Goal: Contribute content: Contribute content

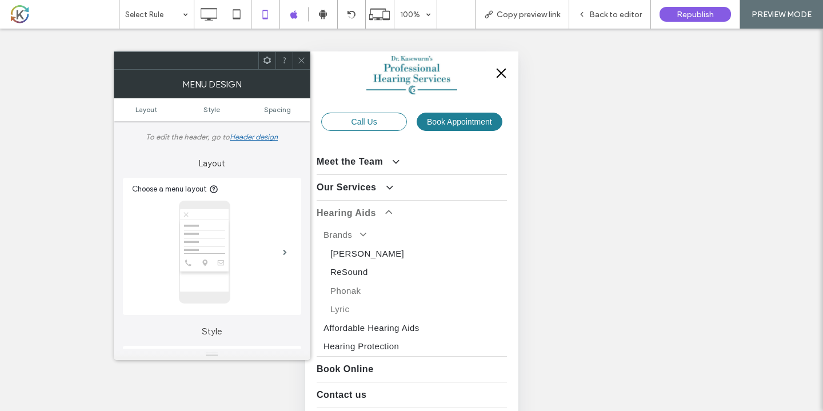
scroll to position [1664, 0]
click at [344, 308] on link "Lyric" at bounding box center [415, 309] width 184 height 19
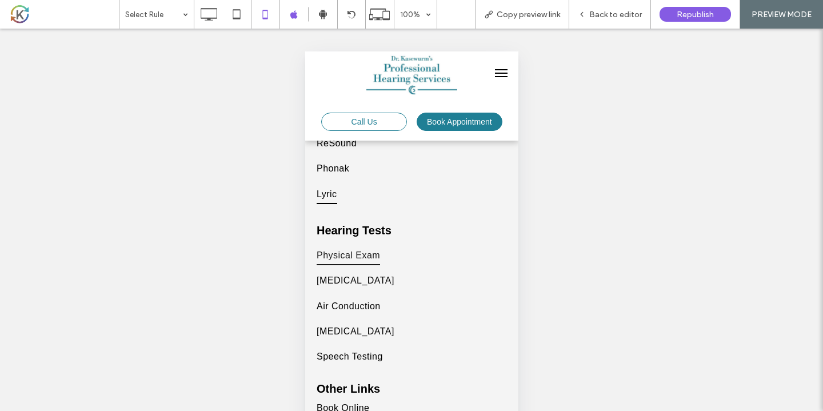
scroll to position [4326, 0]
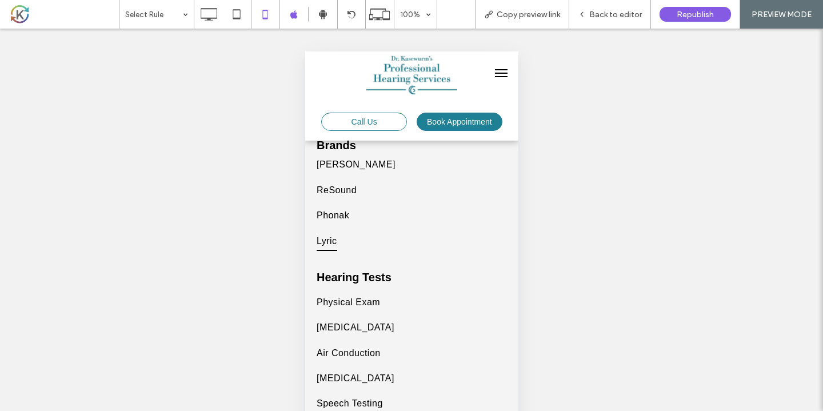
click at [500, 70] on span "menu" at bounding box center [501, 69] width 13 height 1
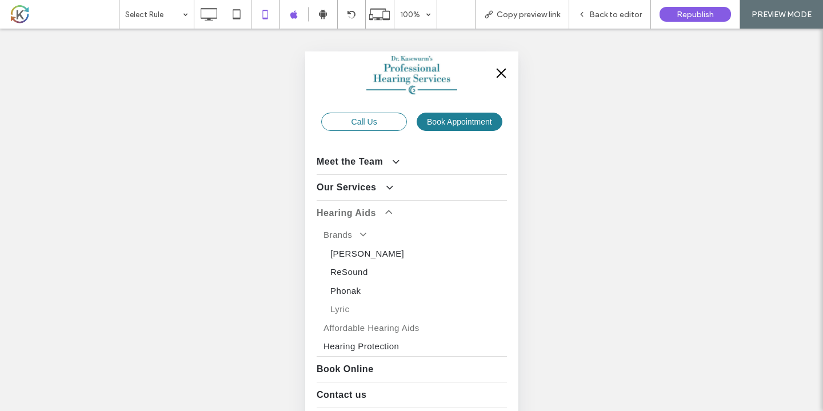
click at [361, 320] on link "Affordable Hearing Aids" at bounding box center [411, 328] width 190 height 19
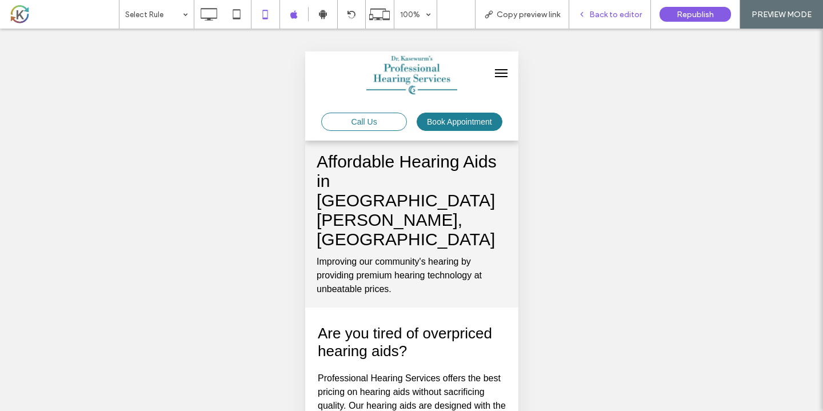
click at [631, 19] on span "Back to editor" at bounding box center [616, 15] width 53 height 10
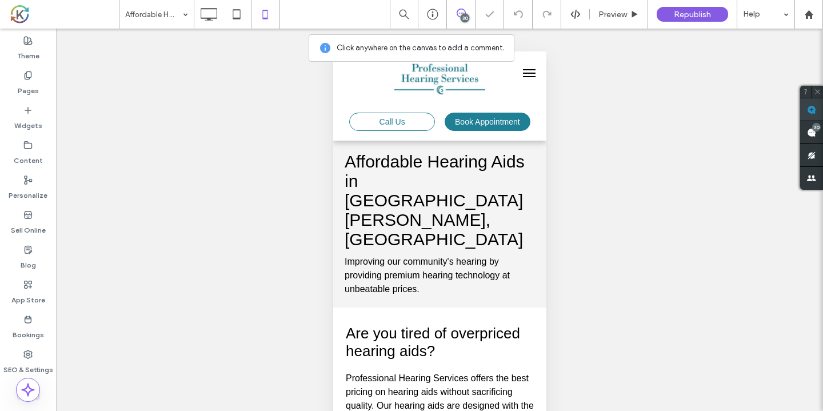
click at [819, 112] on span at bounding box center [812, 109] width 23 height 22
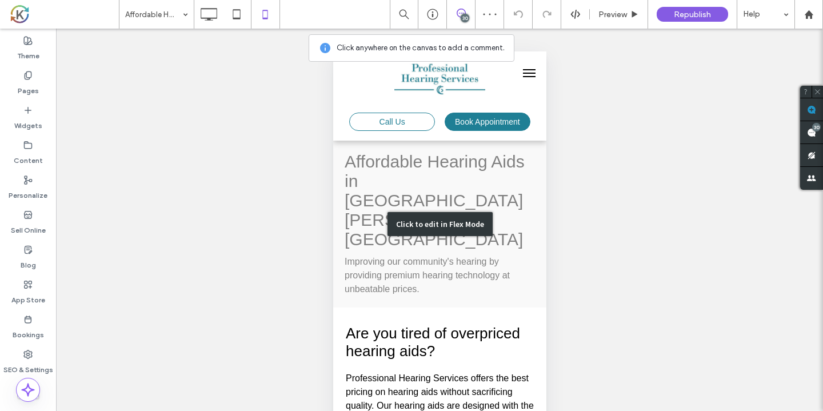
click at [501, 152] on div "Click to edit in Flex Mode" at bounding box center [439, 224] width 213 height 167
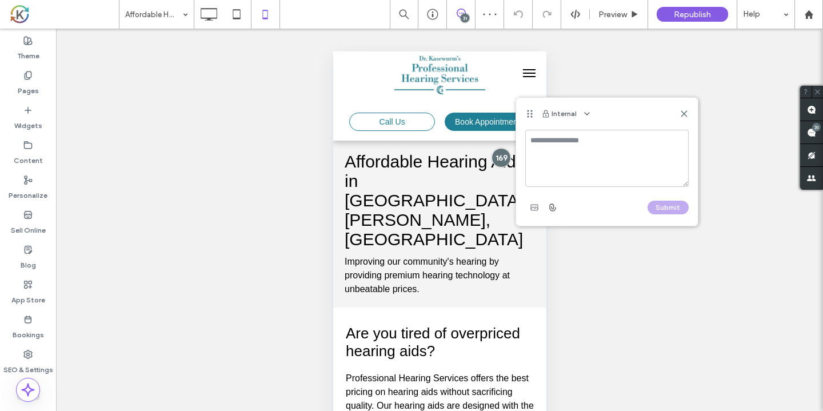
click at [542, 155] on textarea at bounding box center [608, 158] width 164 height 57
type textarea "**********"
click at [659, 205] on button "Submit" at bounding box center [668, 208] width 41 height 14
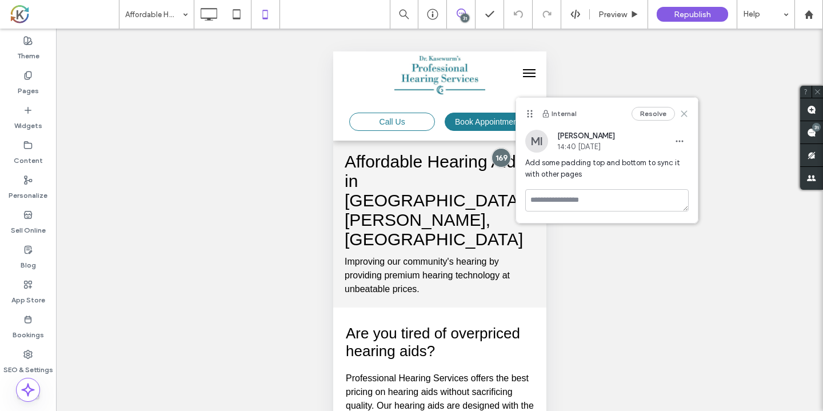
click at [682, 113] on icon at bounding box center [684, 113] width 9 height 9
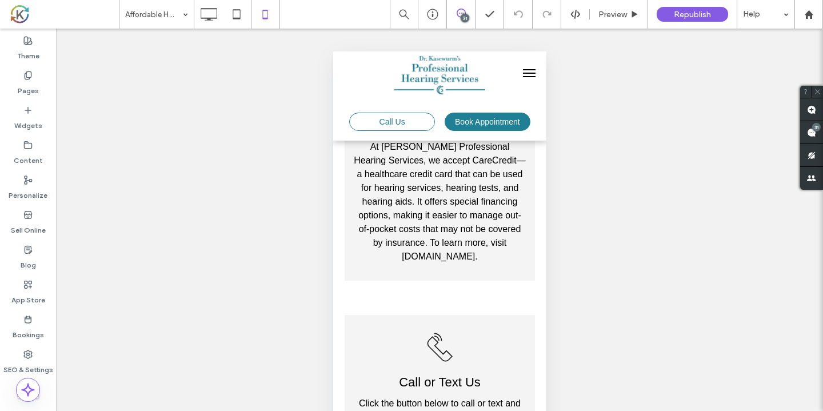
scroll to position [640, 0]
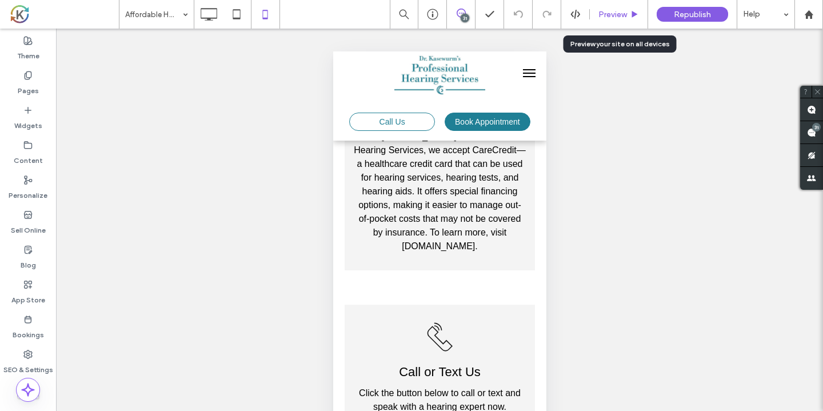
click at [608, 11] on span "Preview" at bounding box center [613, 15] width 29 height 10
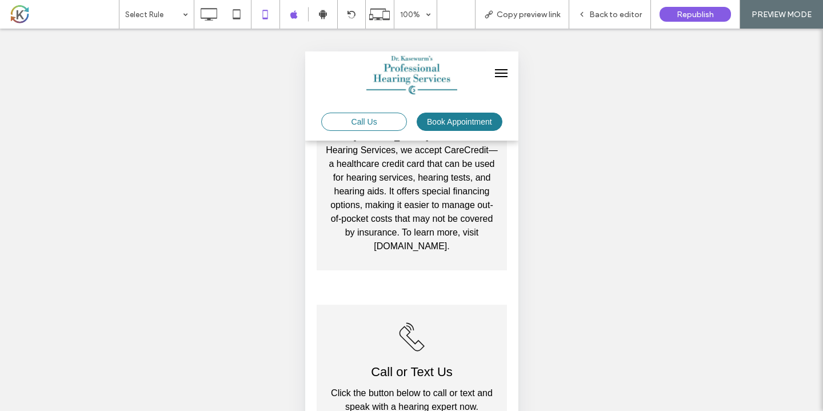
click at [502, 70] on span "menu" at bounding box center [501, 69] width 13 height 1
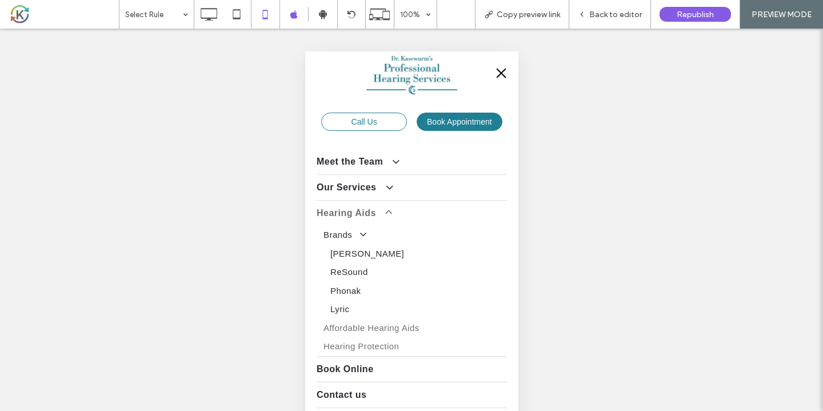
click at [355, 340] on span "Hearing Protection" at bounding box center [360, 346] width 75 height 13
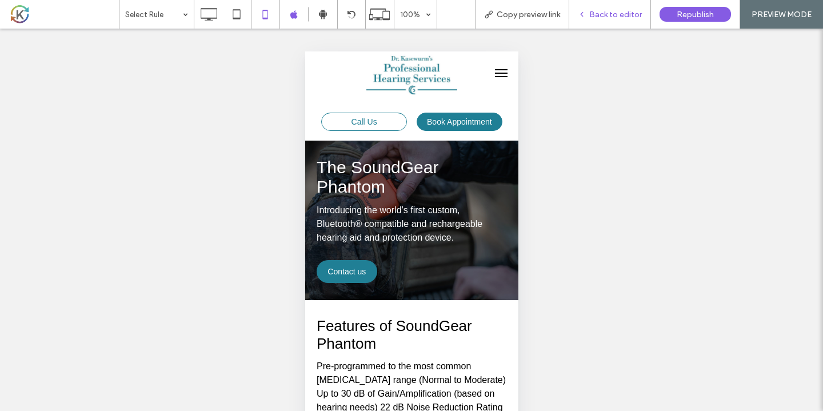
click at [622, 22] on div "Back to editor" at bounding box center [611, 14] width 82 height 29
click at [621, 16] on span "Back to editor" at bounding box center [616, 15] width 53 height 10
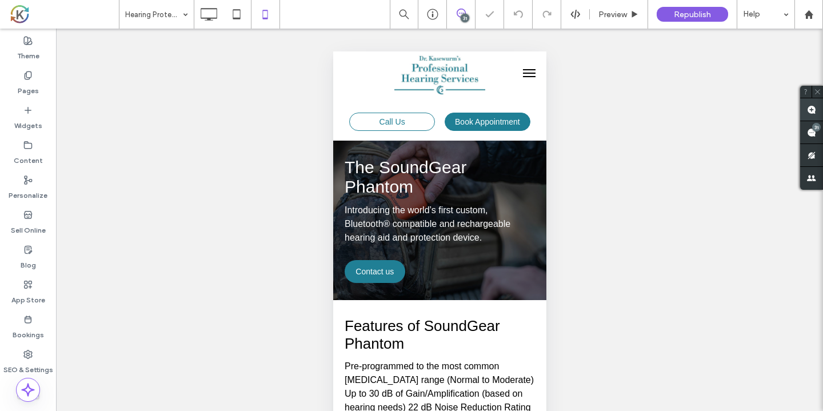
click at [815, 113] on use at bounding box center [811, 109] width 9 height 9
click at [419, 275] on div "The SoundGear Phantom Introducing the world’s first custom, Bluetooth® compatib…" at bounding box center [439, 220] width 190 height 137
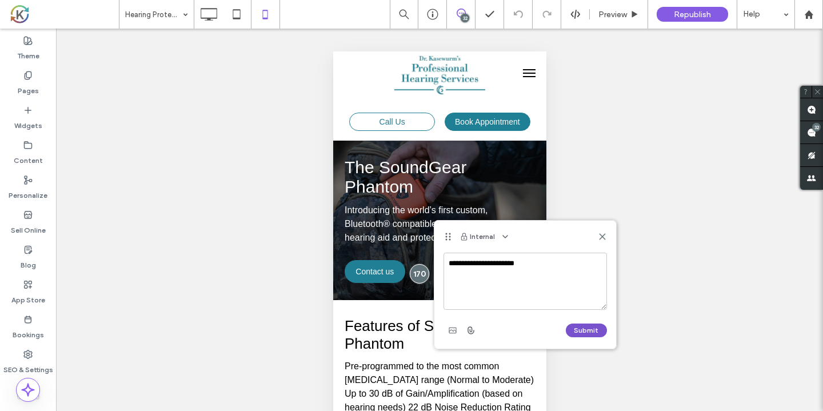
type textarea "**********"
click at [572, 327] on button "Submit" at bounding box center [586, 331] width 41 height 14
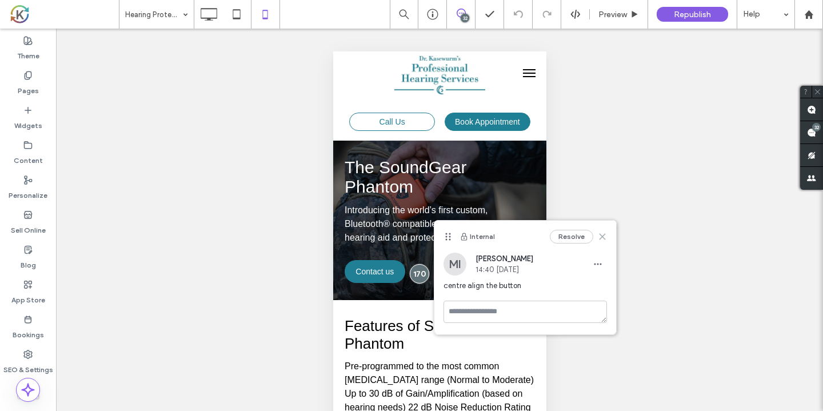
click at [604, 236] on icon at bounding box center [602, 236] width 9 height 9
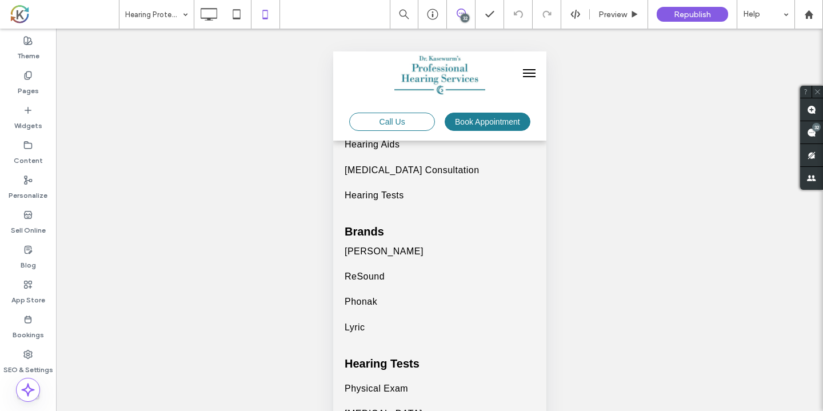
scroll to position [2196, 0]
click at [532, 73] on span "menu" at bounding box center [529, 73] width 13 height 1
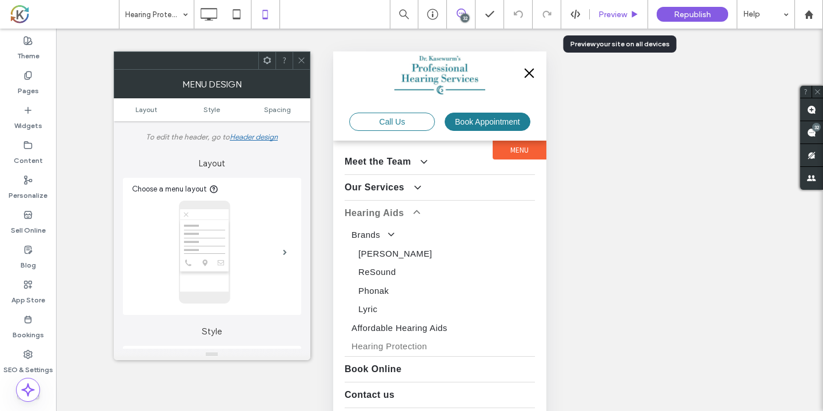
click at [599, 12] on span "Preview" at bounding box center [613, 15] width 29 height 10
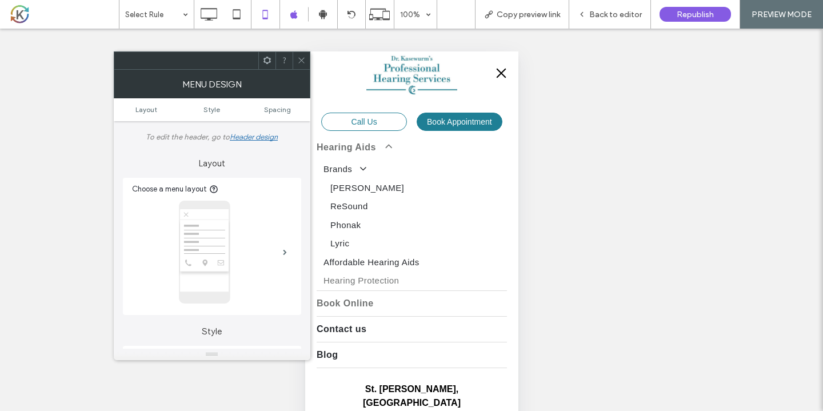
scroll to position [65, 0]
click at [353, 324] on span "Contact us" at bounding box center [341, 330] width 50 height 14
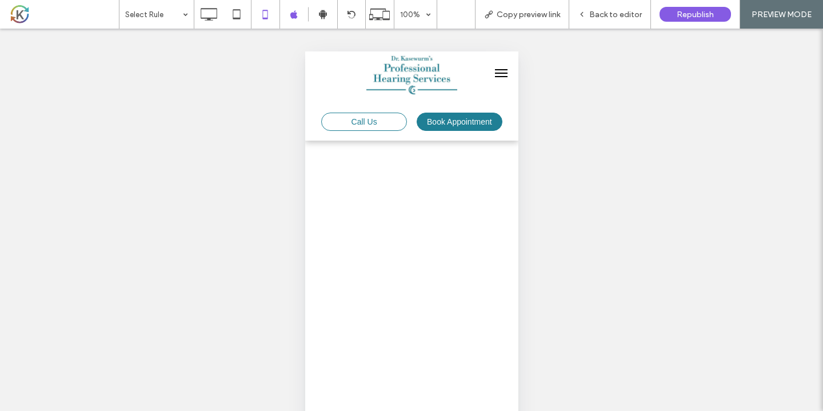
scroll to position [1275, 0]
click at [606, 12] on span "Back to editor" at bounding box center [616, 15] width 53 height 10
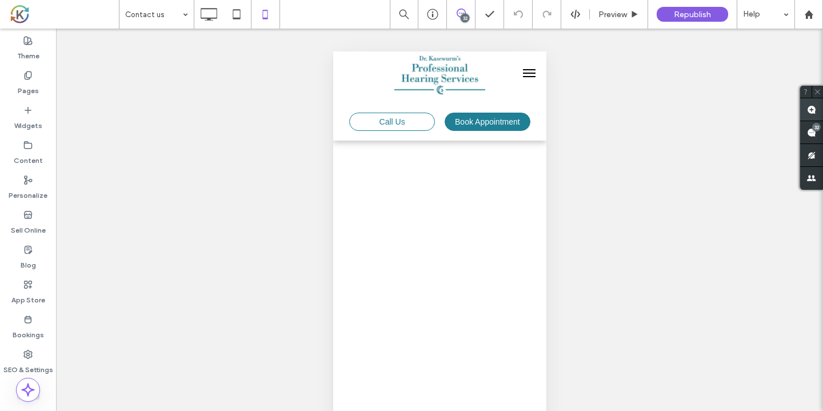
click at [817, 109] on span at bounding box center [812, 109] width 23 height 22
click at [492, 220] on div at bounding box center [439, 3] width 196 height 862
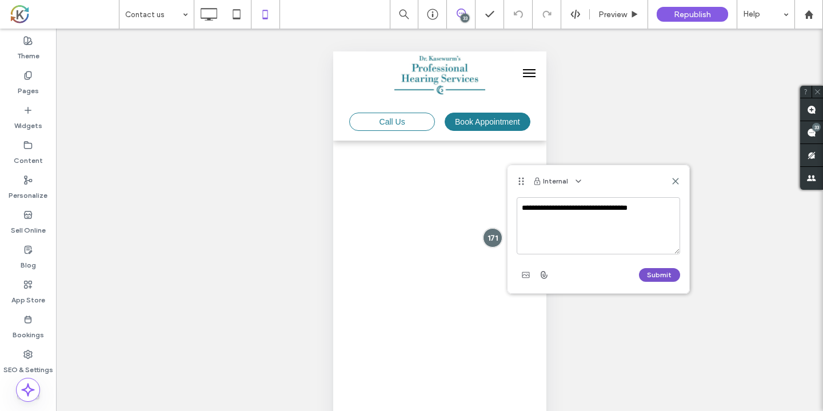
type textarea "**********"
click at [648, 270] on button "Submit" at bounding box center [659, 275] width 41 height 14
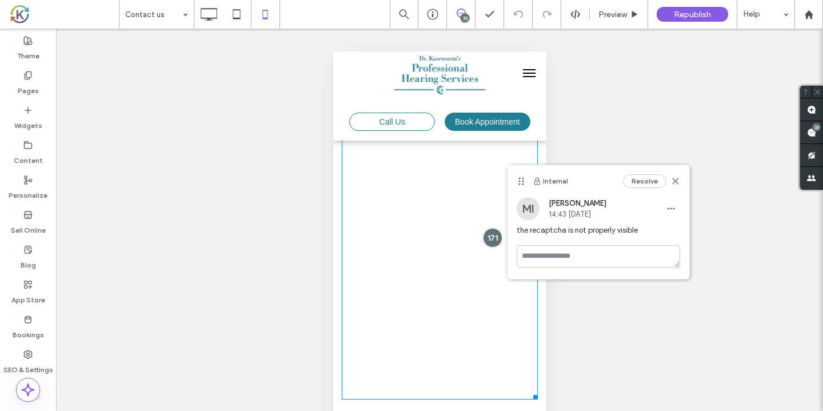
click at [676, 185] on icon at bounding box center [675, 181] width 9 height 9
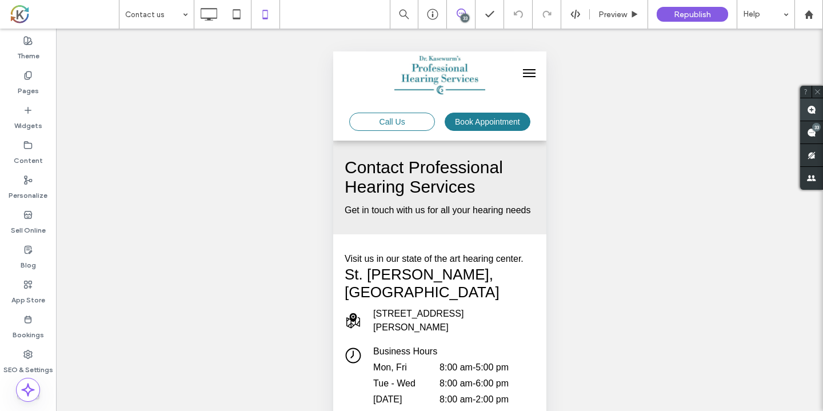
click at [811, 108] on use at bounding box center [811, 109] width 9 height 9
click at [520, 149] on div "Contact Professional Hearing Services Get in touch with us for all your hearing…" at bounding box center [439, 188] width 213 height 94
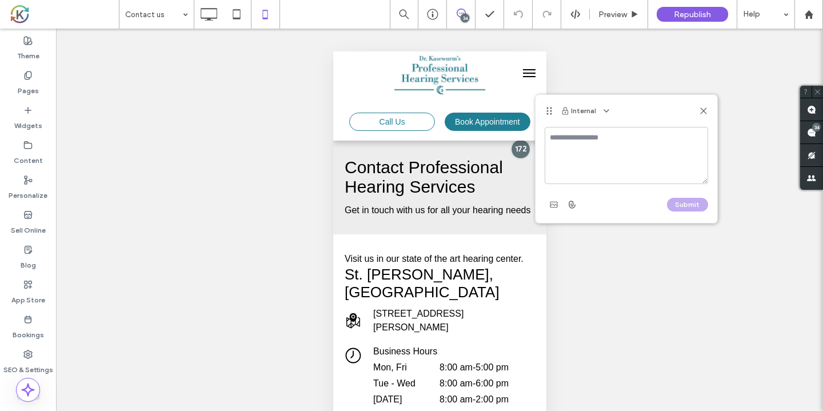
click at [579, 153] on textarea at bounding box center [627, 155] width 164 height 57
type textarea "**********"
click at [675, 209] on button "Submit" at bounding box center [687, 205] width 41 height 14
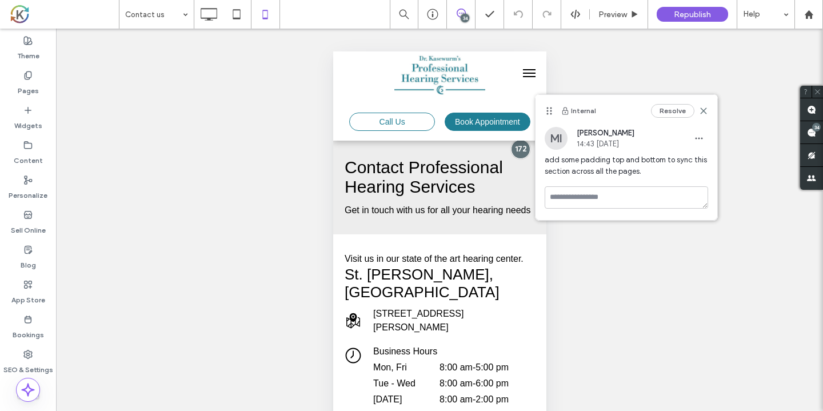
click at [703, 117] on div "Resolve" at bounding box center [679, 111] width 57 height 14
click at [705, 110] on icon at bounding box center [703, 110] width 9 height 9
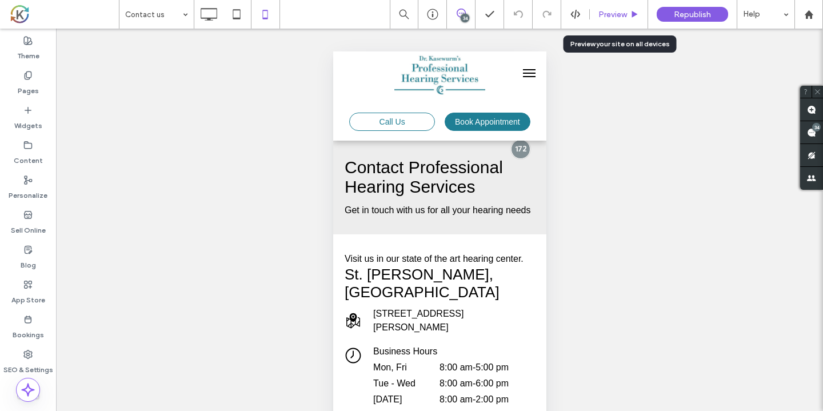
click at [612, 18] on span "Preview" at bounding box center [613, 15] width 29 height 10
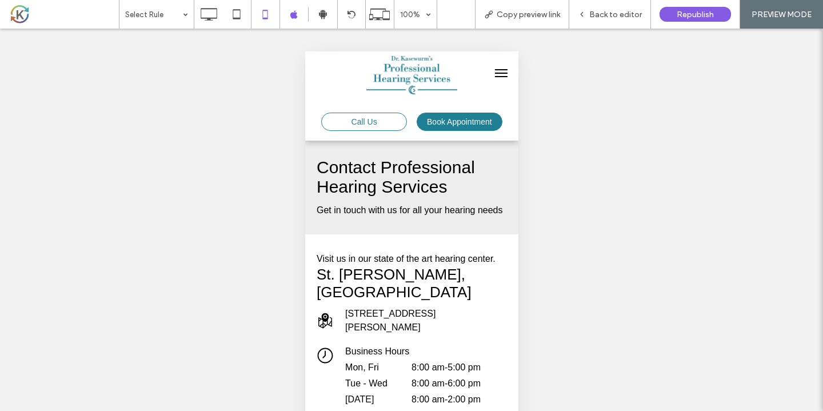
click at [500, 71] on button "menu" at bounding box center [501, 73] width 23 height 23
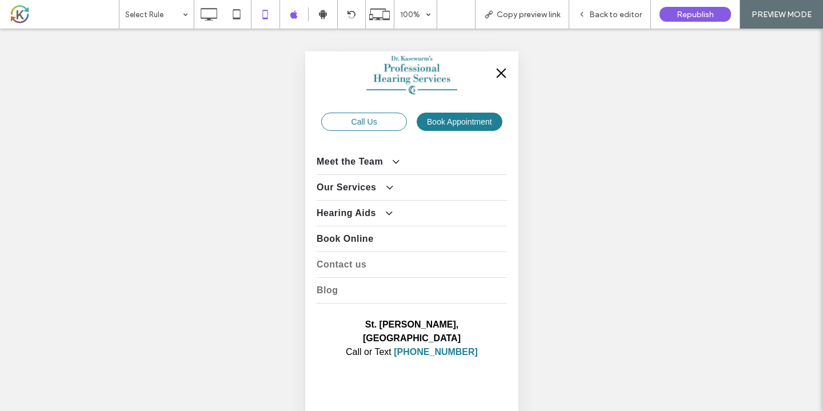
click at [333, 288] on span "Blog" at bounding box center [326, 291] width 21 height 14
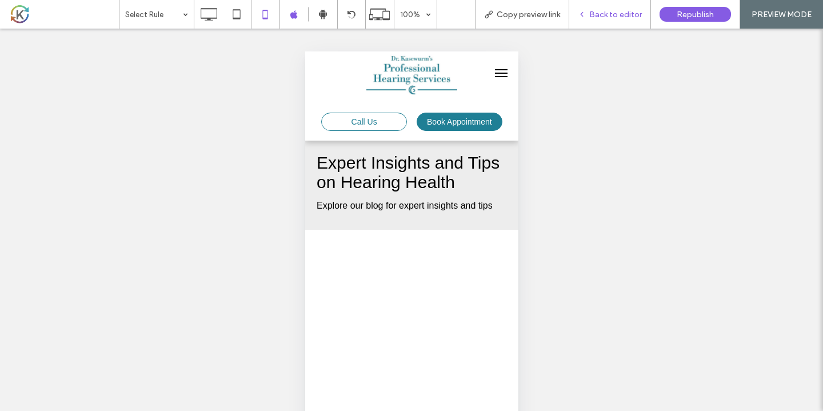
click at [614, 10] on span "Back to editor" at bounding box center [616, 15] width 53 height 10
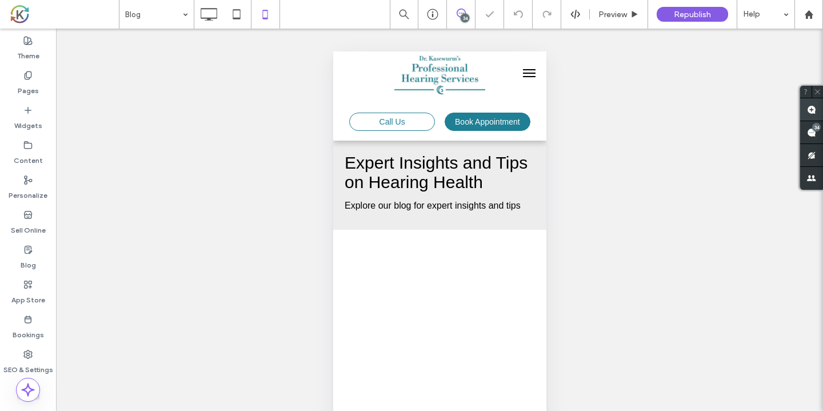
click at [811, 107] on use at bounding box center [811, 109] width 9 height 9
click at [478, 154] on span "Expert Insights and Tips on Hearing Health" at bounding box center [435, 172] width 183 height 38
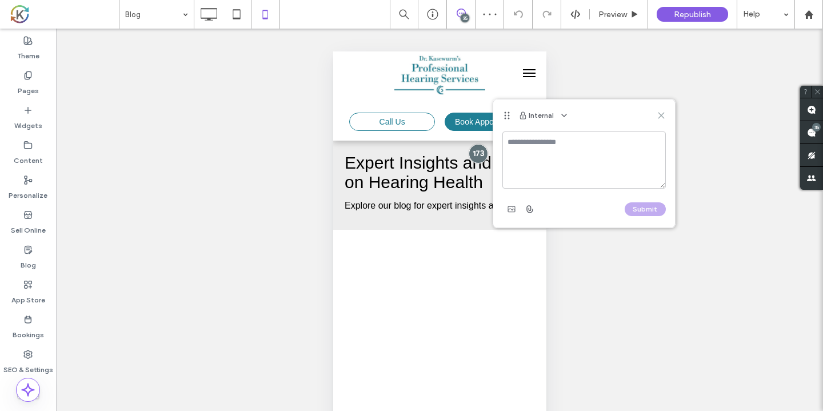
click at [663, 116] on icon at bounding box center [661, 115] width 9 height 9
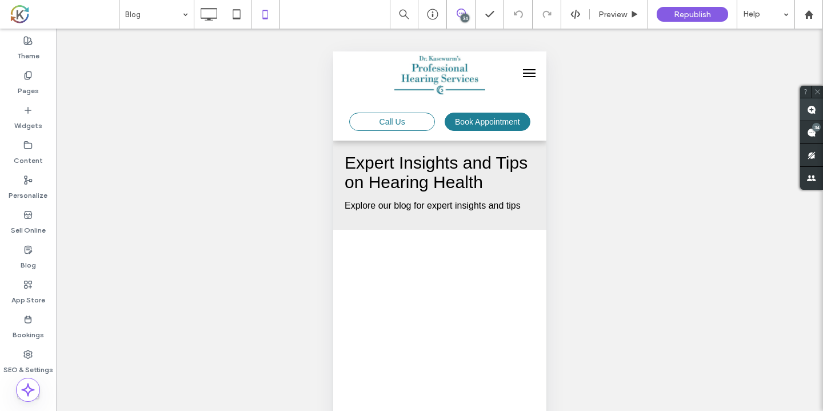
click at [809, 117] on span at bounding box center [812, 109] width 23 height 22
click at [532, 148] on div "Expert Insights and Tips on Hearing Health Explore our blog for expert insights…" at bounding box center [439, 185] width 213 height 89
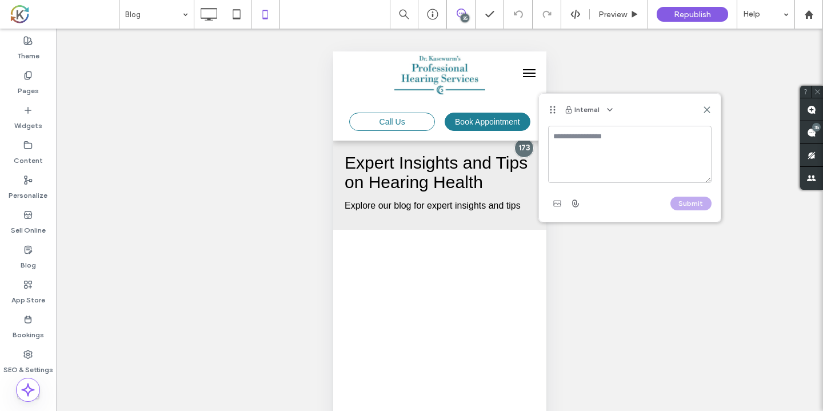
click at [575, 155] on textarea at bounding box center [630, 154] width 164 height 57
type textarea "**********"
click at [678, 197] on button "Submit" at bounding box center [691, 204] width 41 height 14
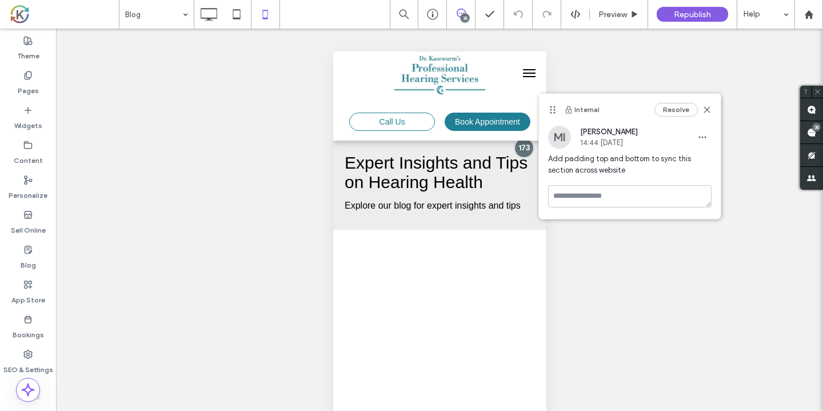
click at [715, 110] on div "Internal Resolve" at bounding box center [630, 110] width 182 height 32
click at [707, 109] on icon at bounding box center [707, 109] width 9 height 9
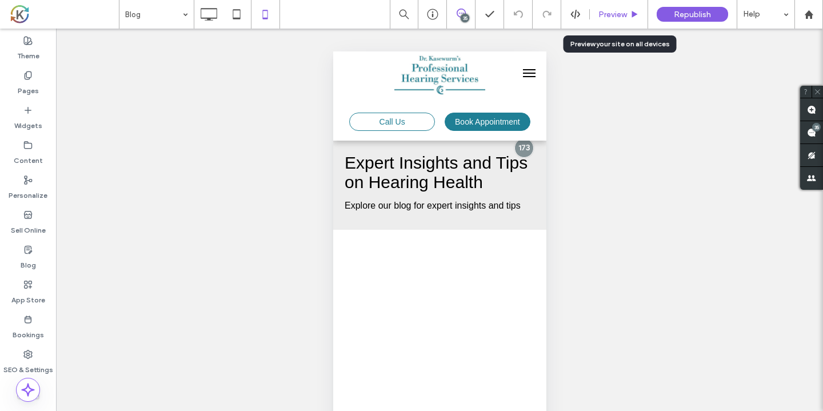
click at [620, 11] on span "Preview" at bounding box center [613, 15] width 29 height 10
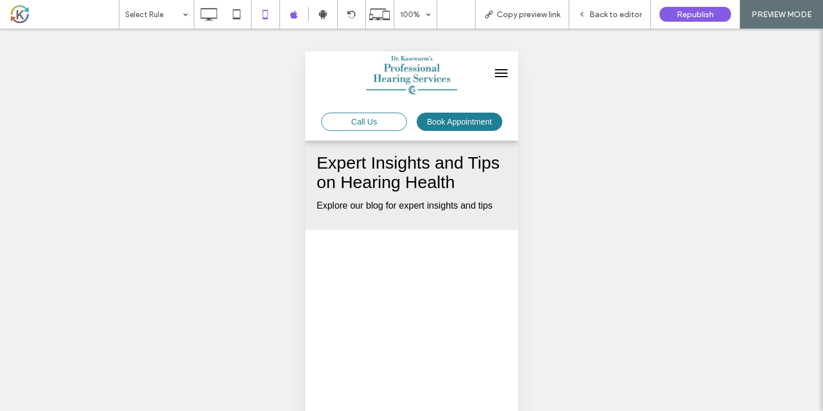
click at [504, 71] on button "menu" at bounding box center [501, 73] width 23 height 23
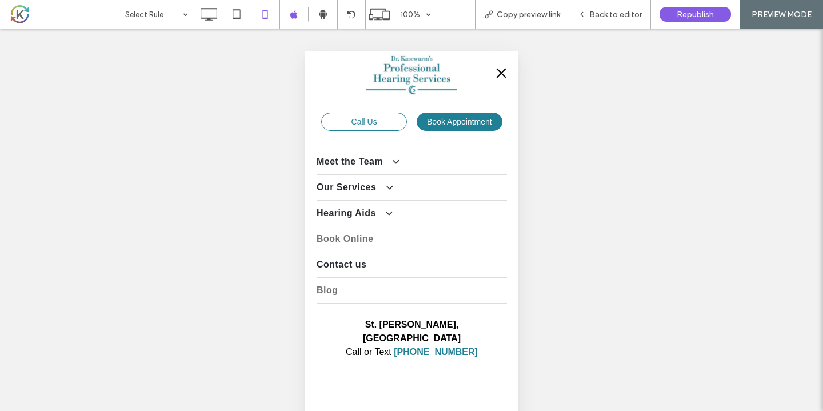
click at [363, 242] on span "Book Online" at bounding box center [344, 239] width 57 height 14
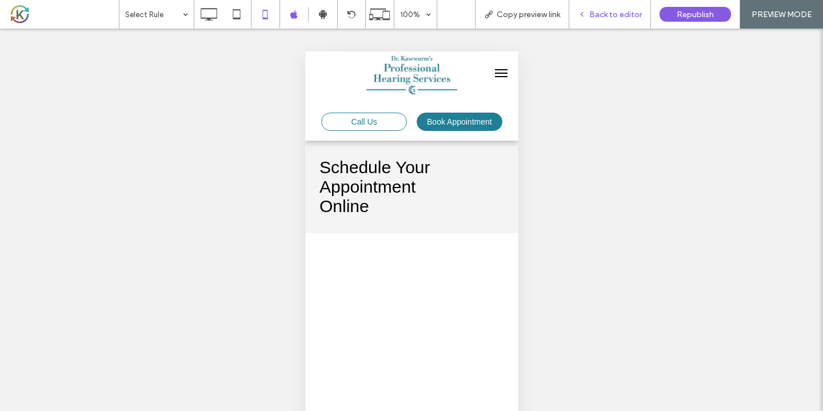
click at [609, 14] on span "Back to editor" at bounding box center [616, 15] width 53 height 10
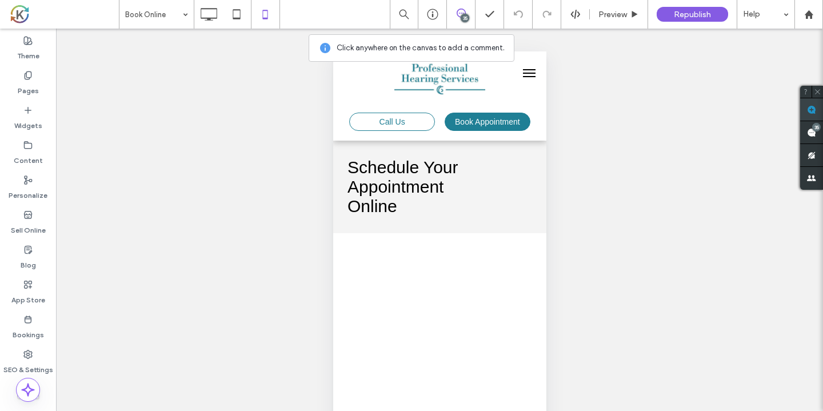
click at [803, 109] on span at bounding box center [812, 109] width 23 height 22
click at [477, 177] on h1 "Schedule Your Appointment Online" at bounding box center [417, 187] width 140 height 58
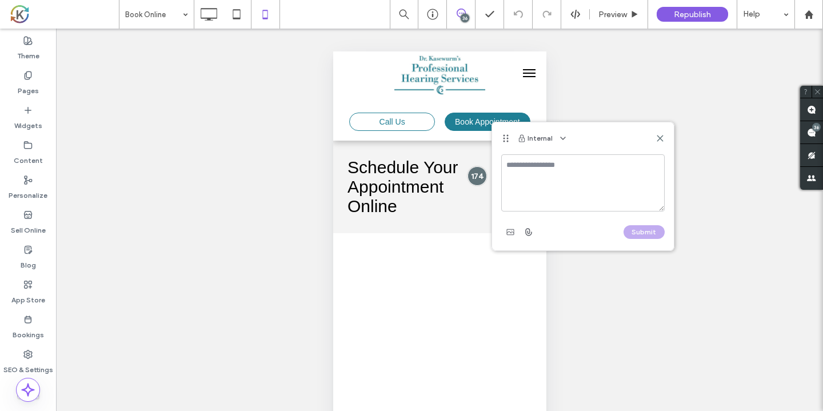
click at [525, 181] on textarea at bounding box center [584, 182] width 164 height 57
type textarea "**********"
click at [631, 233] on button "Submit" at bounding box center [644, 232] width 41 height 14
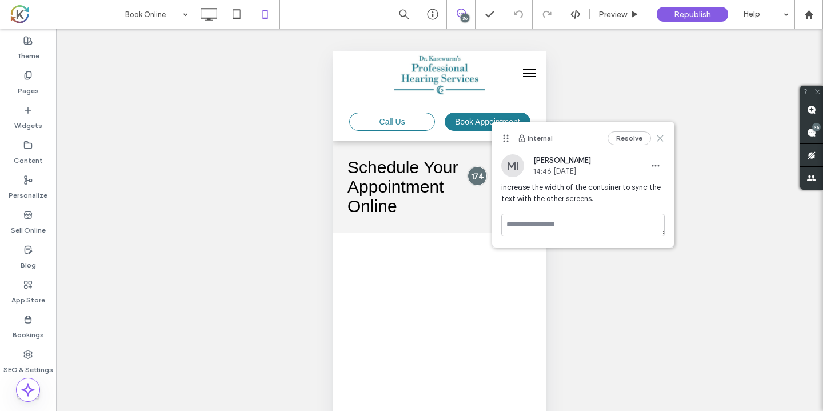
click at [664, 140] on icon at bounding box center [660, 138] width 9 height 9
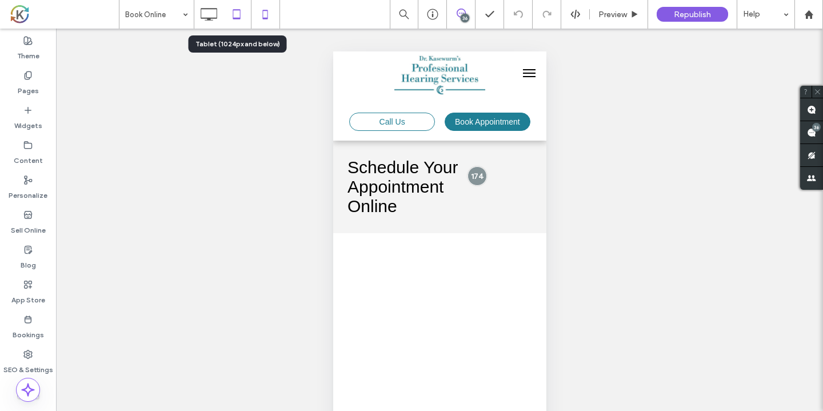
click at [237, 8] on icon at bounding box center [236, 14] width 23 height 23
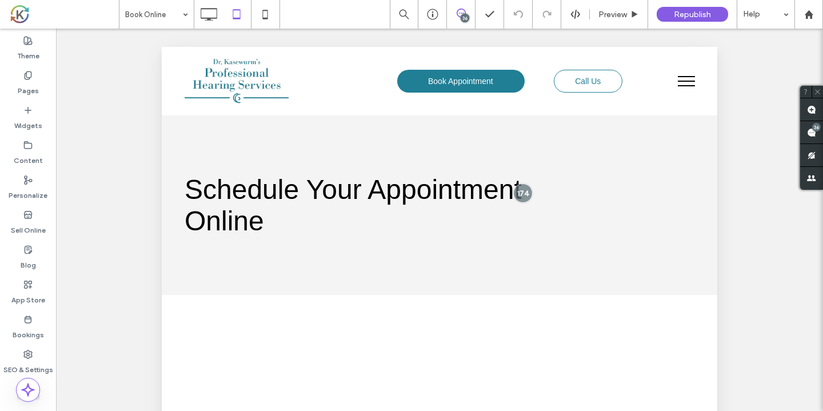
click at [693, 85] on button "menu" at bounding box center [687, 81] width 30 height 30
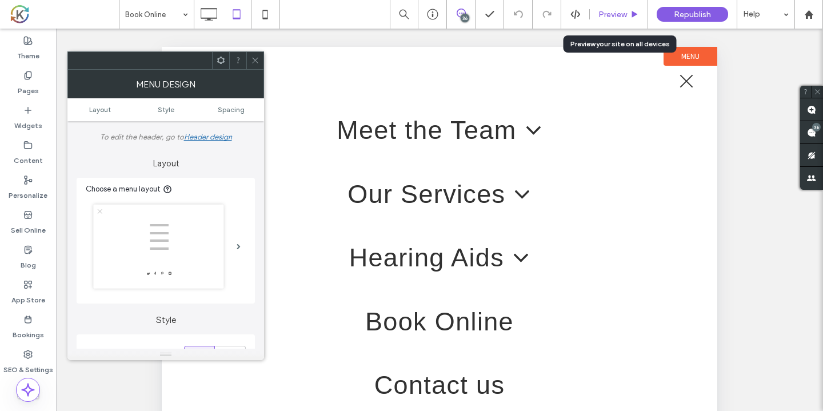
click at [613, 12] on span "Preview" at bounding box center [613, 15] width 29 height 10
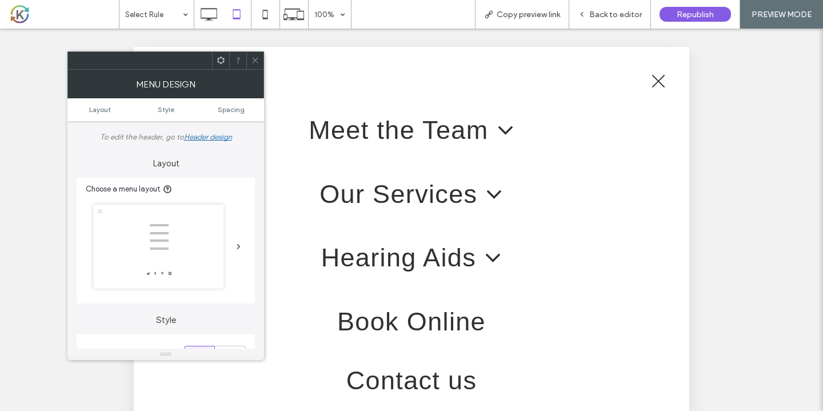
click at [443, 381] on span "Contact us" at bounding box center [412, 380] width 131 height 39
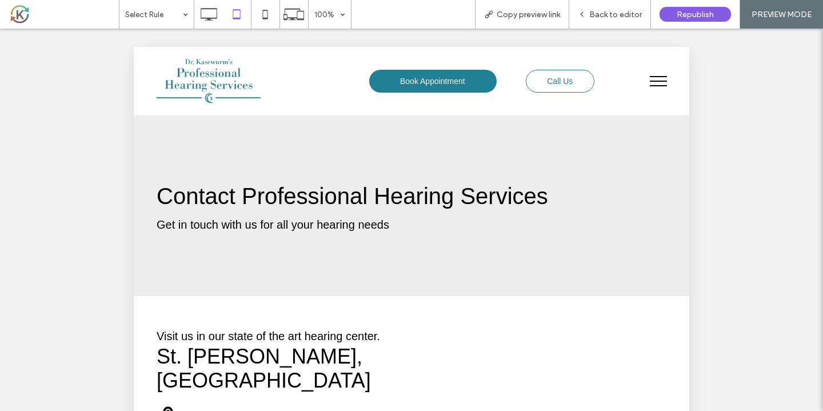
click at [652, 84] on button "menu" at bounding box center [659, 81] width 30 height 30
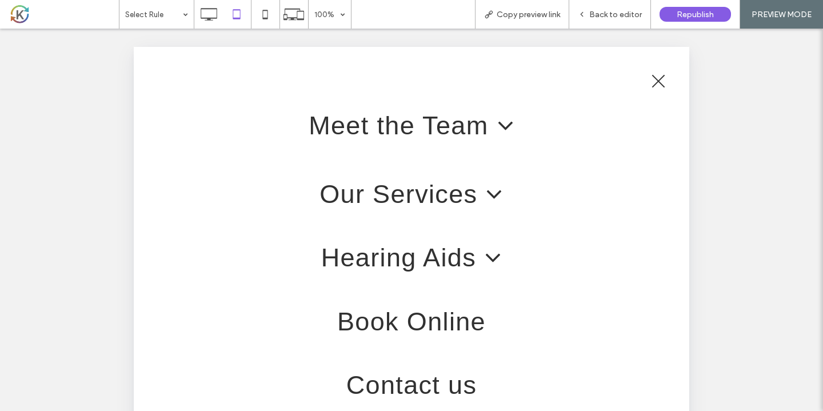
click at [463, 121] on span "Meet the Team" at bounding box center [412, 125] width 206 height 39
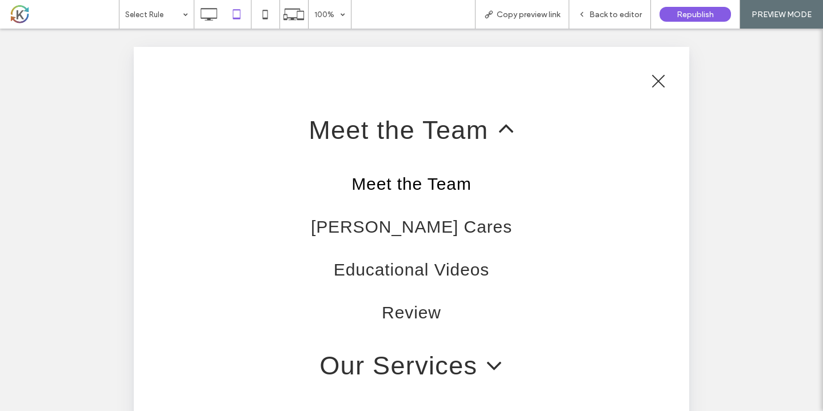
click at [448, 186] on span "Meet the Team" at bounding box center [412, 184] width 120 height 26
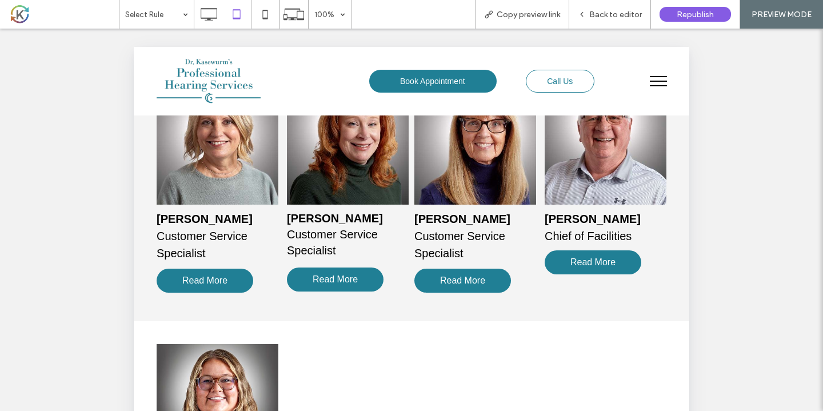
scroll to position [668, 0]
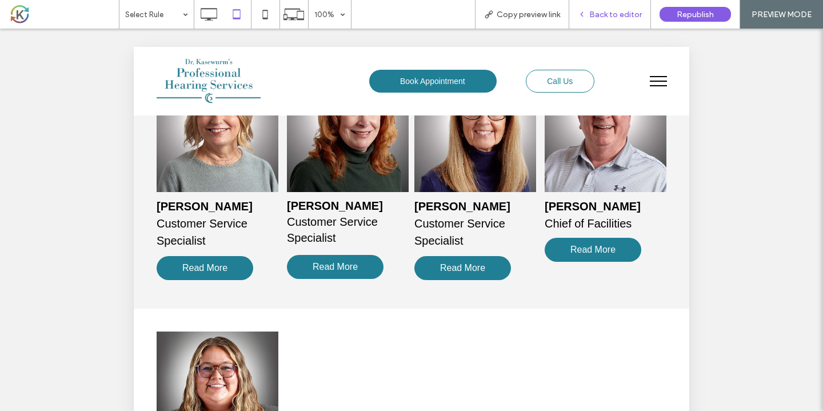
click at [629, 13] on span "Back to editor" at bounding box center [616, 15] width 53 height 10
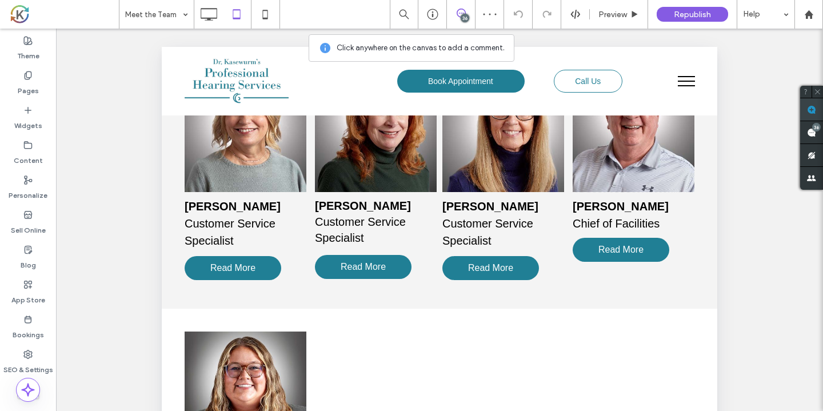
click at [819, 110] on span at bounding box center [812, 109] width 23 height 22
click at [648, 251] on div "[PERSON_NAME] Chief of Facilities Read More Click To Paste" at bounding box center [631, 178] width 128 height 216
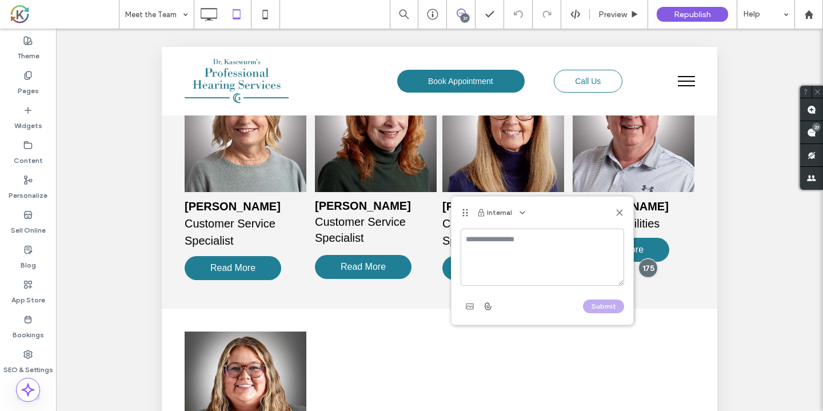
click at [586, 253] on textarea at bounding box center [543, 257] width 164 height 57
type textarea "**********"
click at [610, 307] on button "Submit" at bounding box center [603, 307] width 41 height 14
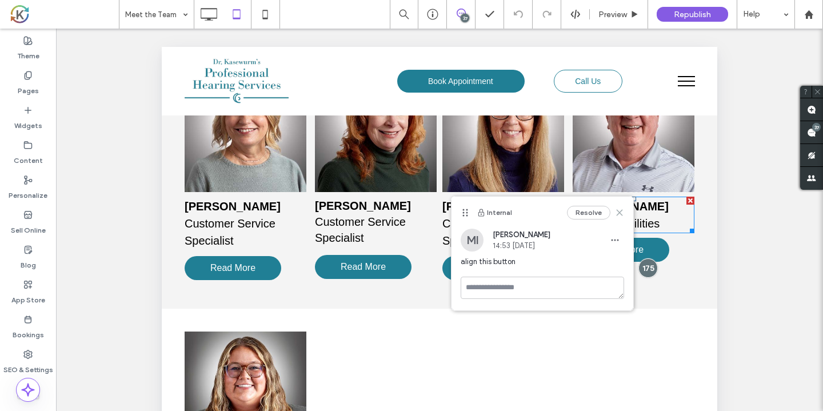
click at [618, 214] on icon at bounding box center [619, 212] width 9 height 9
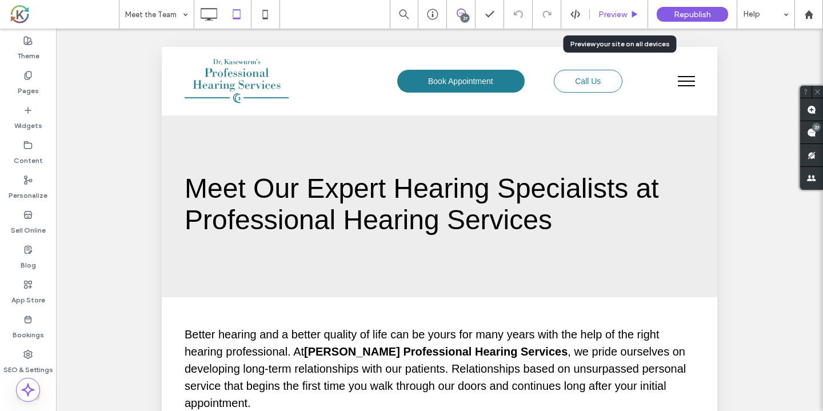
drag, startPoint x: 612, startPoint y: 15, endPoint x: 555, endPoint y: 54, distance: 69.3
click at [612, 15] on span "Preview" at bounding box center [613, 15] width 29 height 10
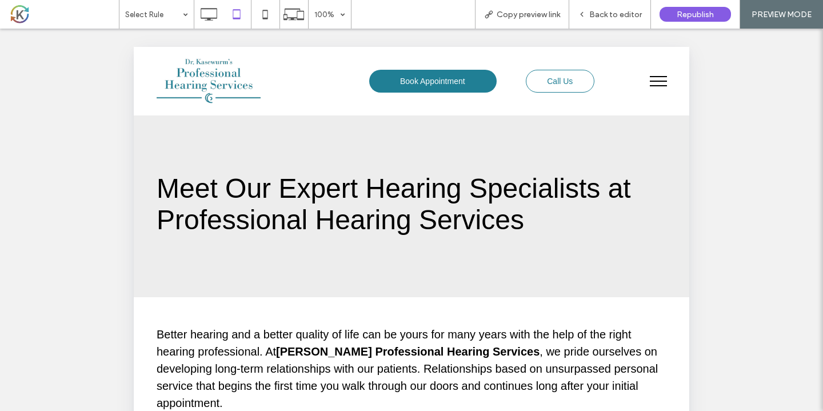
click at [659, 88] on button "menu" at bounding box center [659, 81] width 30 height 30
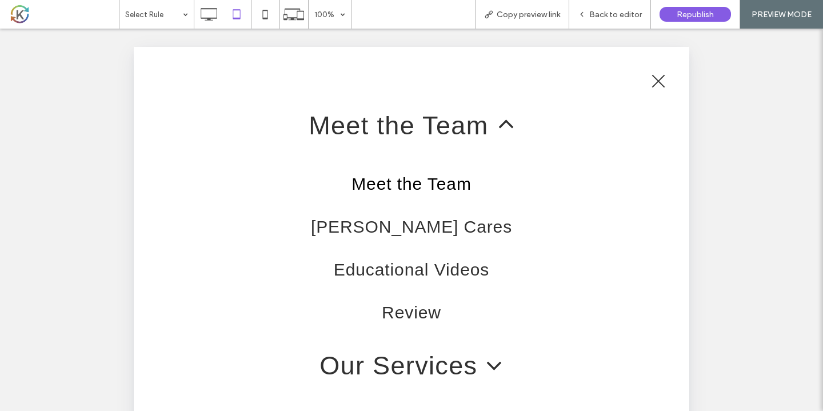
click at [508, 132] on span at bounding box center [502, 125] width 26 height 26
click at [512, 128] on span at bounding box center [502, 125] width 26 height 26
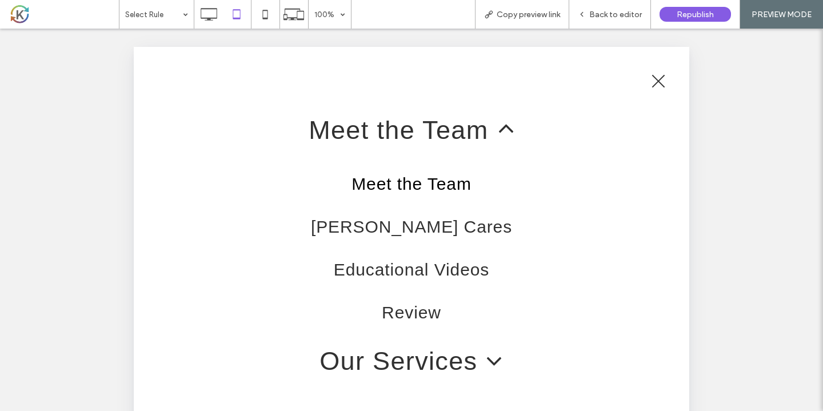
click at [496, 357] on span at bounding box center [490, 361] width 26 height 26
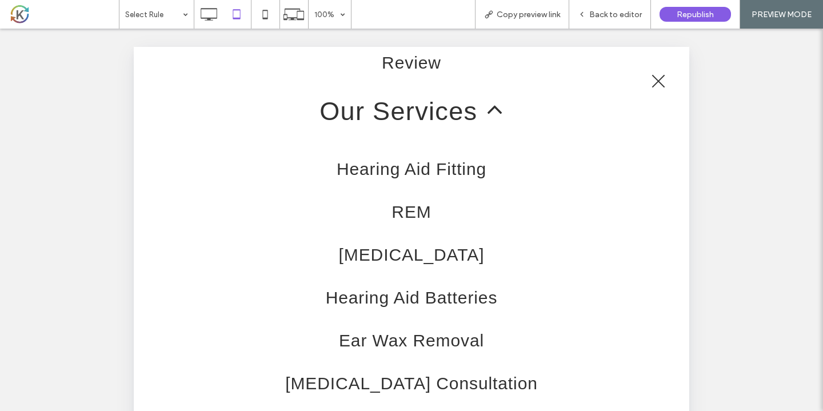
scroll to position [249, 0]
click at [496, 114] on span at bounding box center [490, 111] width 26 height 26
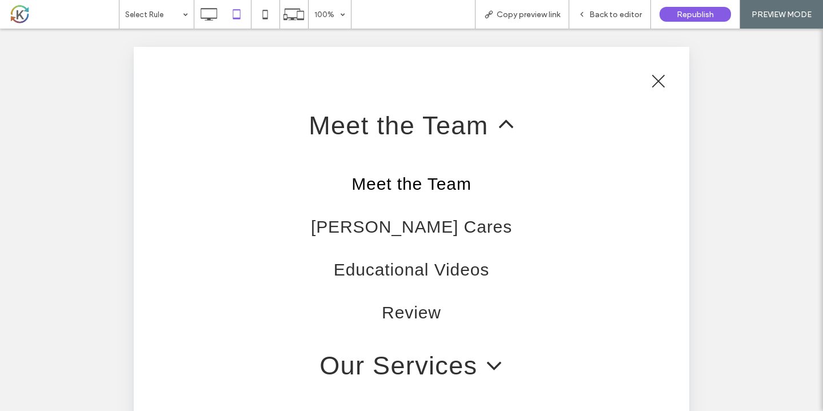
scroll to position [0, 0]
click at [499, 128] on span at bounding box center [502, 125] width 26 height 26
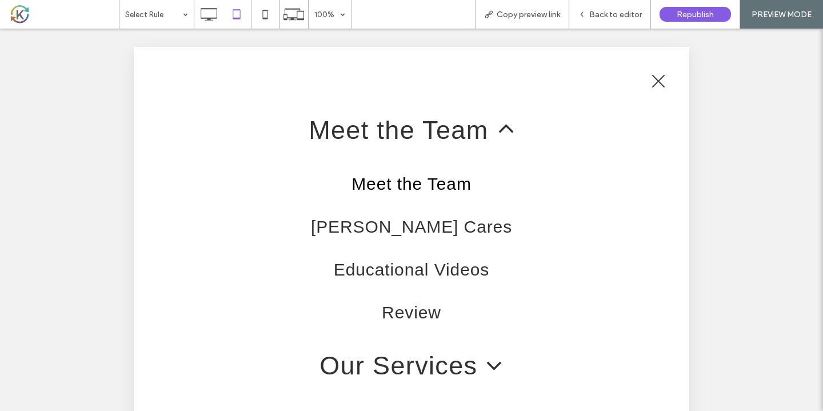
click at [655, 83] on button "menu" at bounding box center [659, 81] width 30 height 30
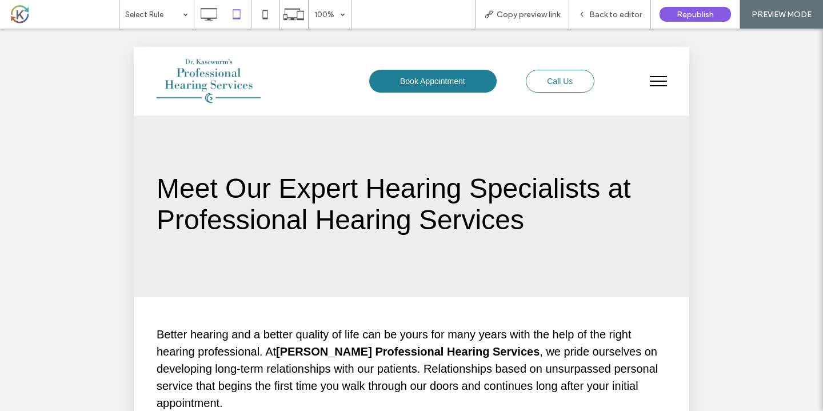
click at [665, 84] on button "menu" at bounding box center [659, 81] width 30 height 30
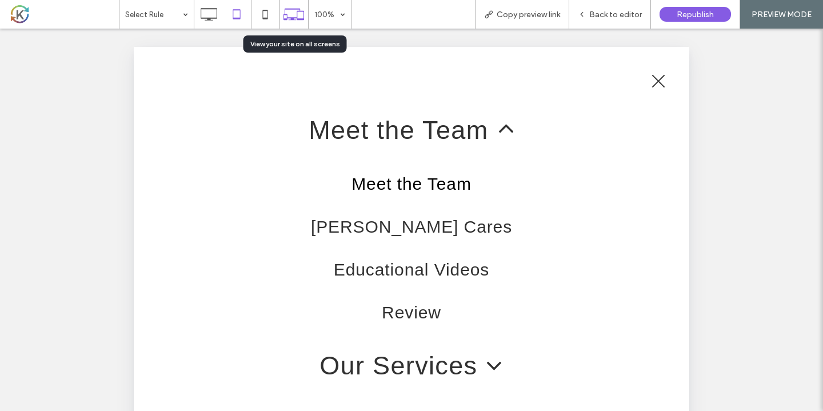
click at [290, 7] on icon at bounding box center [294, 14] width 22 height 22
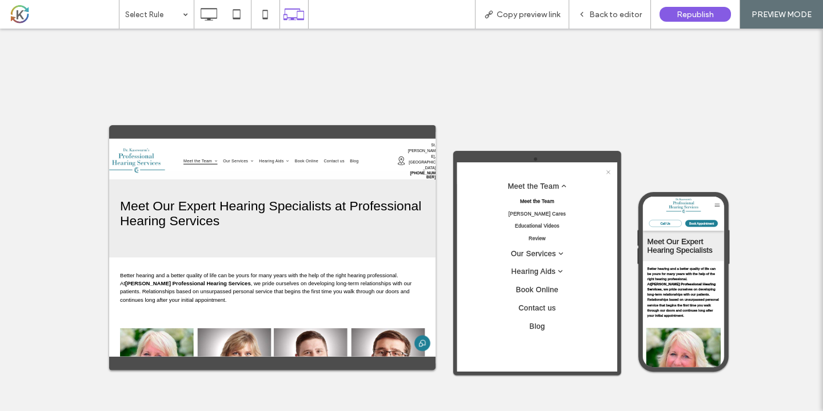
click at [784, 292] on span "Meet the Team" at bounding box center [737, 299] width 120 height 26
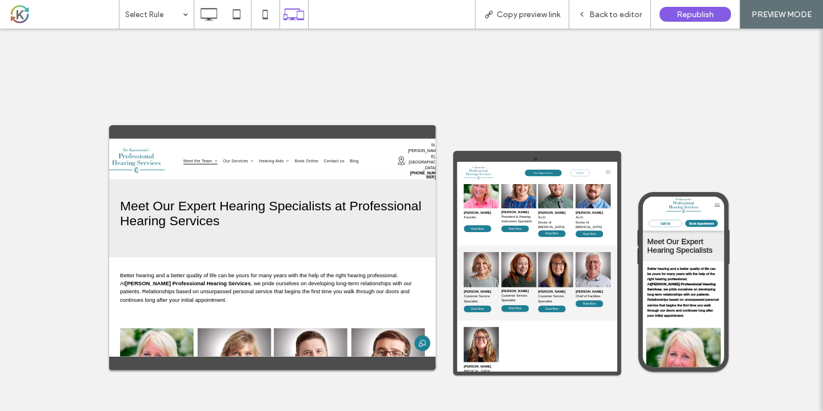
scroll to position [308, 0]
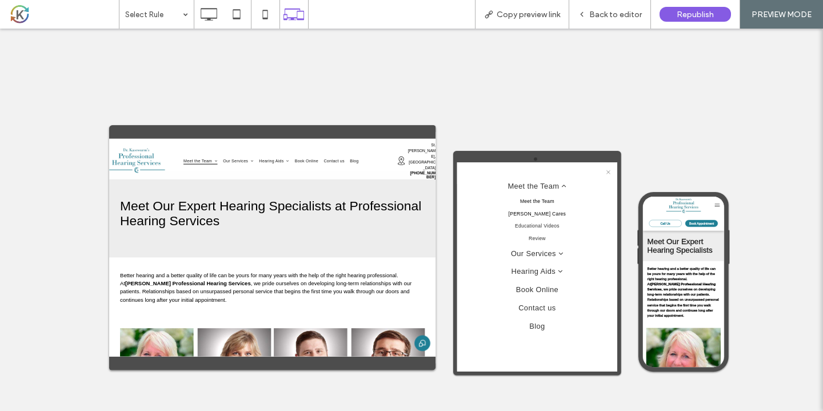
click at [760, 342] on span "[PERSON_NAME] Cares" at bounding box center [736, 342] width 201 height 26
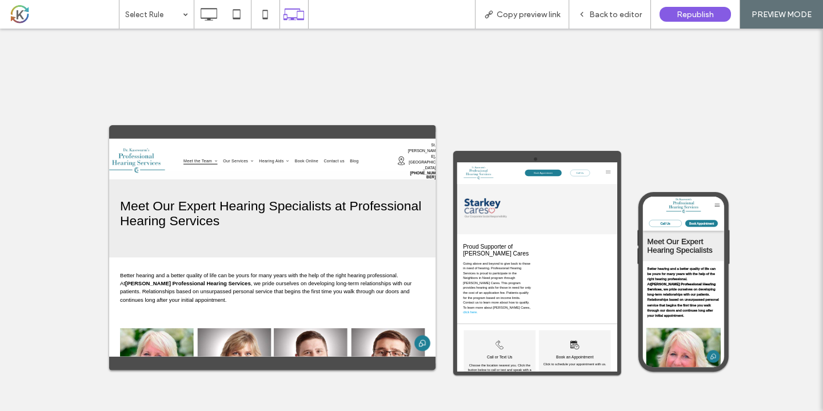
scroll to position [0, 0]
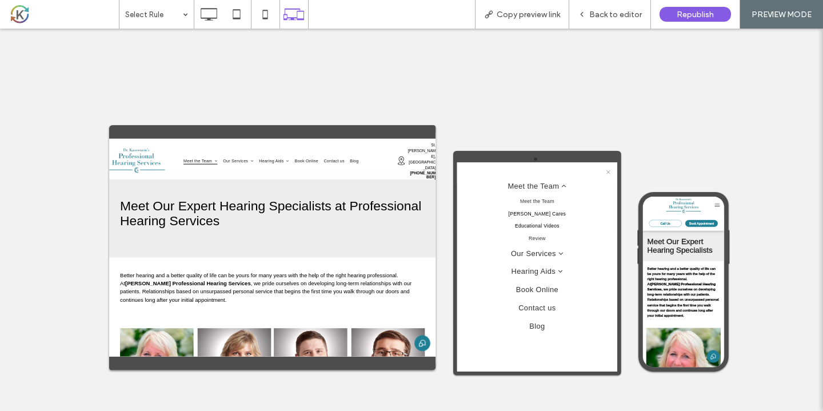
click at [756, 390] on span "Educational Videos" at bounding box center [737, 385] width 156 height 26
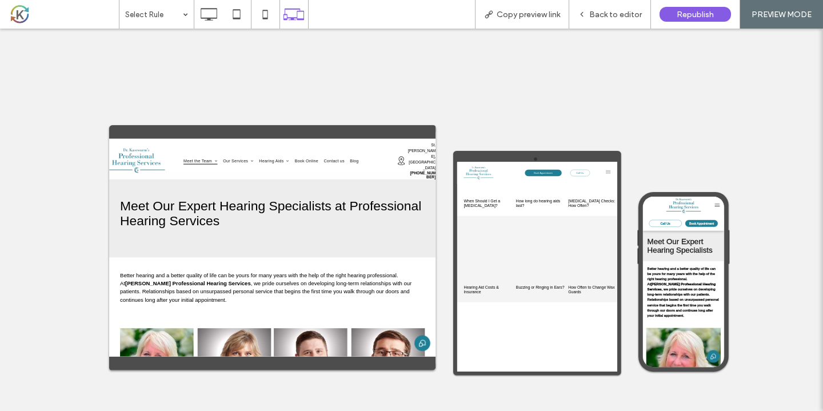
scroll to position [340, 0]
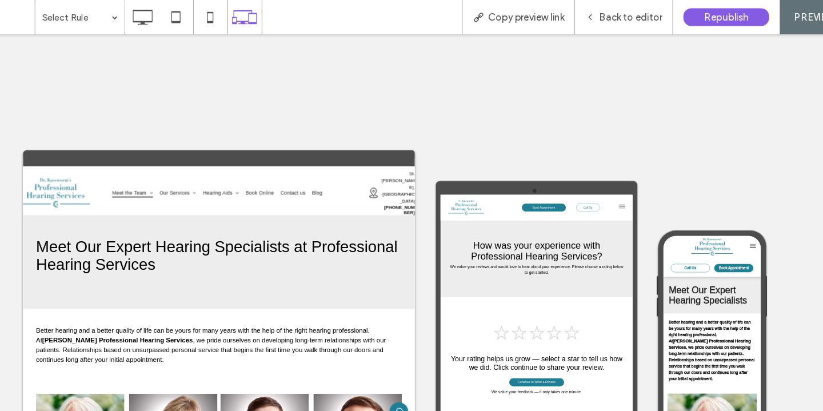
scroll to position [0, 0]
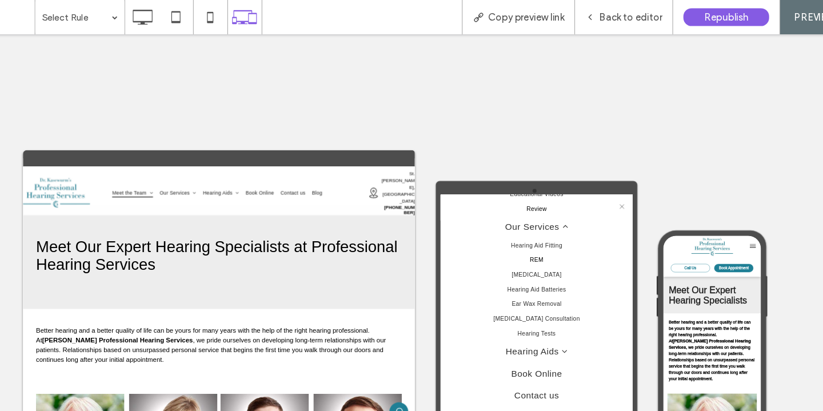
scroll to position [229, 0]
click at [783, 340] on span "Hearing Aid Fitting" at bounding box center [721, 338] width 150 height 26
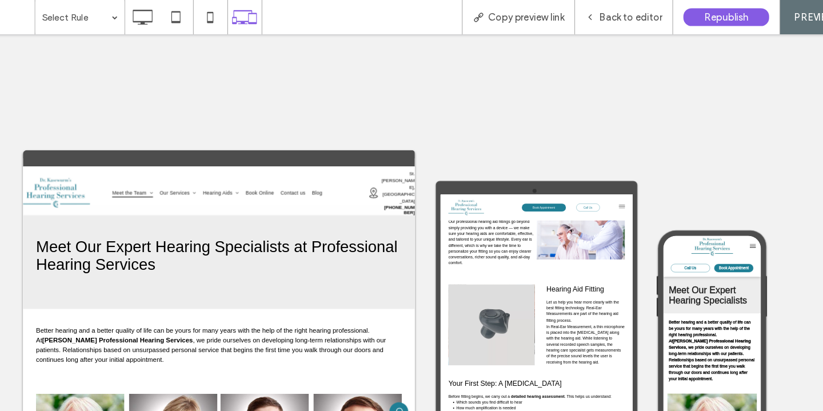
scroll to position [459, 0]
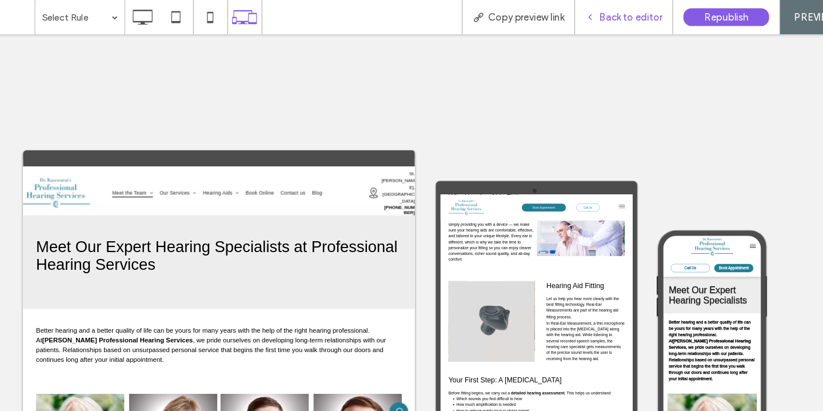
click at [590, 17] on span "Back to editor" at bounding box center [616, 15] width 53 height 10
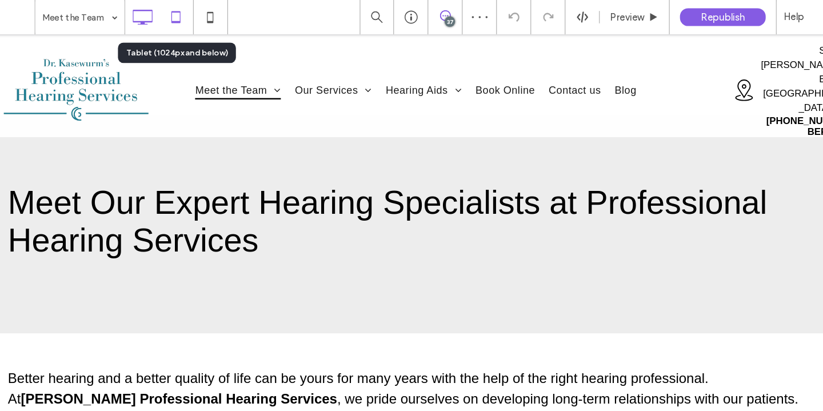
click at [225, 18] on icon at bounding box center [236, 14] width 23 height 23
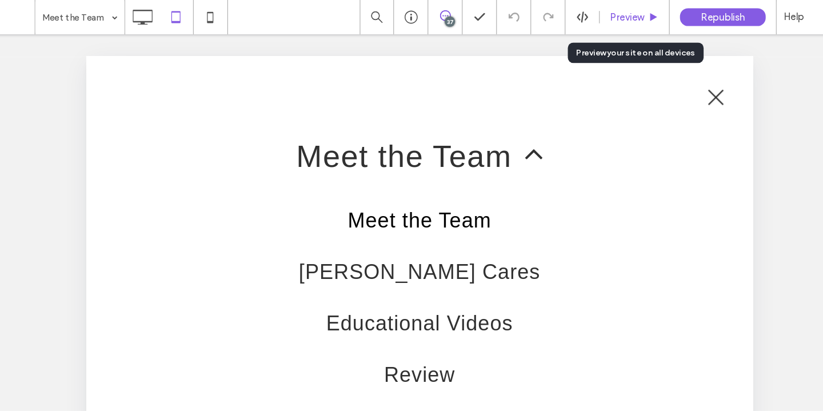
click at [599, 13] on span "Preview" at bounding box center [613, 15] width 29 height 10
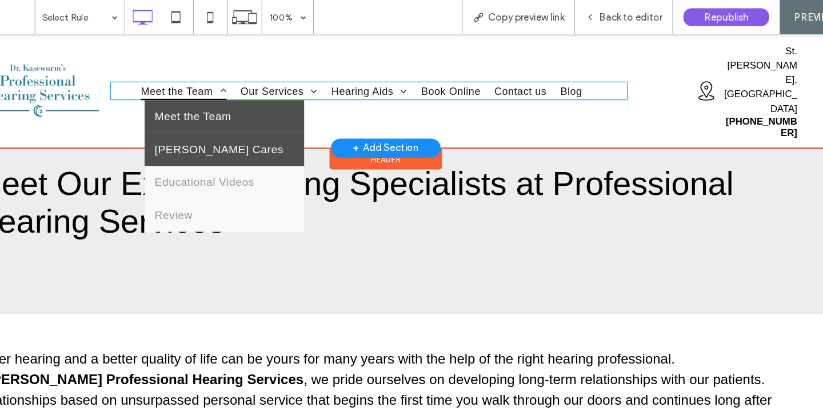
click at [166, 125] on span "[PERSON_NAME] Cares" at bounding box center [166, 130] width 108 height 10
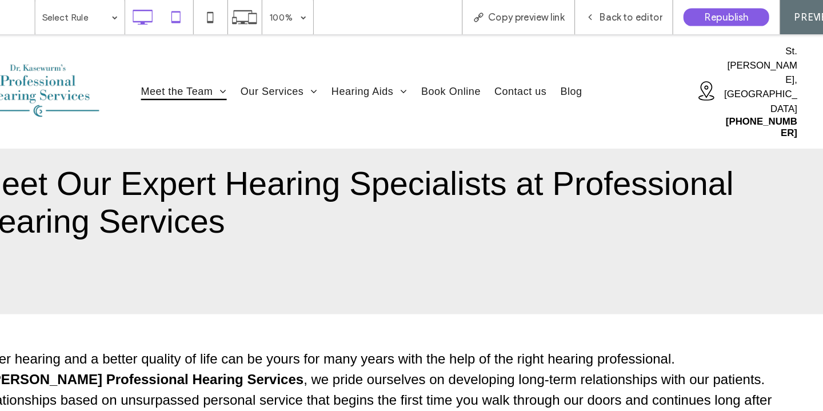
click at [233, 17] on use at bounding box center [236, 14] width 7 height 10
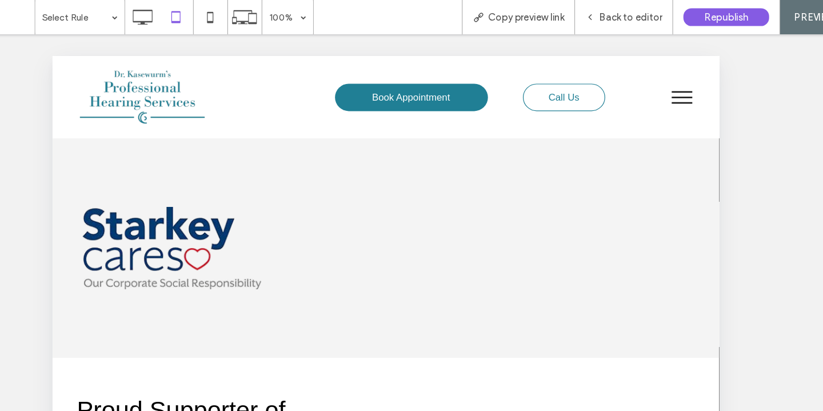
click at [582, 94] on span "menu" at bounding box center [576, 94] width 17 height 1
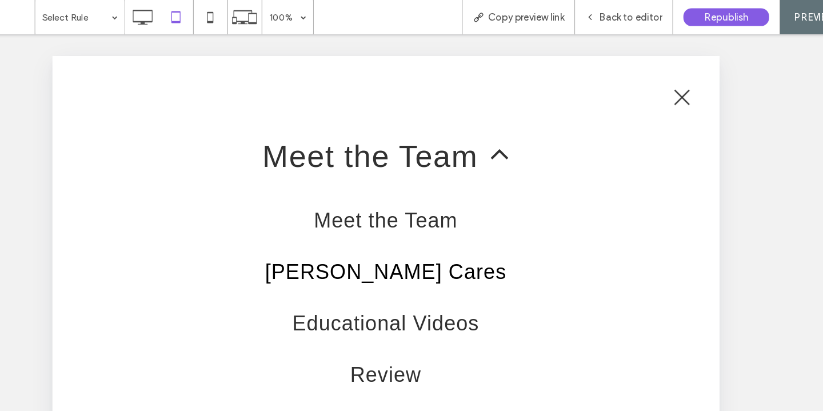
click at [576, 94] on button "menu" at bounding box center [577, 90] width 30 height 30
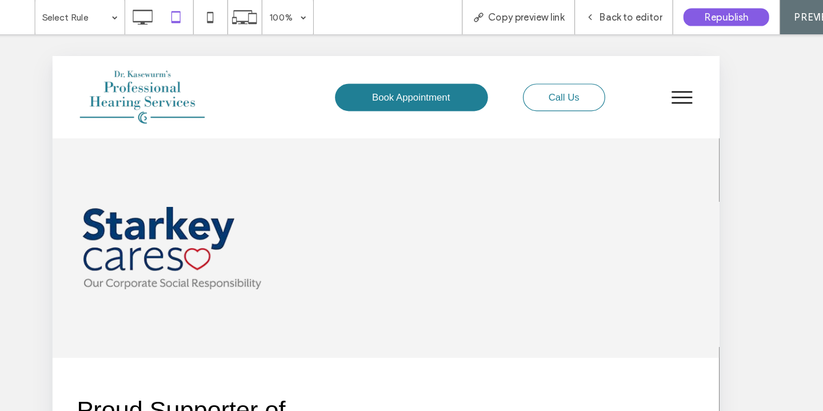
click at [576, 94] on button "menu" at bounding box center [577, 90] width 30 height 30
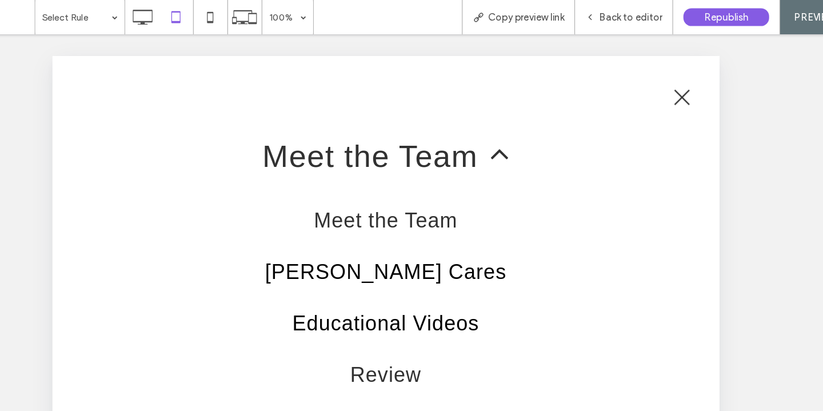
drag, startPoint x: 472, startPoint y: 297, endPoint x: 472, endPoint y: 269, distance: 28.0
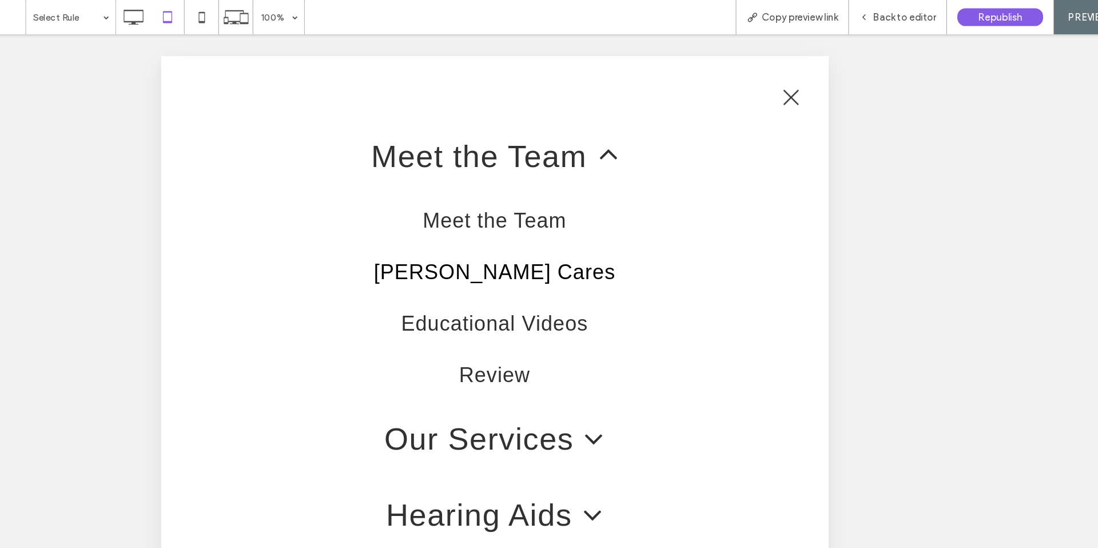
click at [691, 88] on button "menu" at bounding box center [686, 90] width 30 height 30
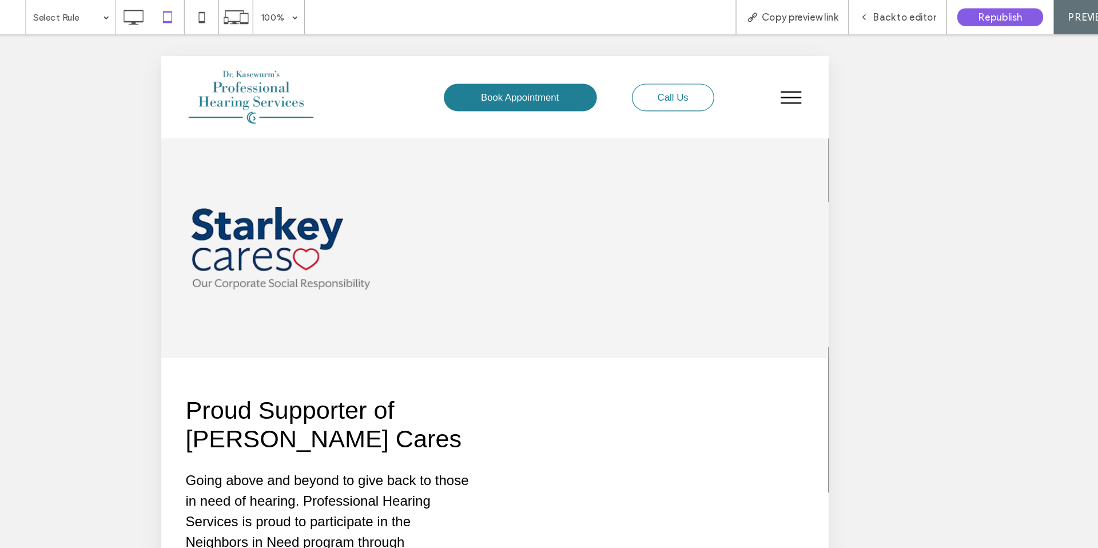
click at [253, 91] on img at bounding box center [236, 90] width 104 height 51
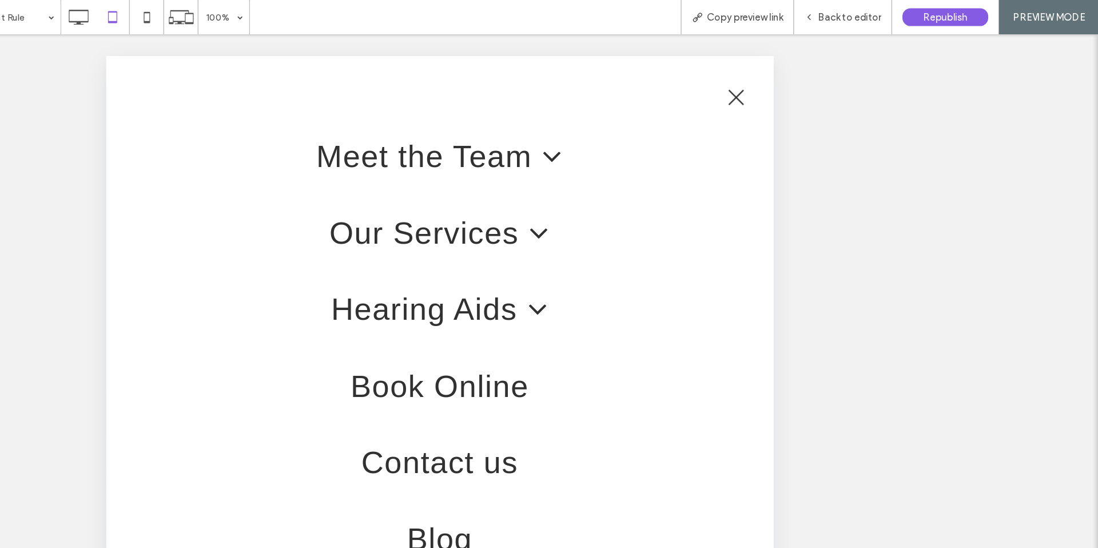
click at [640, 101] on button "menu" at bounding box center [631, 90] width 30 height 30
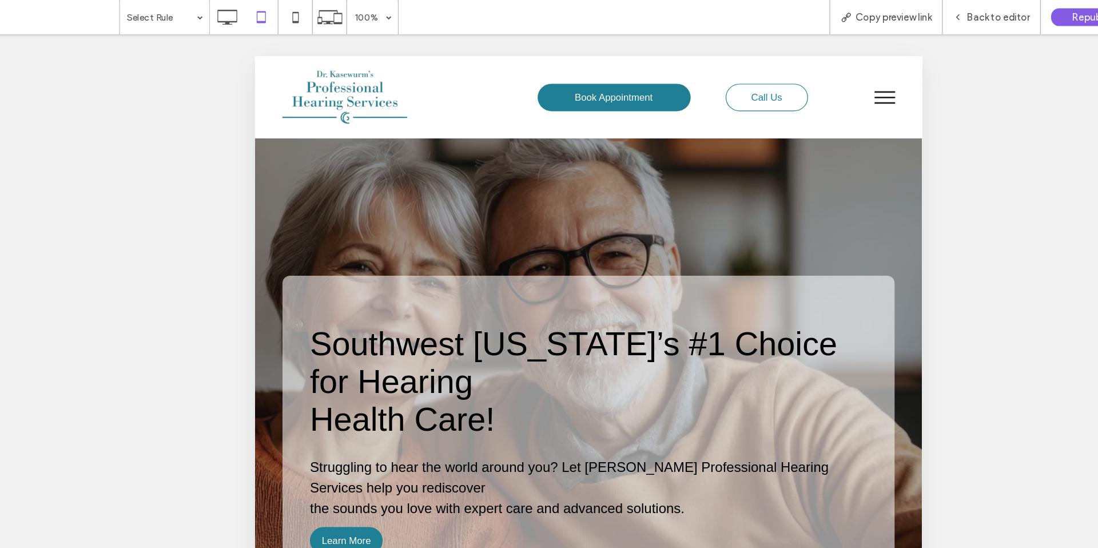
click at [779, 94] on span "menu" at bounding box center [779, 94] width 17 height 1
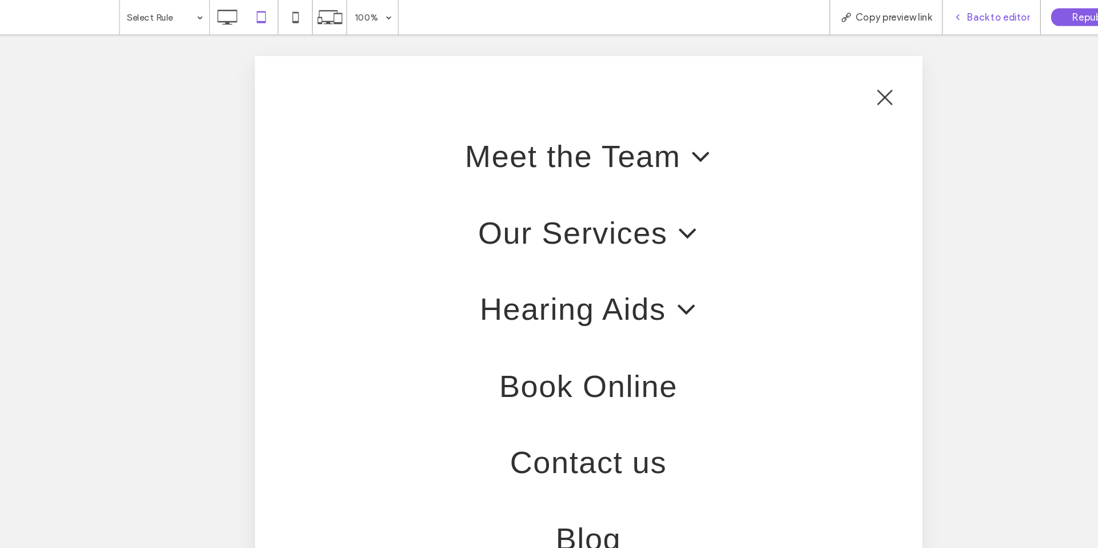
click at [823, 13] on span "Back to editor" at bounding box center [890, 15] width 53 height 10
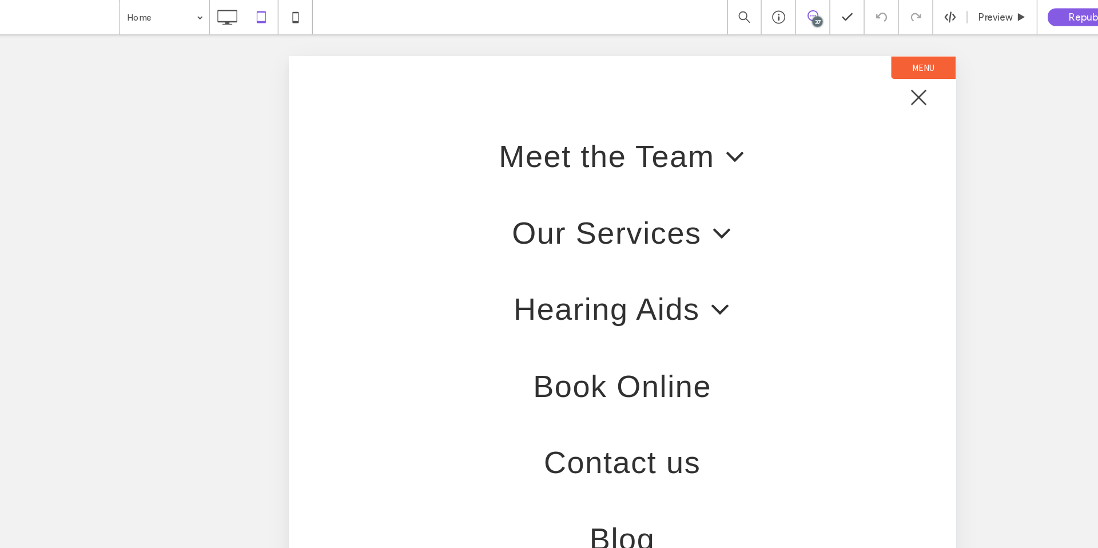
click at [722, 13] on span at bounding box center [736, 13] width 28 height 9
click at [735, 19] on div "37" at bounding box center [739, 18] width 9 height 9
click at [823, 75] on div "Unhide? Yes Unhide? Yes Unhide? Yes Unhide? Yes Unhide? Yes Unhide? Yes Unhide?…" at bounding box center [577, 303] width 1042 height 548
click at [813, 89] on span "menu" at bounding box center [813, 90] width 13 height 13
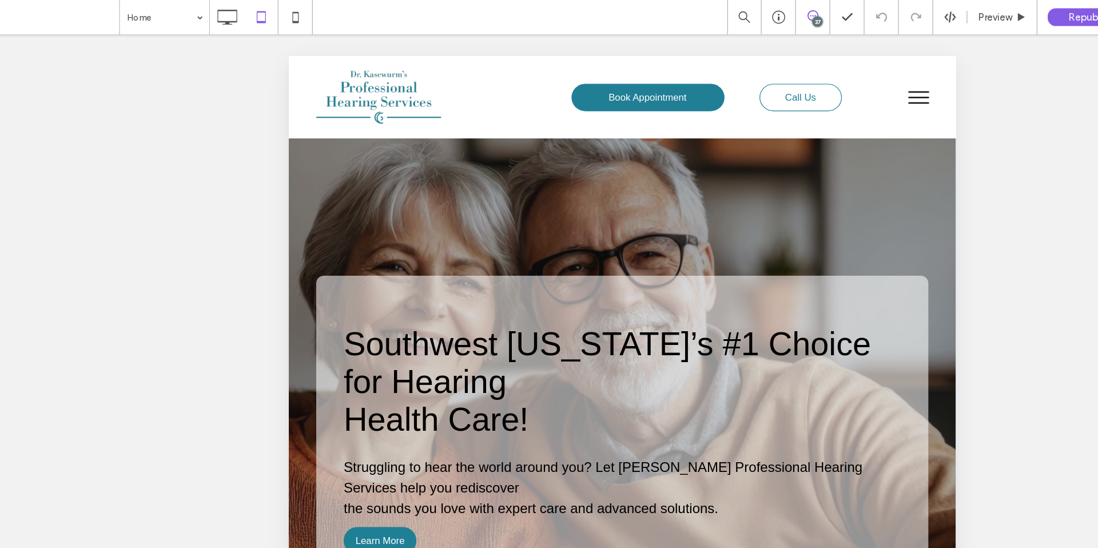
click at [722, 13] on span at bounding box center [736, 13] width 28 height 9
click at [236, 13] on icon at bounding box center [247, 14] width 23 height 23
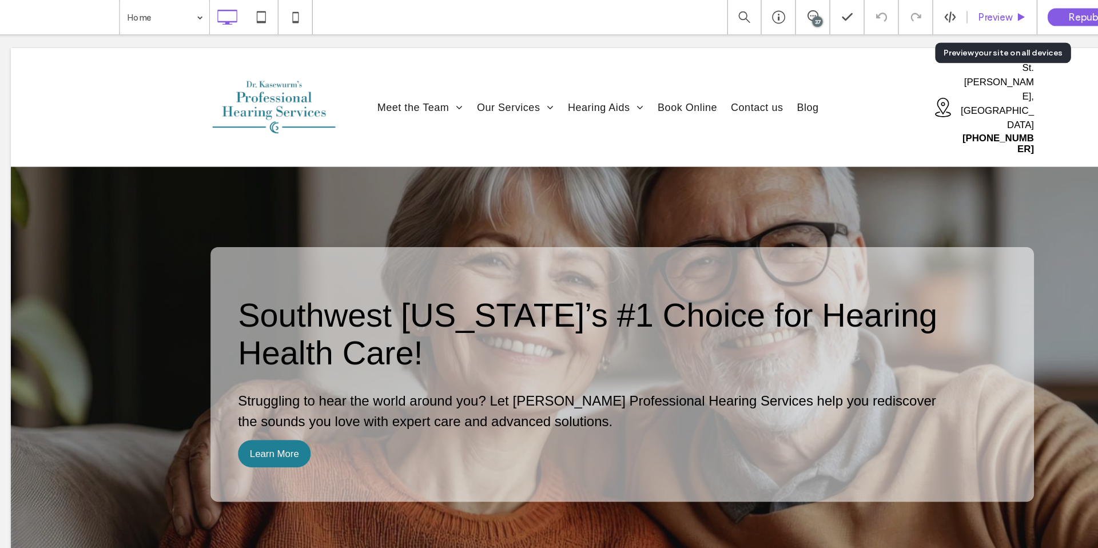
click at [823, 21] on div "Preview" at bounding box center [894, 14] width 58 height 29
click at [823, 14] on span "Preview" at bounding box center [887, 15] width 29 height 10
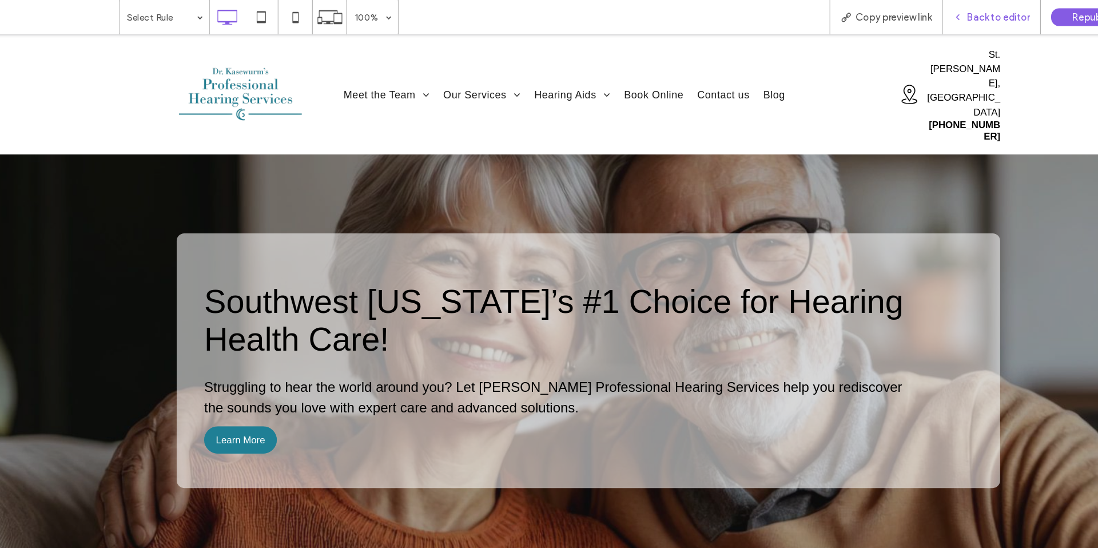
click at [823, 13] on span "Back to editor" at bounding box center [890, 15] width 53 height 10
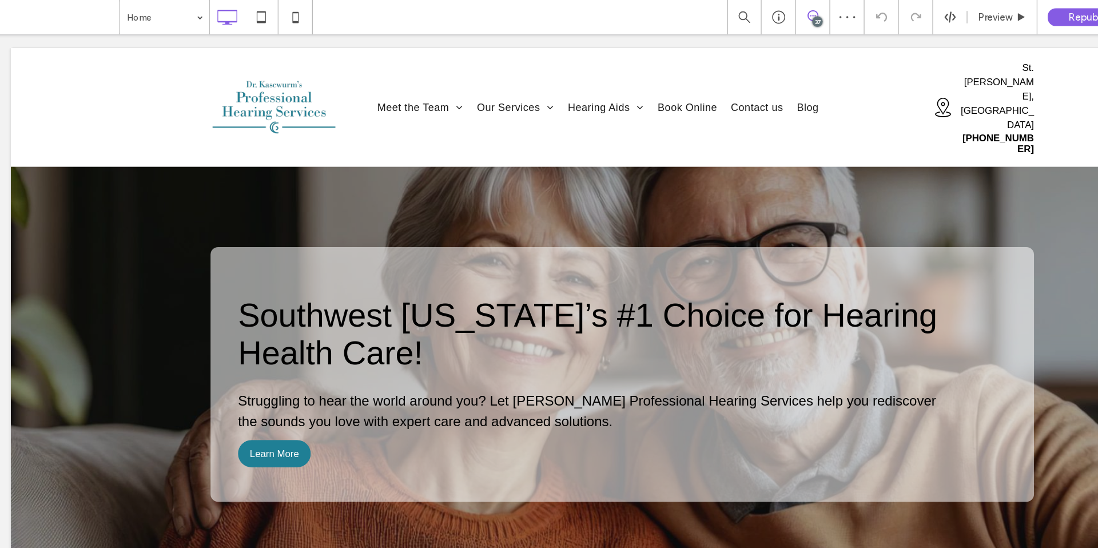
click at [722, 9] on span at bounding box center [736, 13] width 28 height 9
click at [731, 13] on use at bounding box center [735, 13] width 9 height 9
click at [702, 12] on icon at bounding box center [707, 14] width 11 height 11
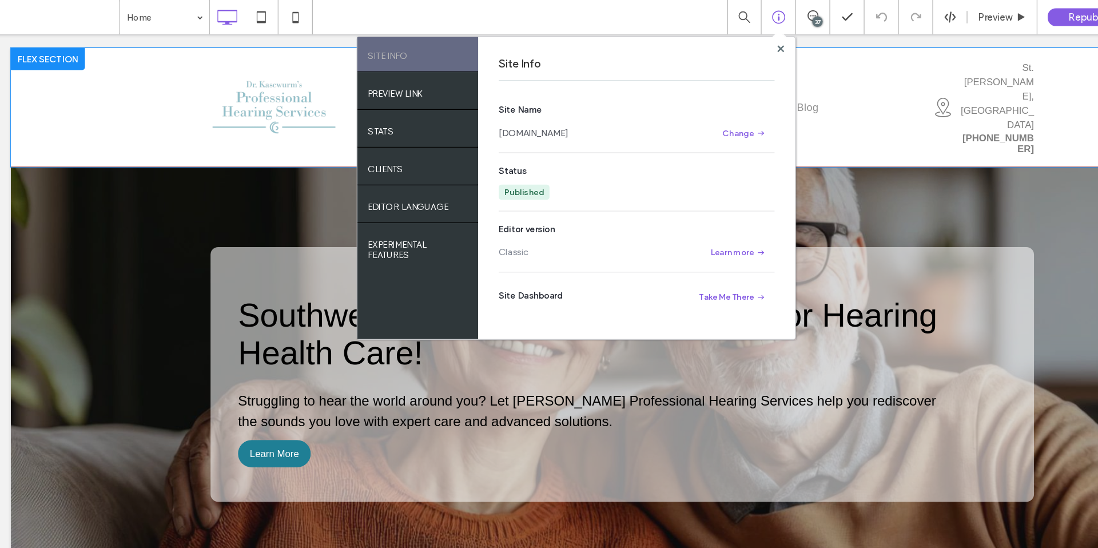
click at [696, 50] on div "Click to edit in Flex Mode" at bounding box center [518, 95] width 1019 height 99
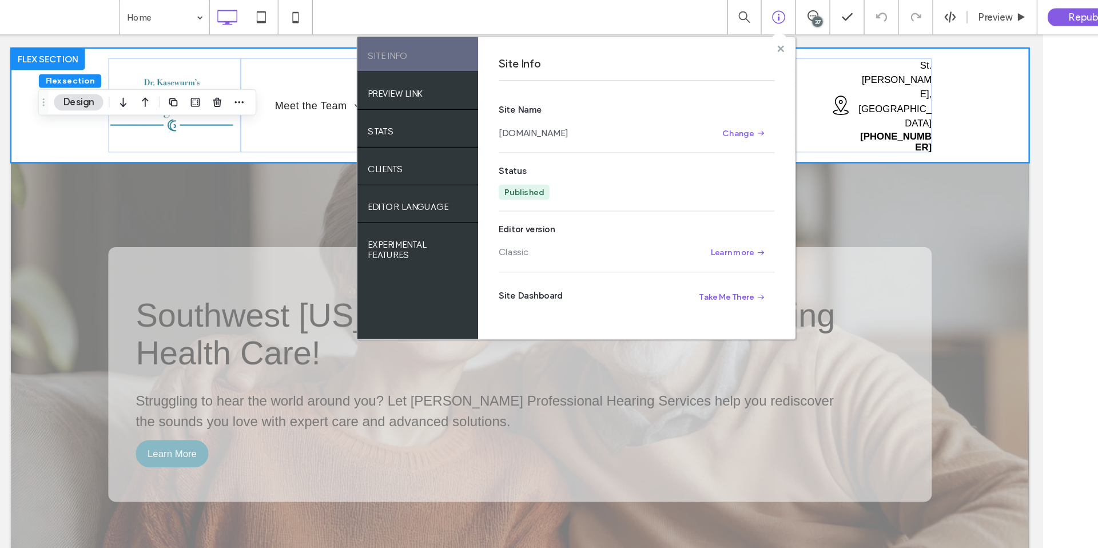
drag, startPoint x: 647, startPoint y: 38, endPoint x: 614, endPoint y: 10, distance: 43.4
click at [706, 38] on icon at bounding box center [709, 41] width 6 height 6
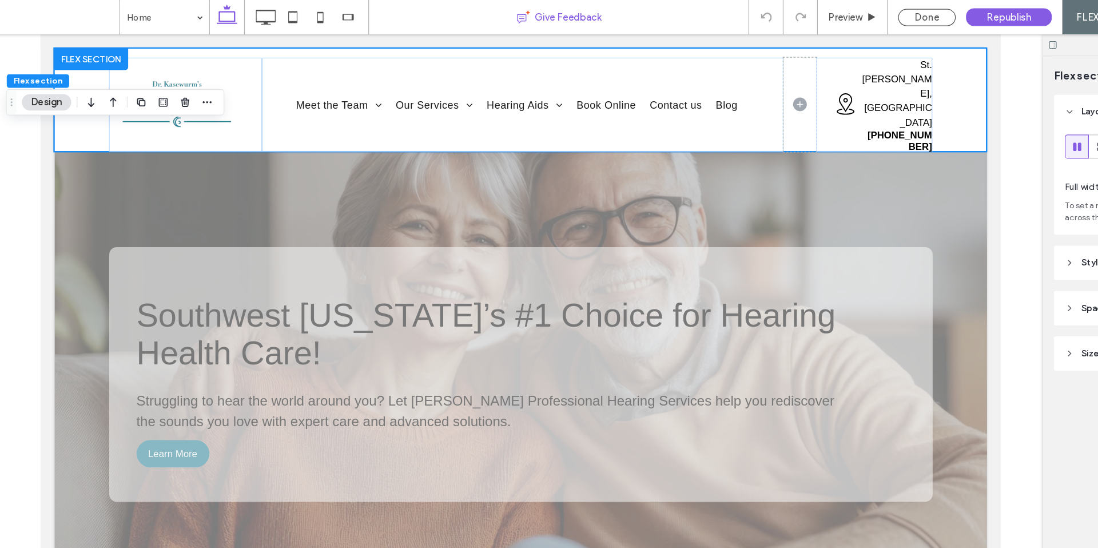
drag, startPoint x: 369, startPoint y: 26, endPoint x: 140, endPoint y: 19, distance: 229.4
click at [369, 26] on div "Give Feedback" at bounding box center [524, 14] width 317 height 29
click at [807, 14] on div "Done" at bounding box center [831, 14] width 48 height 14
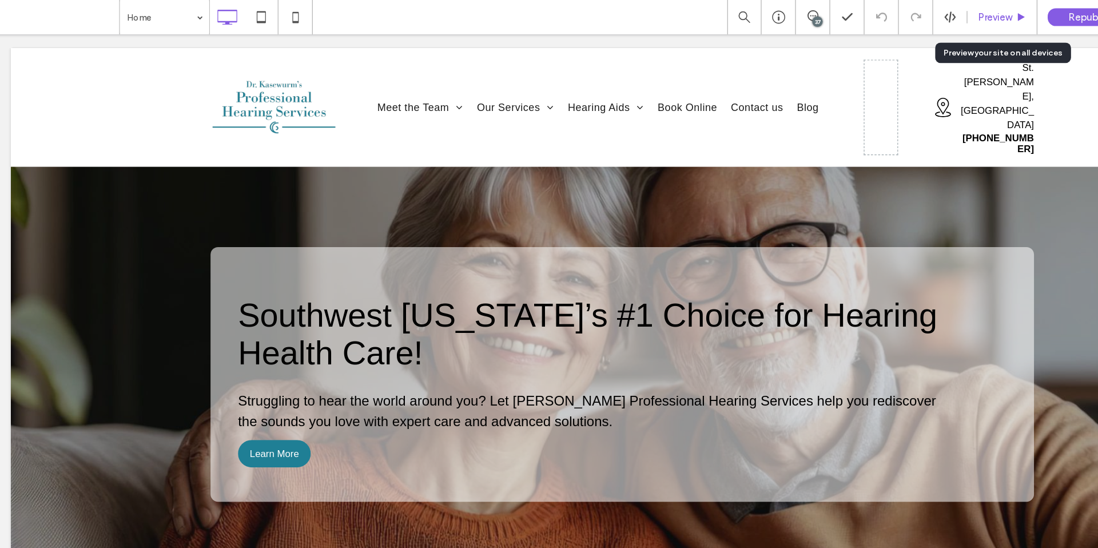
click at [823, 18] on span "Preview" at bounding box center [887, 15] width 29 height 10
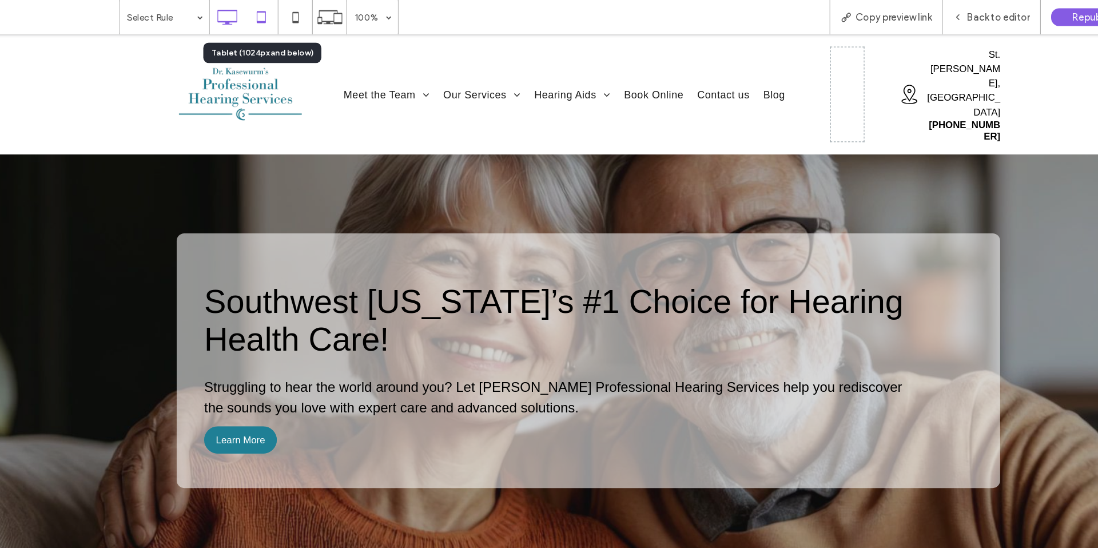
click at [265, 12] on icon at bounding box center [276, 14] width 23 height 23
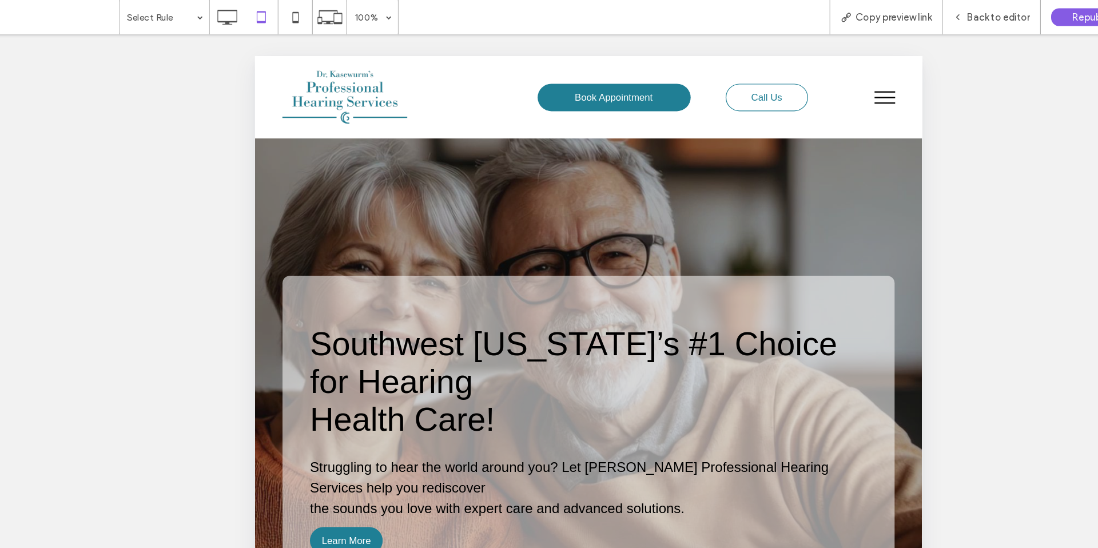
click at [782, 97] on button "menu" at bounding box center [780, 90] width 30 height 30
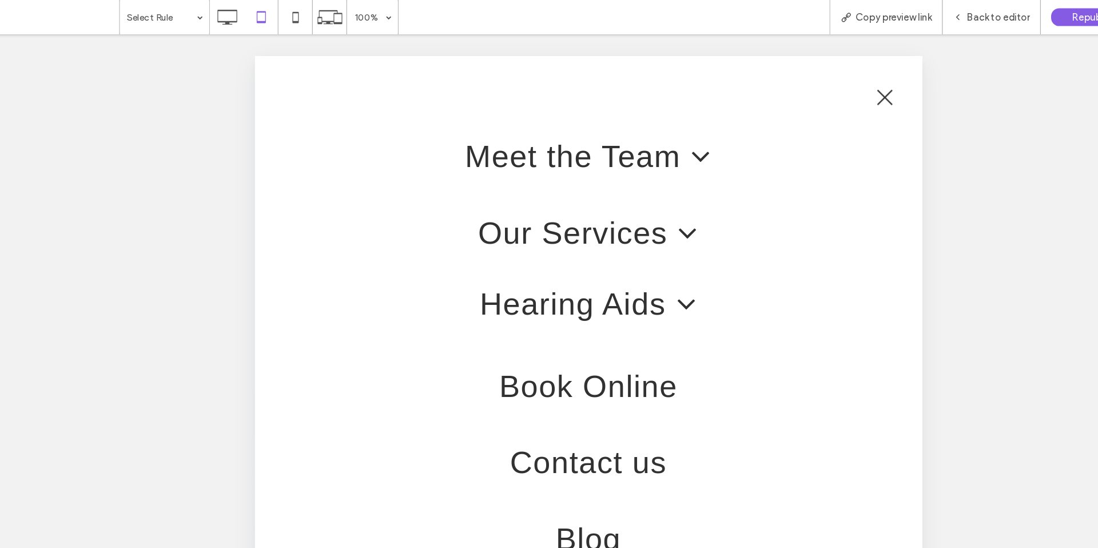
click at [599, 265] on span at bounding box center [611, 262] width 26 height 26
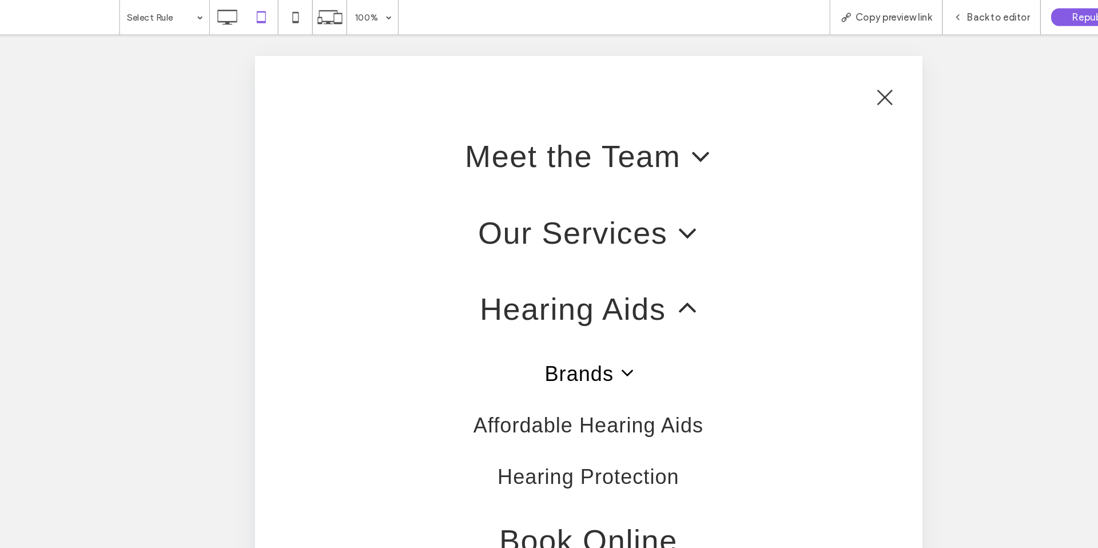
click at [540, 319] on span "Brands" at bounding box center [532, 321] width 73 height 26
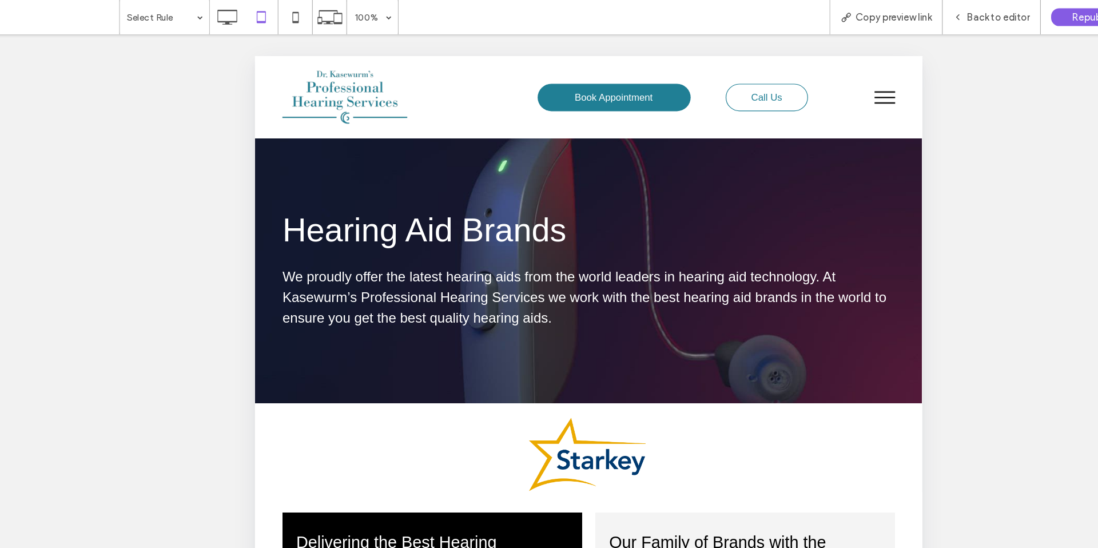
click at [786, 88] on button "menu" at bounding box center [780, 90] width 30 height 30
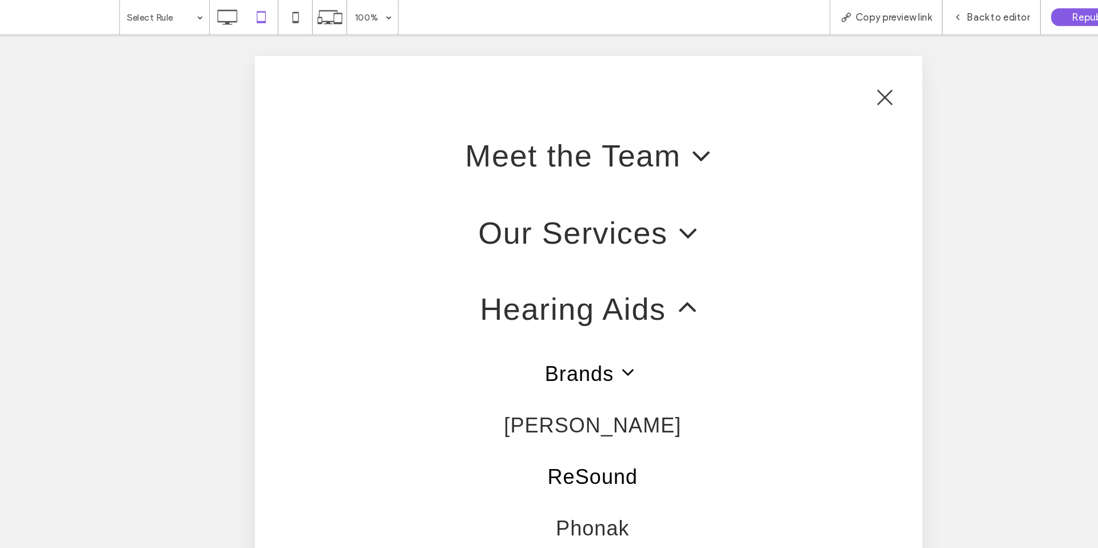
click at [541, 396] on link "ReSound" at bounding box center [536, 406] width 492 height 43
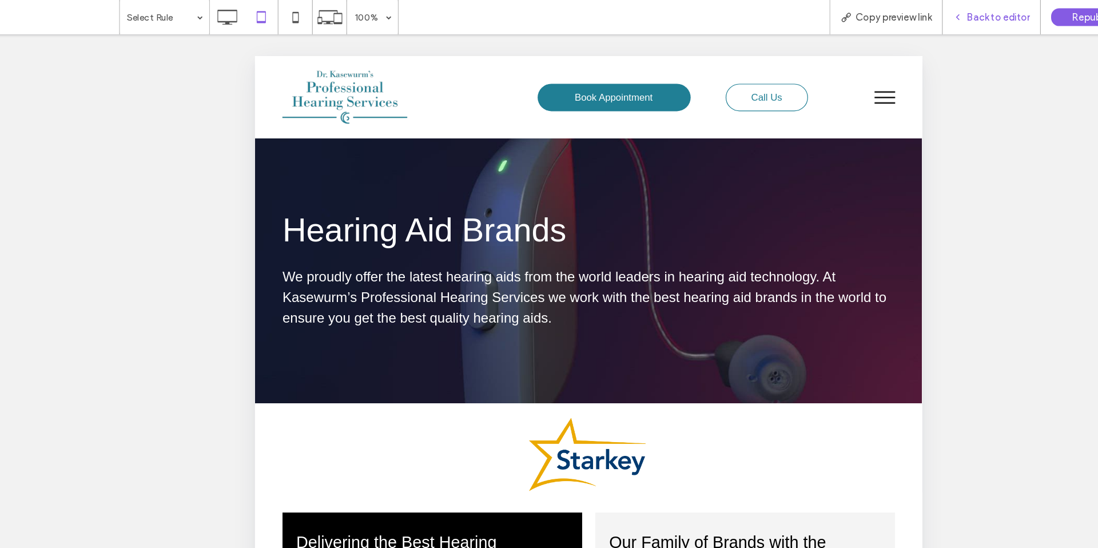
click at [823, 17] on span "Back to editor" at bounding box center [890, 15] width 53 height 10
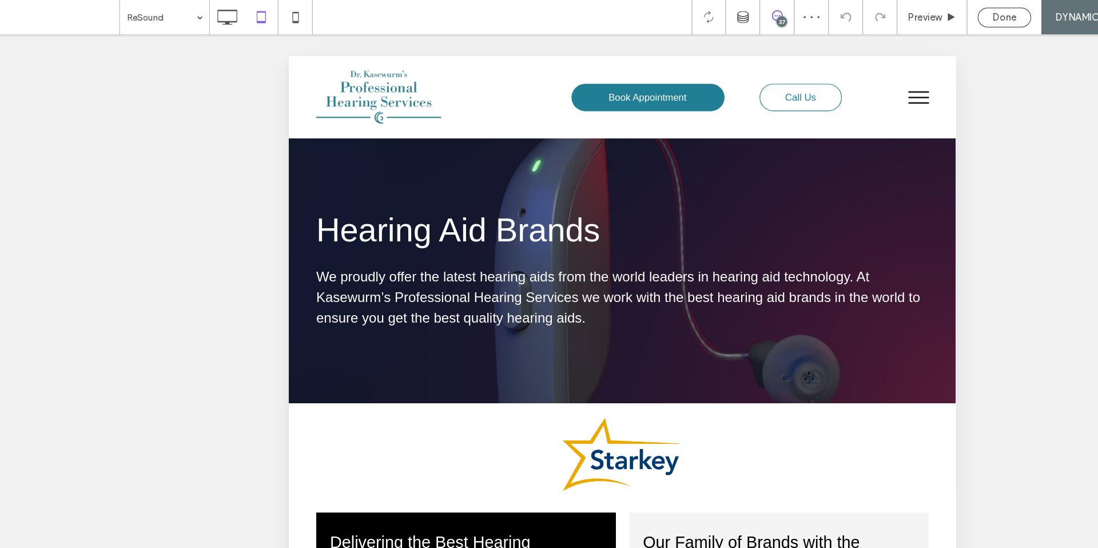
click at [702, 17] on icon at bounding box center [706, 13] width 9 height 9
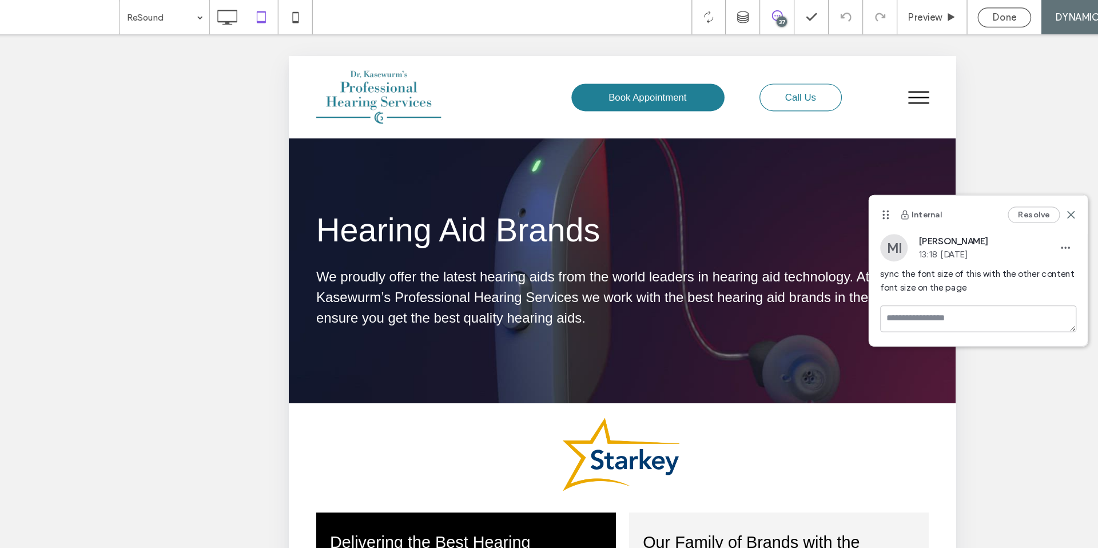
click at [794, 181] on use at bounding box center [796, 179] width 5 height 7
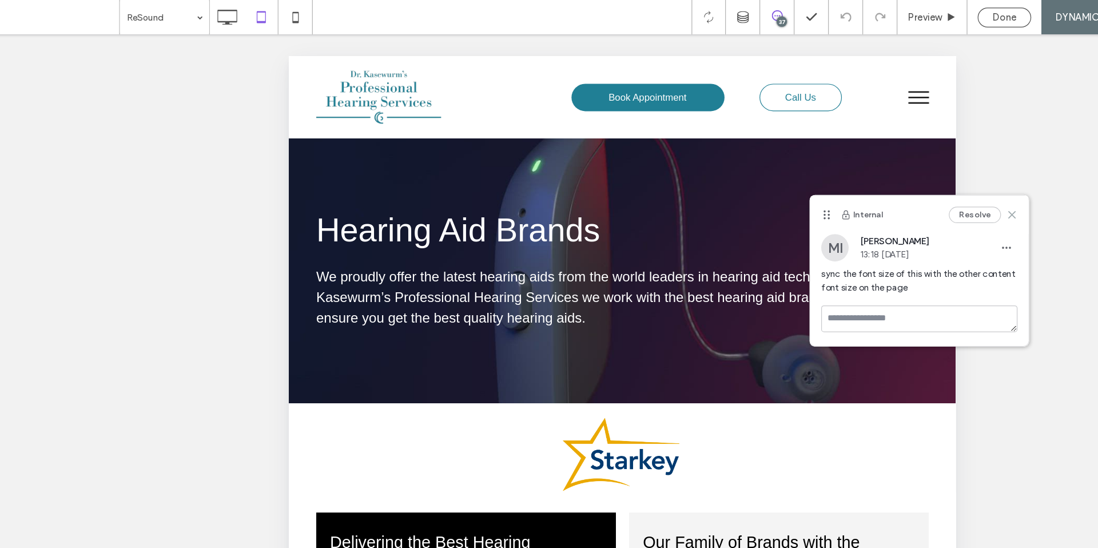
click at [823, 182] on icon at bounding box center [901, 178] width 9 height 9
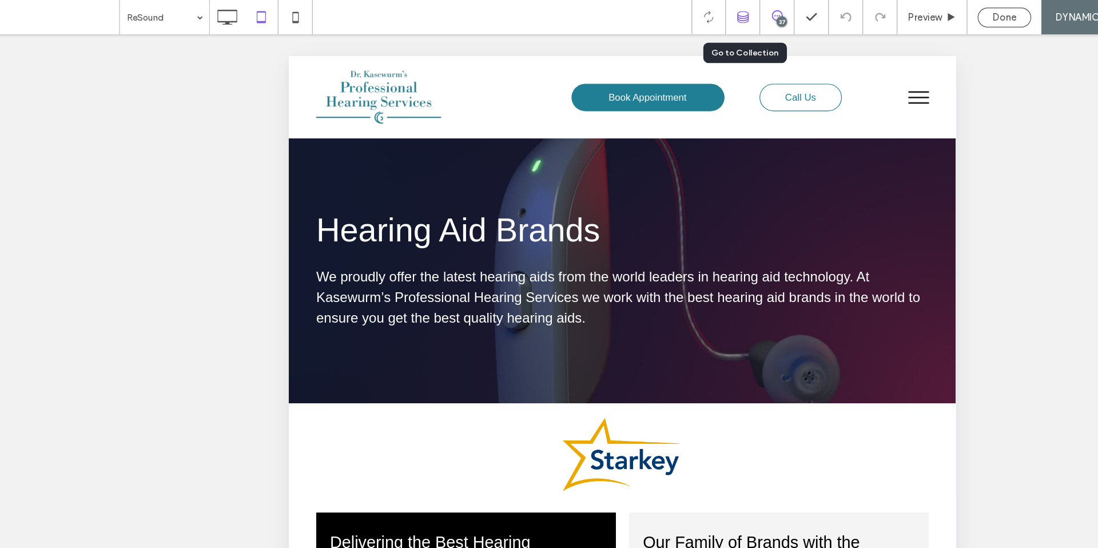
click at [672, 10] on icon at bounding box center [677, 14] width 10 height 10
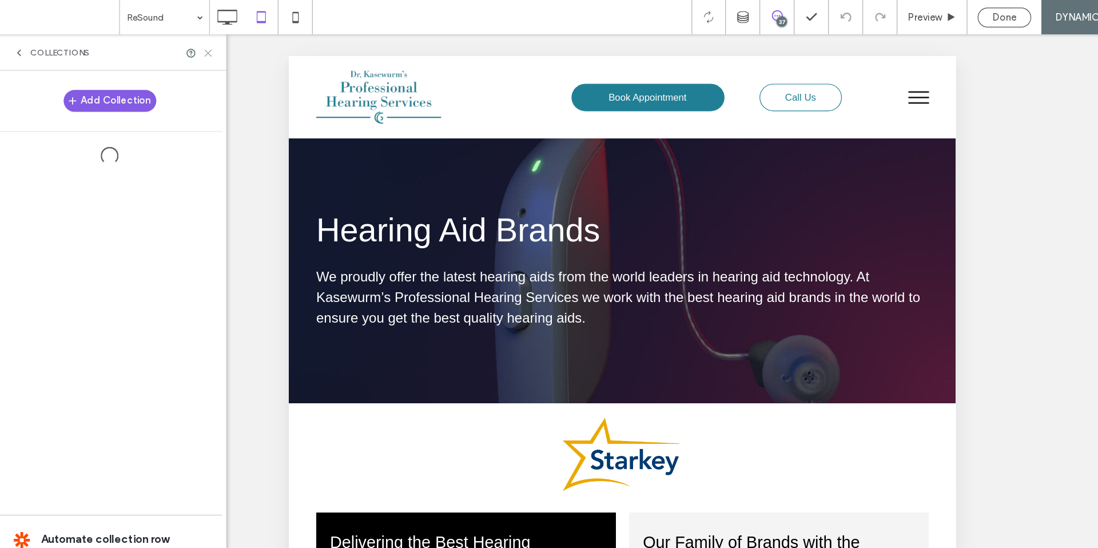
click at [228, 42] on icon at bounding box center [232, 44] width 9 height 9
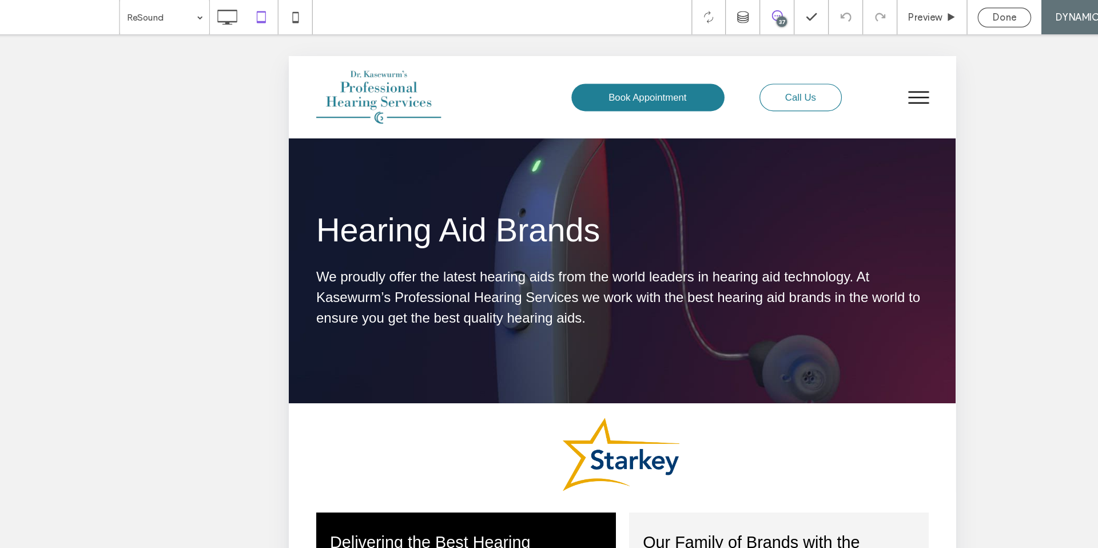
click at [706, 15] on div "37" at bounding box center [710, 18] width 9 height 9
click at [702, 13] on use at bounding box center [706, 13] width 9 height 9
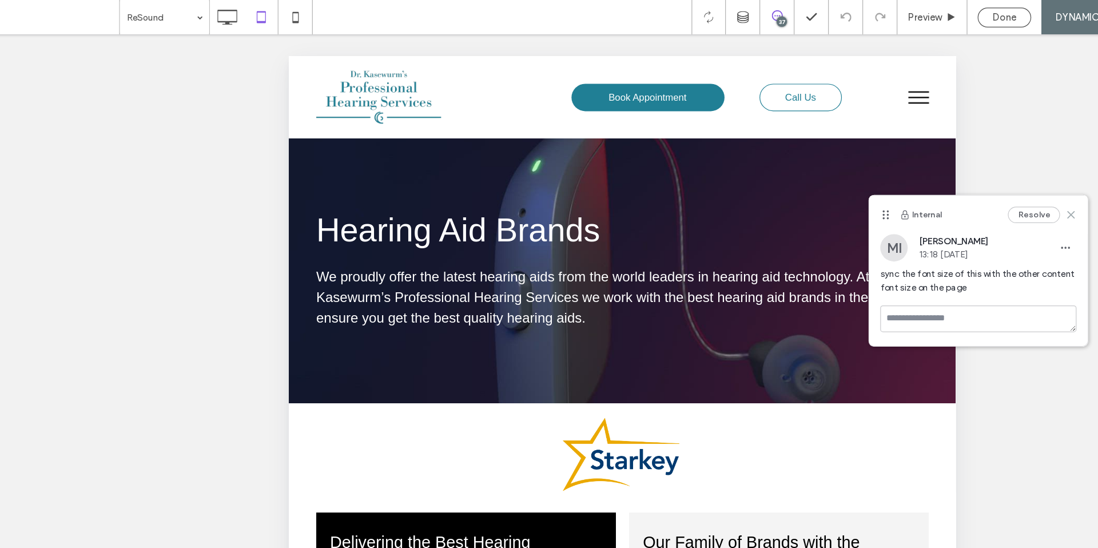
click at [823, 178] on use at bounding box center [951, 179] width 5 height 5
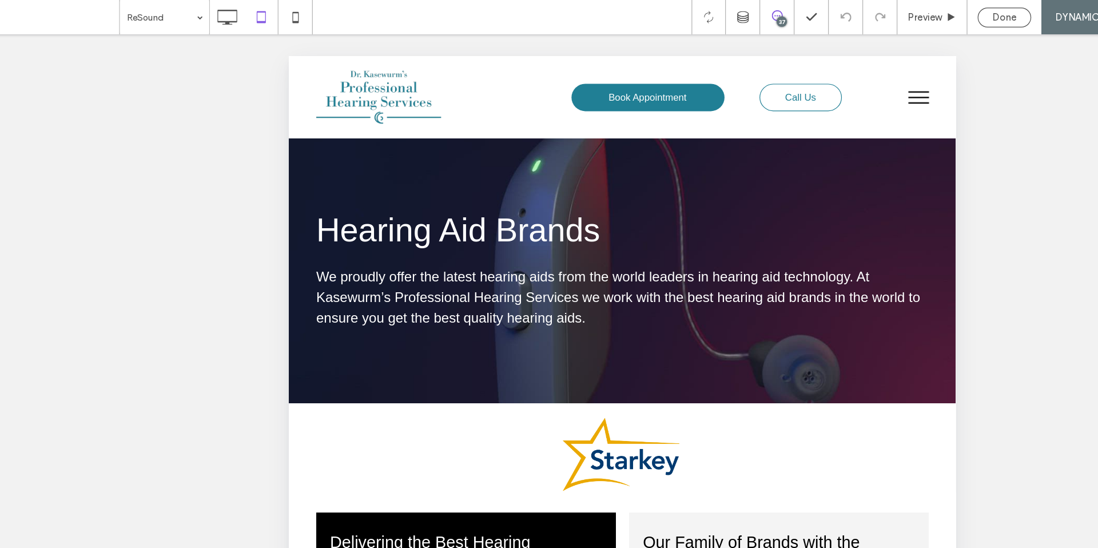
click at [706, 14] on div "37" at bounding box center [710, 18] width 9 height 9
click at [806, 23] on div "Preview" at bounding box center [835, 14] width 58 height 29
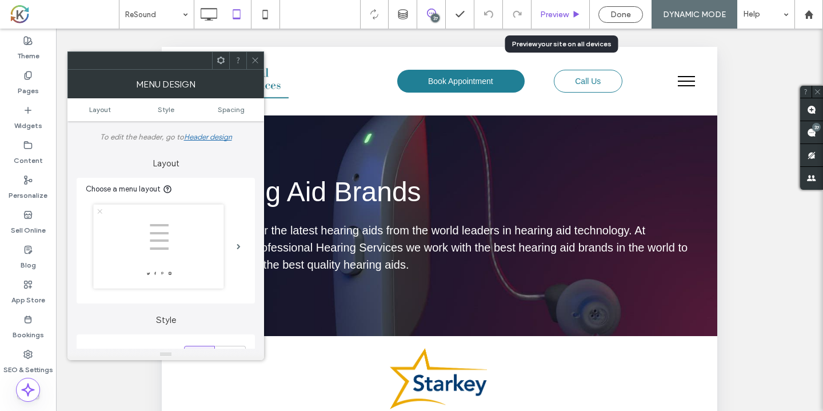
click at [582, 17] on div "Preview" at bounding box center [561, 15] width 58 height 10
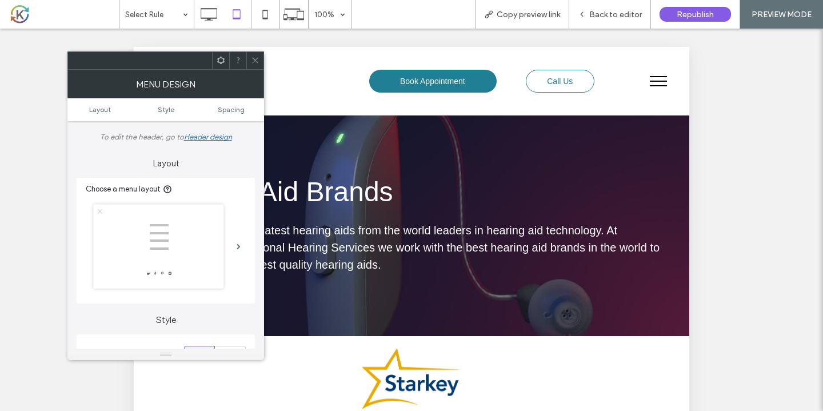
click at [256, 59] on icon at bounding box center [255, 60] width 9 height 9
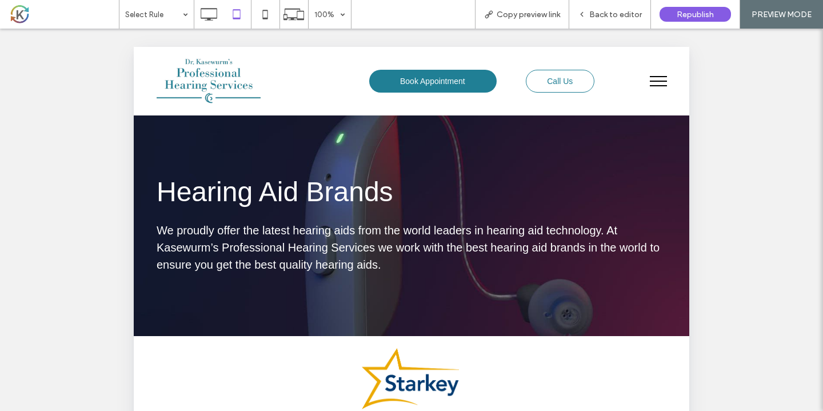
click at [619, 17] on div at bounding box center [411, 205] width 823 height 411
click at [586, 12] on div at bounding box center [411, 205] width 823 height 411
drag, startPoint x: 686, startPoint y: 239, endPoint x: 686, endPoint y: 186, distance: 52.6
click at [686, 187] on div at bounding box center [411, 205] width 823 height 411
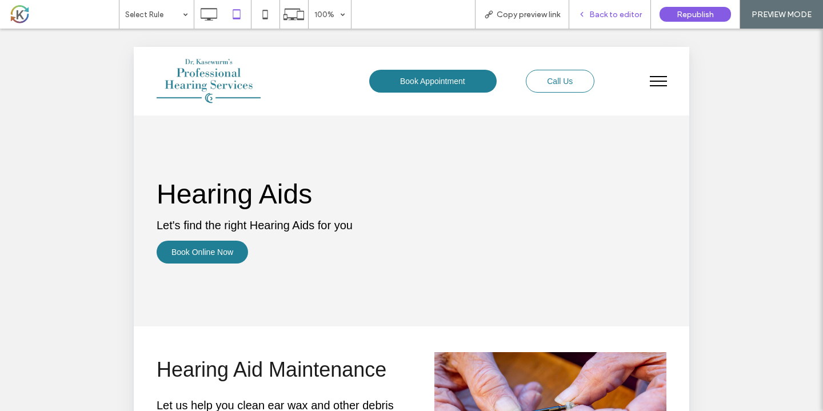
click at [602, 18] on span "Back to editor" at bounding box center [616, 15] width 53 height 10
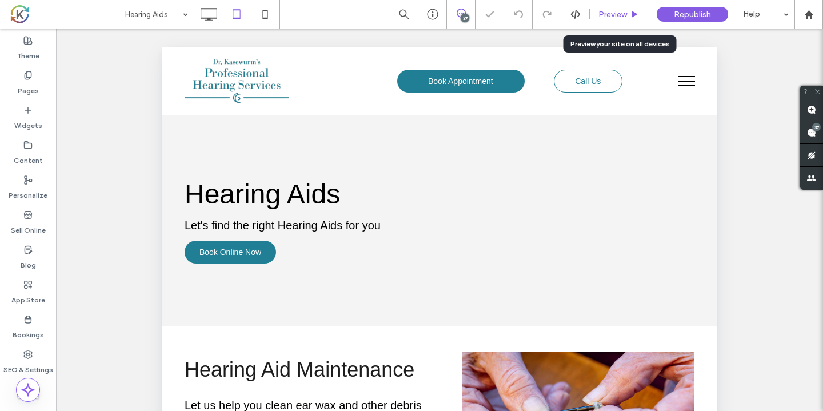
click at [614, 19] on span "Preview" at bounding box center [613, 15] width 29 height 10
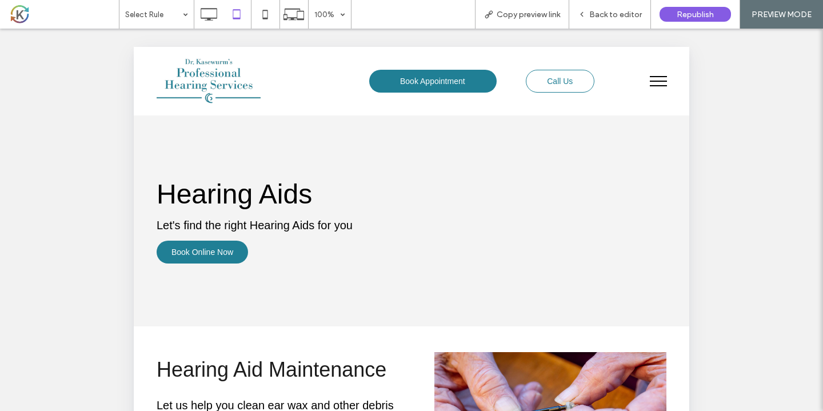
click at [656, 77] on span "menu" at bounding box center [658, 76] width 17 height 1
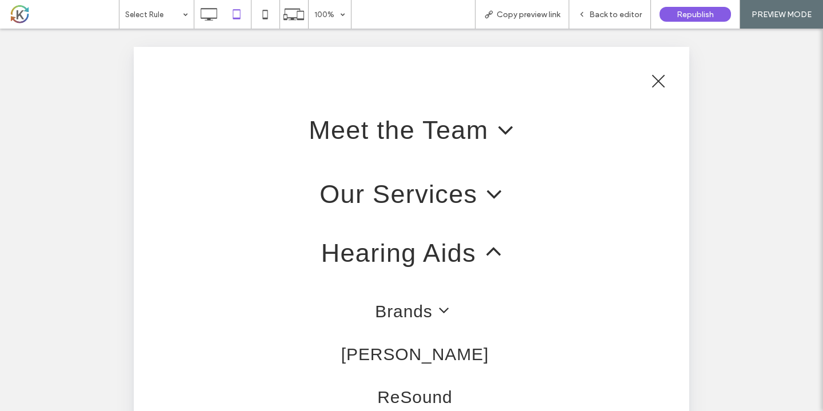
scroll to position [78, 0]
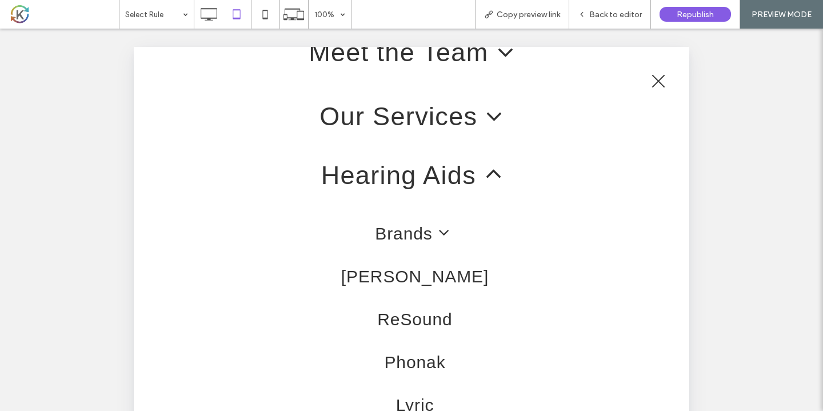
click at [497, 180] on span at bounding box center [489, 175] width 26 height 26
click at [562, 178] on link "Hearing Aids" at bounding box center [411, 176] width 499 height 64
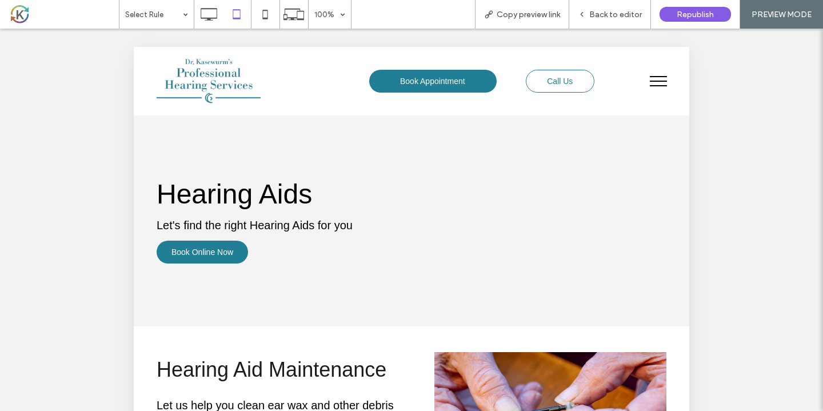
click at [662, 82] on div at bounding box center [411, 205] width 823 height 411
click at [590, 19] on div "Back to editor" at bounding box center [610, 15] width 81 height 10
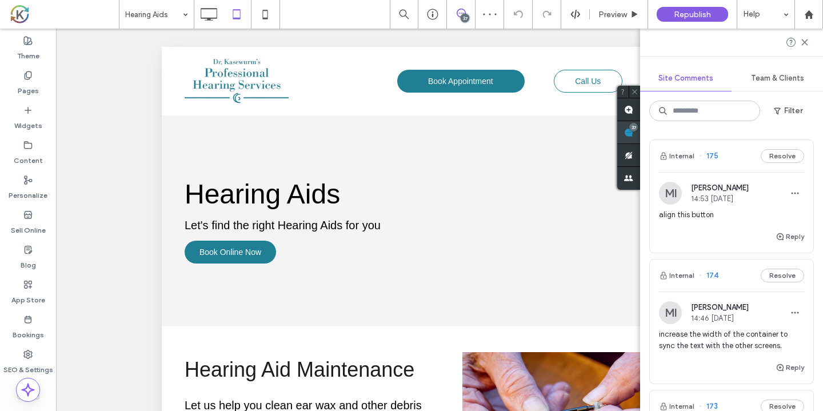
click at [634, 137] on use at bounding box center [628, 132] width 9 height 9
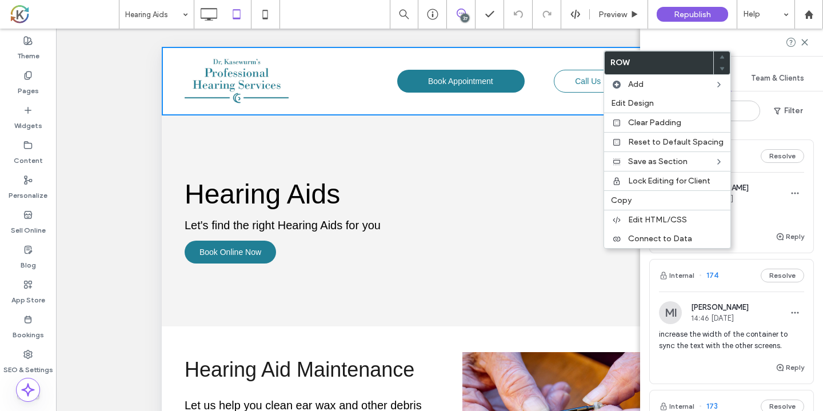
click at [124, 168] on div "Unhide? Yes Unhide? Yes Unhide? Yes Unhide? Yes Unhide? Yes Unhide? Yes Unhide?…" at bounding box center [439, 234] width 767 height 411
click at [683, 42] on div at bounding box center [731, 42] width 183 height 27
click at [564, 206] on h1 "Hearing Aids" at bounding box center [440, 193] width 510 height 31
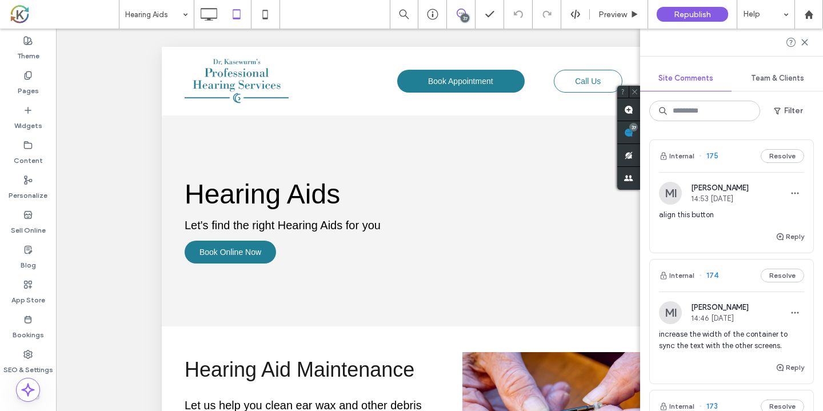
click at [811, 41] on div at bounding box center [731, 42] width 183 height 27
click at [805, 41] on icon at bounding box center [805, 42] width 9 height 9
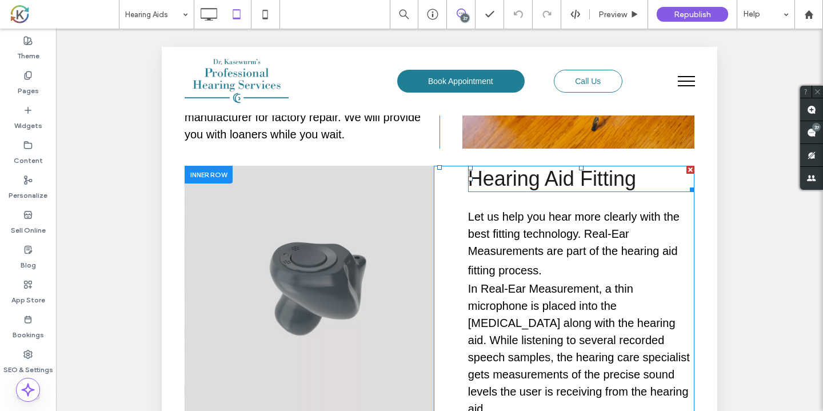
scroll to position [399, 0]
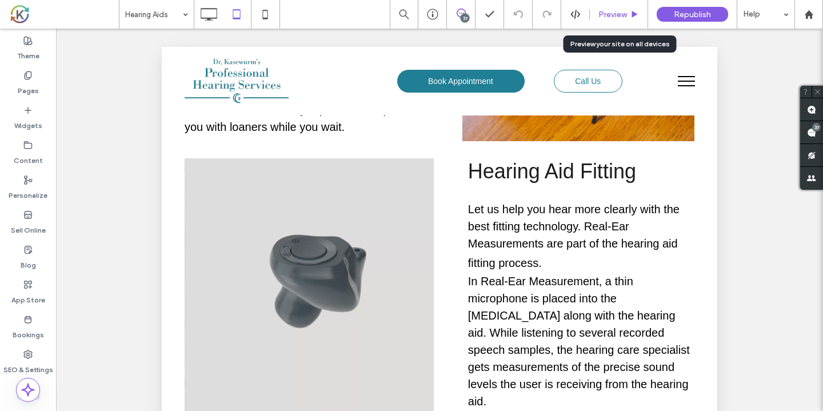
click at [611, 18] on span "Preview" at bounding box center [613, 15] width 29 height 10
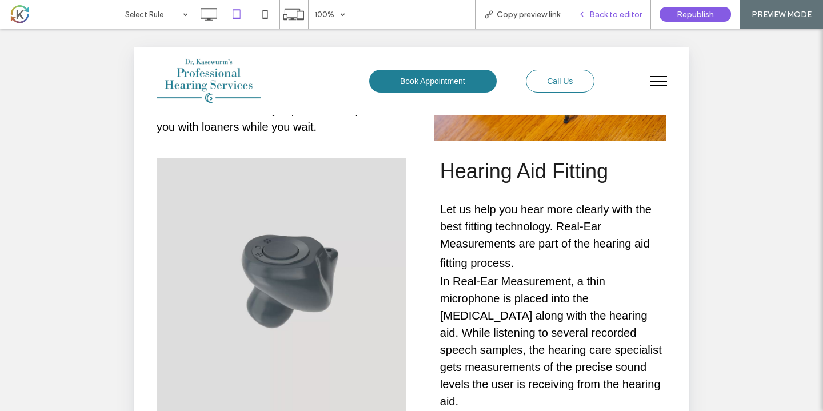
click at [600, 19] on span "Back to editor" at bounding box center [616, 15] width 53 height 10
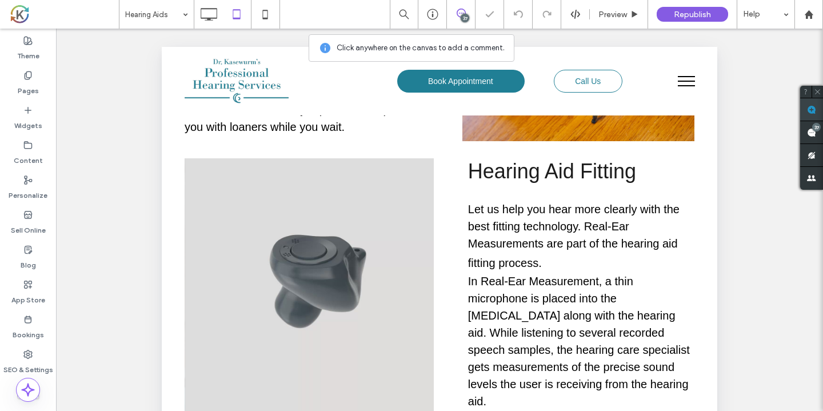
click at [814, 110] on use at bounding box center [811, 109] width 9 height 9
click at [463, 164] on div "Hearing Aid Fitting Let us help you hear more clearly with the best fitting tec…" at bounding box center [569, 284] width 249 height 253
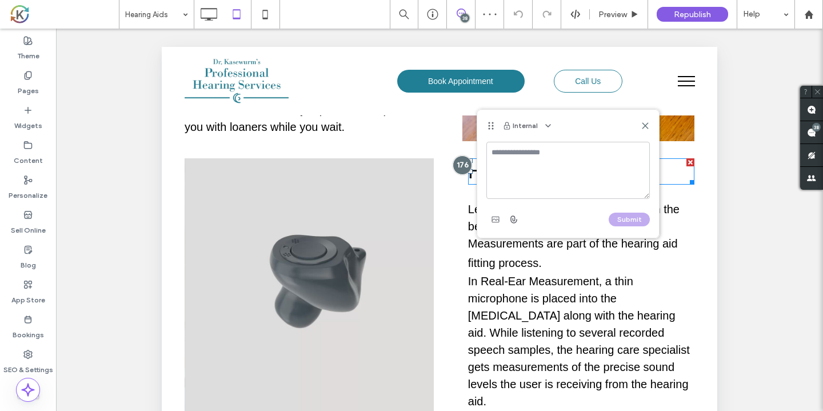
click at [513, 162] on textarea at bounding box center [569, 170] width 164 height 57
type textarea "**********"
click at [619, 216] on button "Submit" at bounding box center [629, 220] width 41 height 14
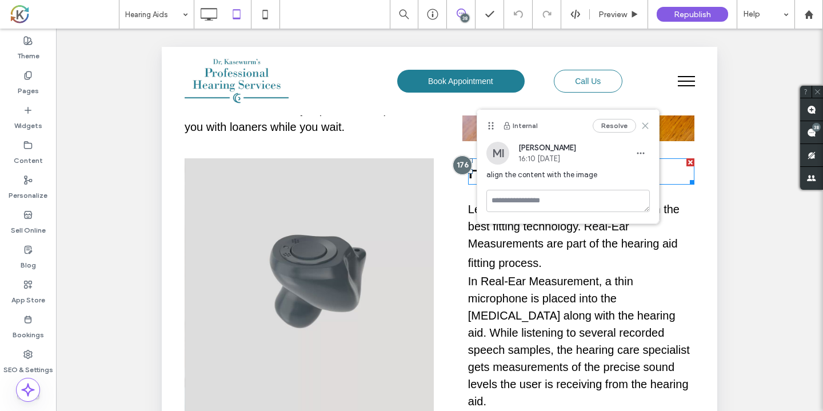
click at [644, 130] on icon at bounding box center [645, 125] width 9 height 9
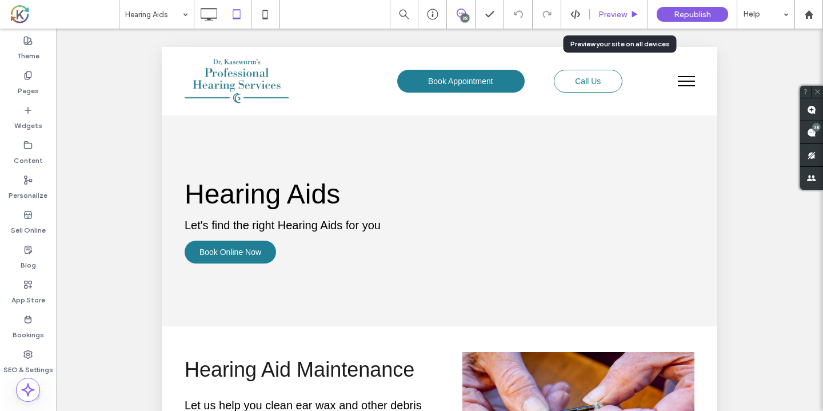
click at [619, 17] on span "Preview" at bounding box center [613, 15] width 29 height 10
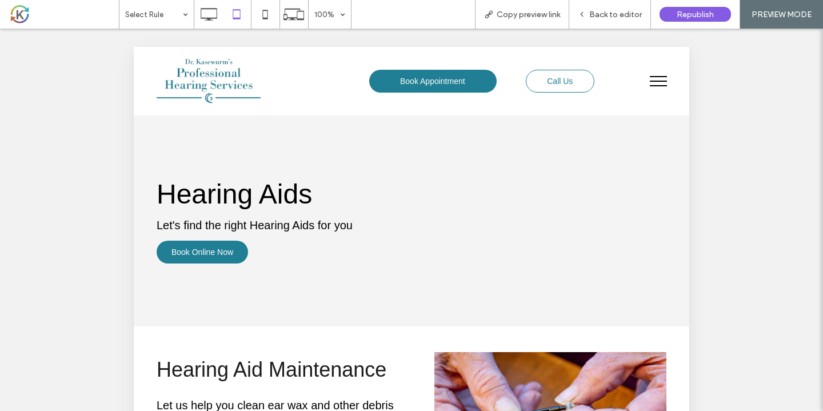
click at [654, 80] on button "menu" at bounding box center [659, 81] width 30 height 30
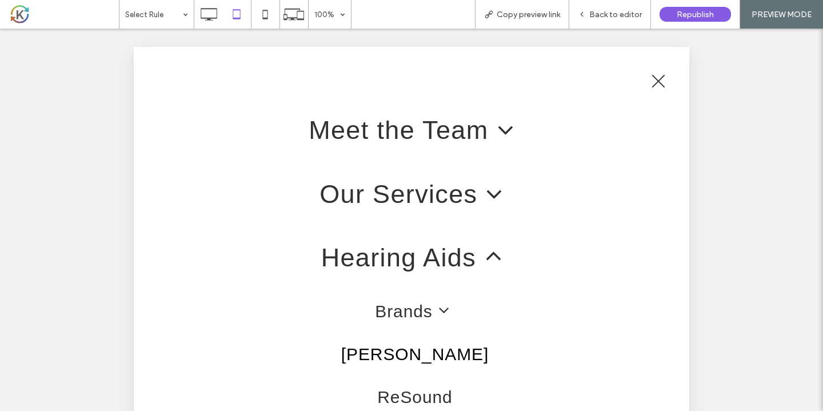
click at [423, 348] on link "[PERSON_NAME]" at bounding box center [415, 354] width 492 height 43
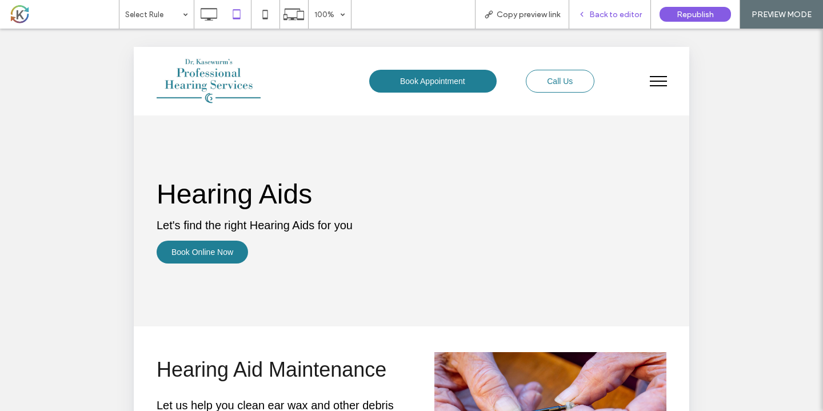
click at [626, 16] on span "Back to editor" at bounding box center [616, 15] width 53 height 10
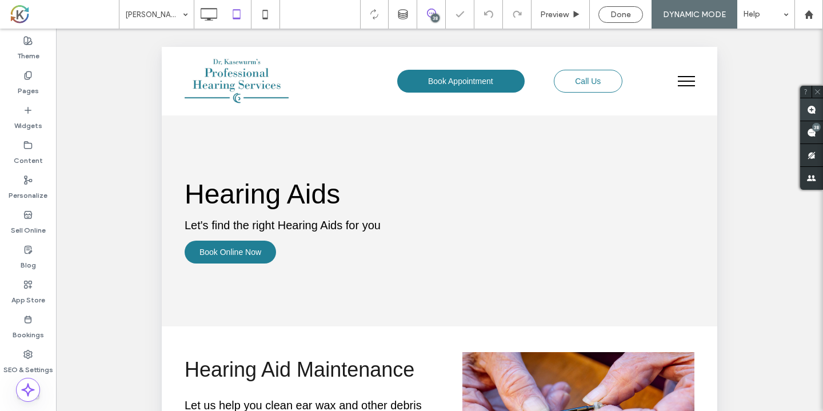
click at [811, 108] on use at bounding box center [811, 109] width 9 height 9
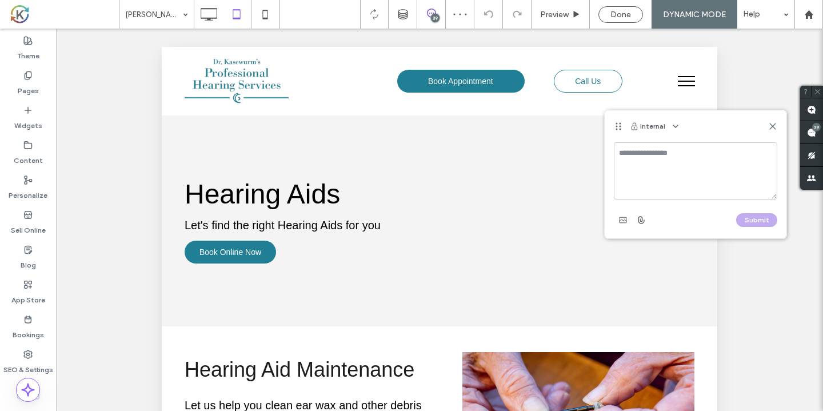
click at [639, 172] on textarea at bounding box center [696, 170] width 164 height 57
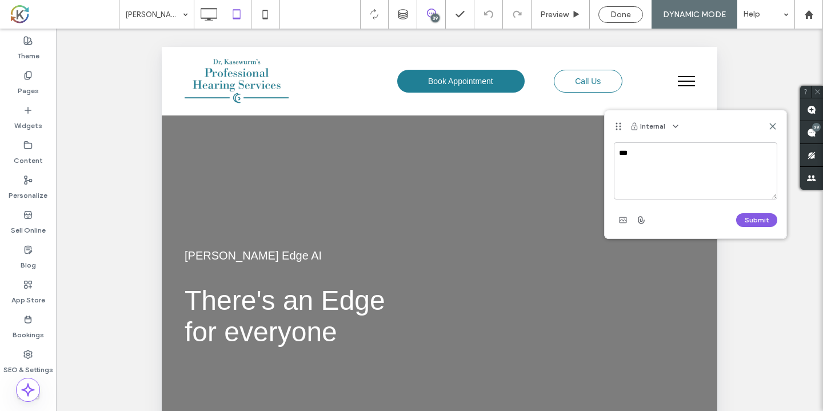
type textarea "***"
drag, startPoint x: 639, startPoint y: 172, endPoint x: 789, endPoint y: 117, distance: 160.1
click at [773, 121] on div "Internal" at bounding box center [696, 126] width 182 height 32
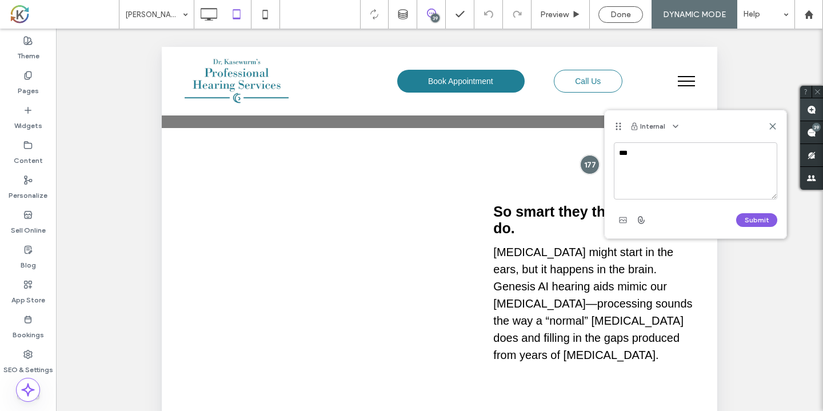
scroll to position [351, 0]
click at [776, 126] on icon at bounding box center [773, 126] width 9 height 9
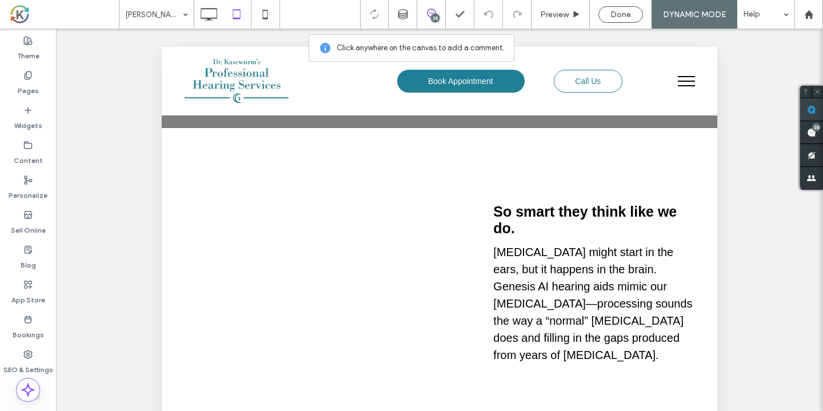
click at [814, 114] on use at bounding box center [811, 109] width 9 height 9
click at [446, 221] on video "Your browser does not support the video tag." at bounding box center [333, 231] width 297 height 149
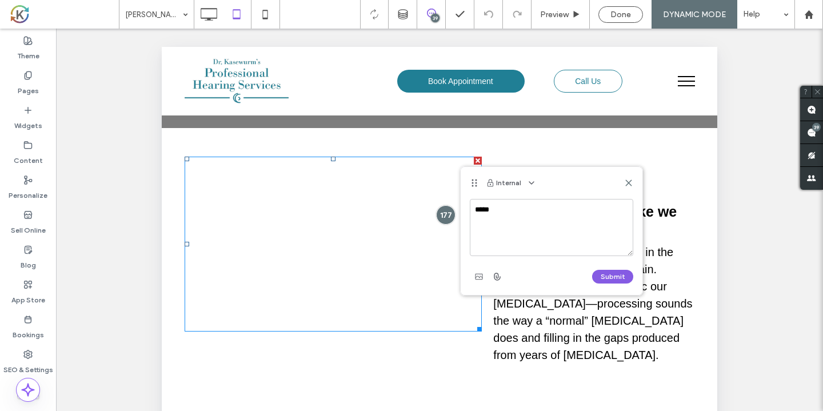
type textarea "*****"
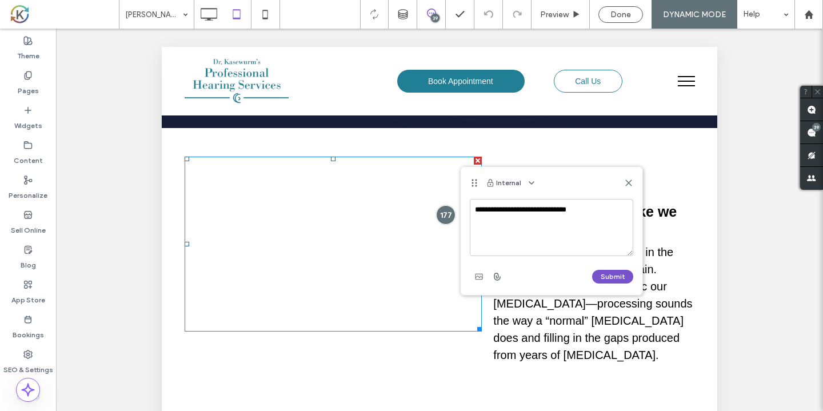
type textarea "**********"
click at [604, 277] on button "Submit" at bounding box center [612, 277] width 41 height 14
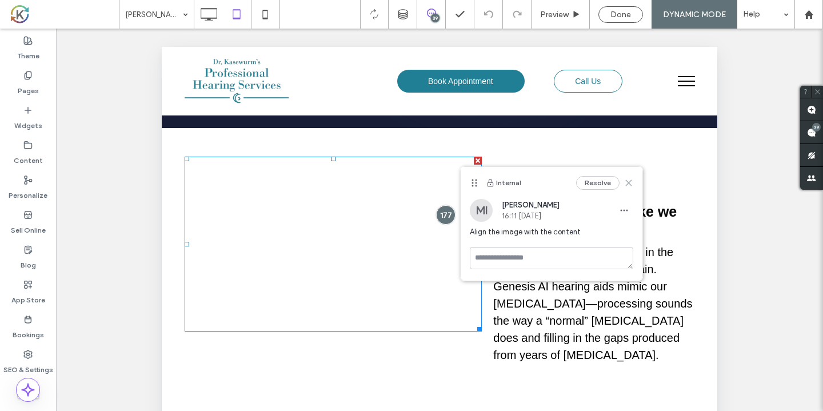
drag, startPoint x: 469, startPoint y: 134, endPoint x: 631, endPoint y: 182, distance: 168.6
click at [631, 182] on use at bounding box center [628, 182] width 5 height 5
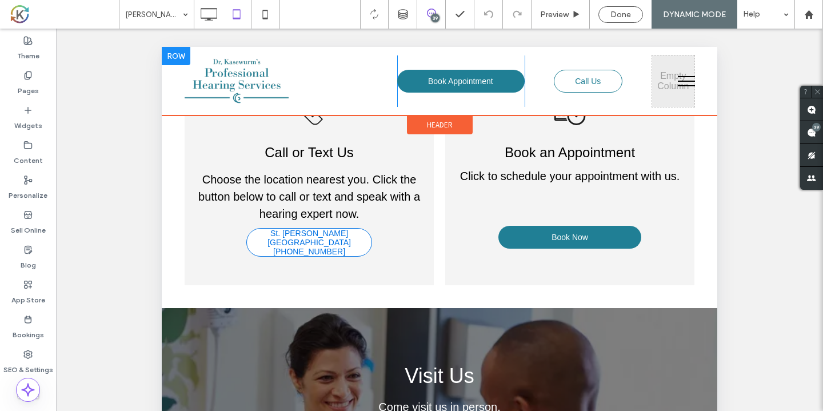
scroll to position [4463, 0]
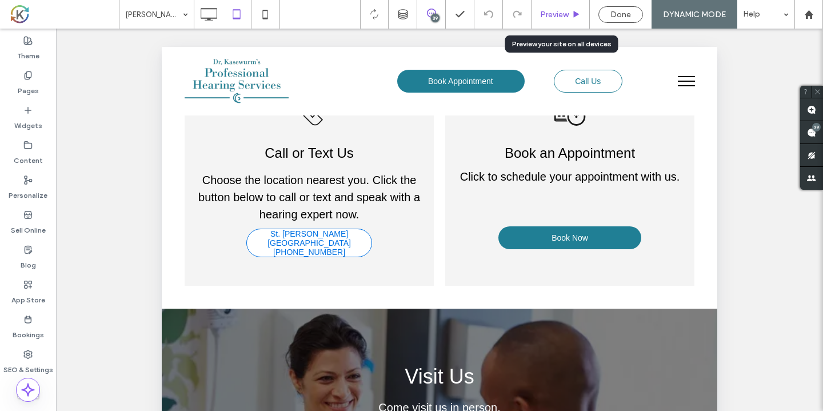
click at [560, 8] on div "Preview" at bounding box center [561, 14] width 58 height 29
click at [567, 8] on div "Preview" at bounding box center [561, 14] width 58 height 29
click at [553, 16] on span "Preview" at bounding box center [554, 15] width 29 height 10
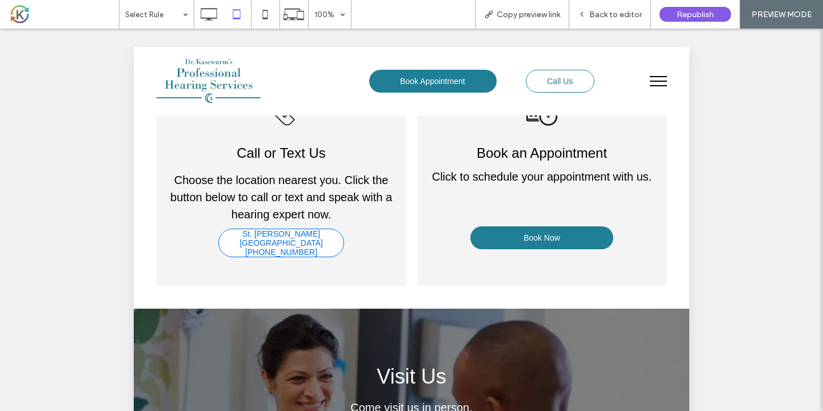
click at [660, 77] on span "menu" at bounding box center [658, 76] width 17 height 1
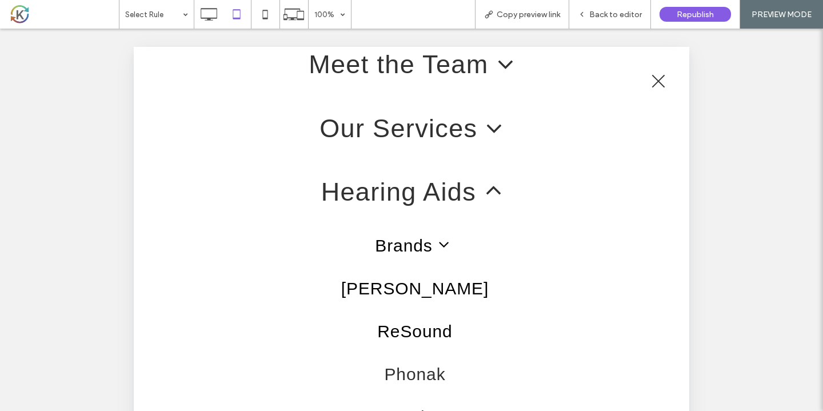
scroll to position [74, 0]
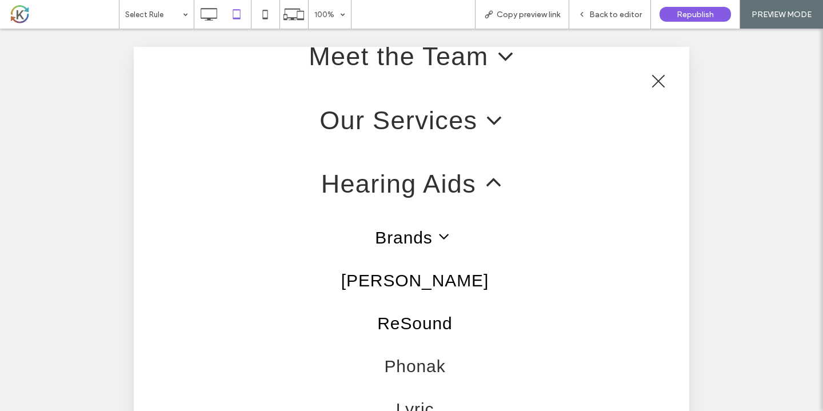
click at [431, 319] on link "ReSound" at bounding box center [415, 323] width 492 height 43
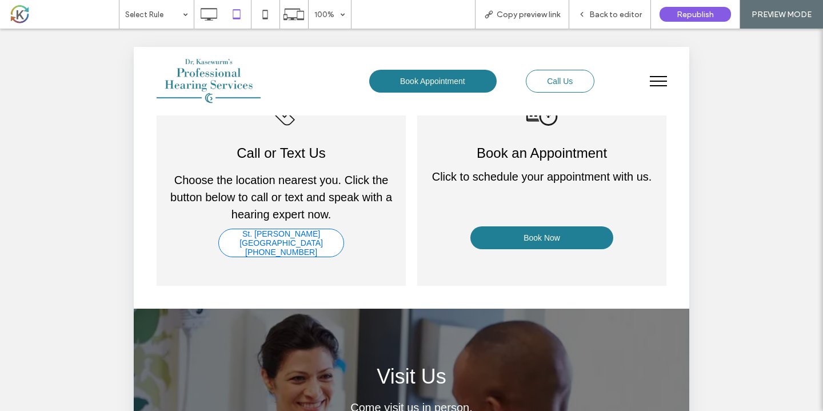
scroll to position [4426, 0]
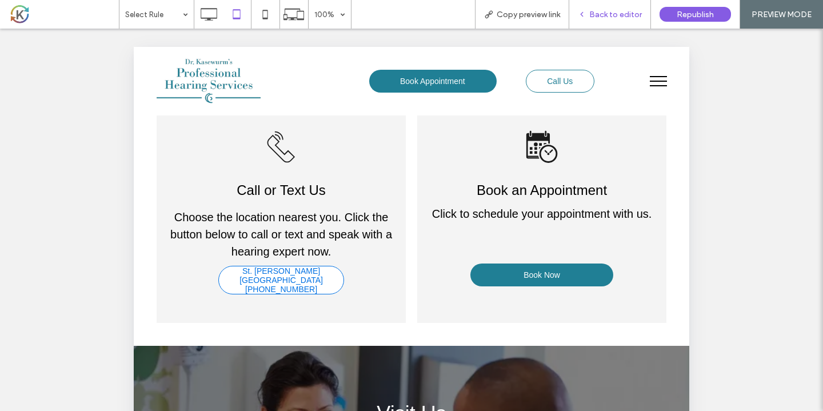
click at [628, 21] on div "Back to editor" at bounding box center [611, 14] width 82 height 29
click at [633, 19] on span "Back to editor" at bounding box center [616, 15] width 53 height 10
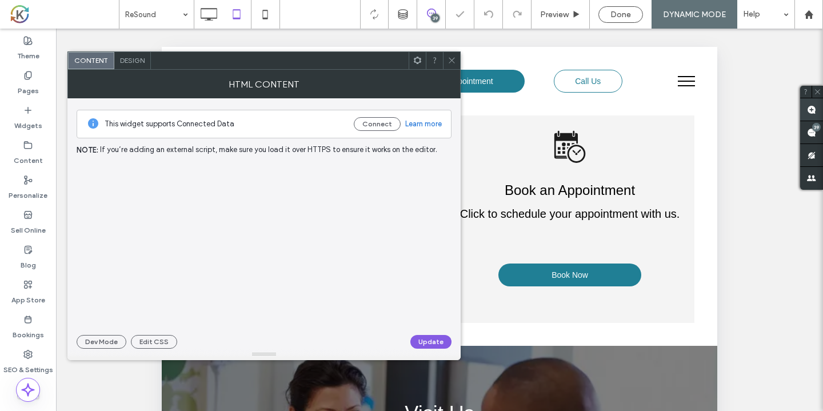
click at [809, 110] on use at bounding box center [811, 109] width 9 height 9
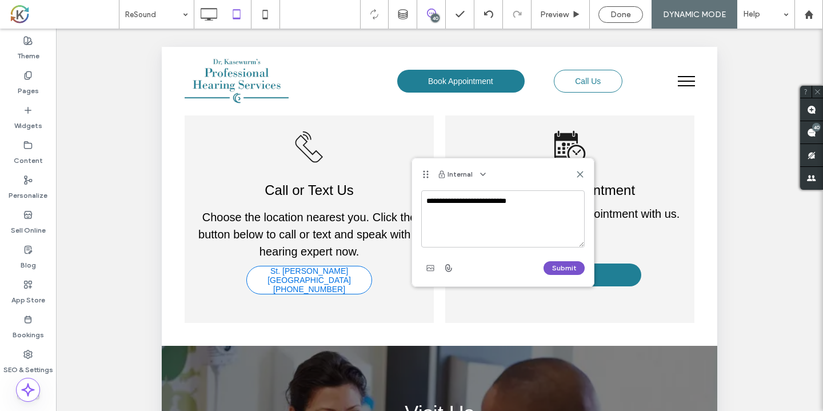
type textarea "**********"
click at [559, 265] on button "Submit" at bounding box center [564, 268] width 41 height 14
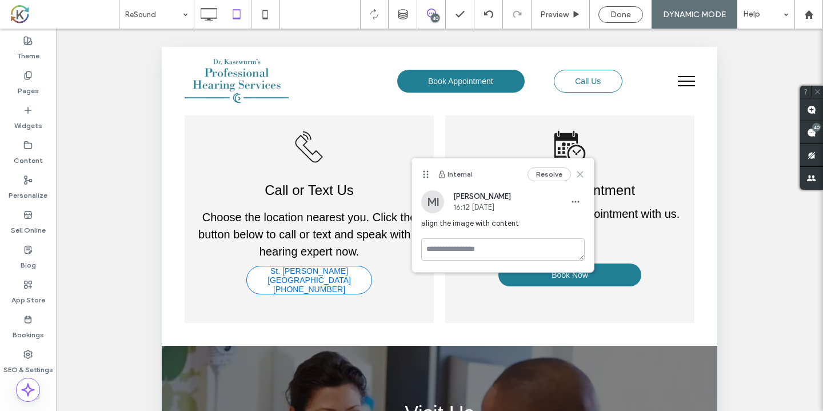
click at [580, 175] on use at bounding box center [580, 174] width 5 height 5
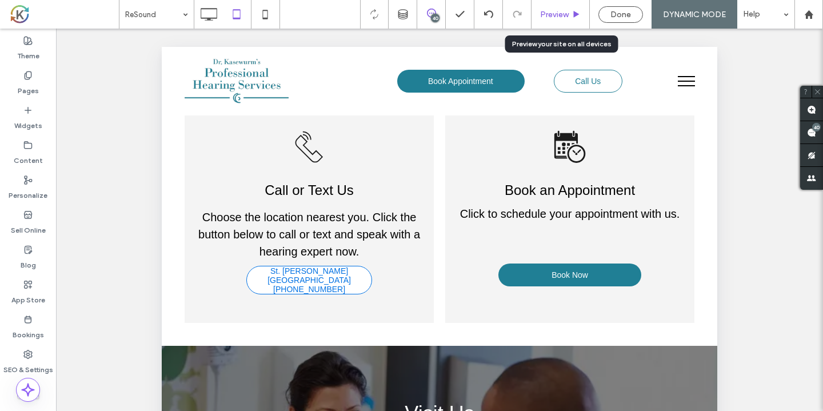
click at [550, 19] on span "Preview" at bounding box center [554, 15] width 29 height 10
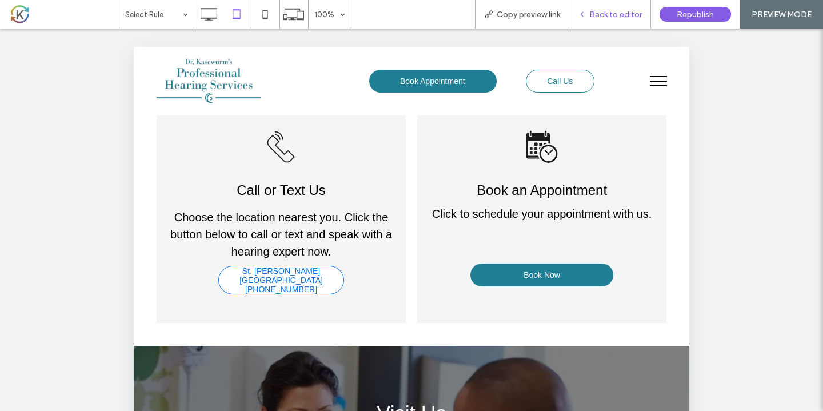
click at [622, 13] on span "Back to editor" at bounding box center [616, 15] width 53 height 10
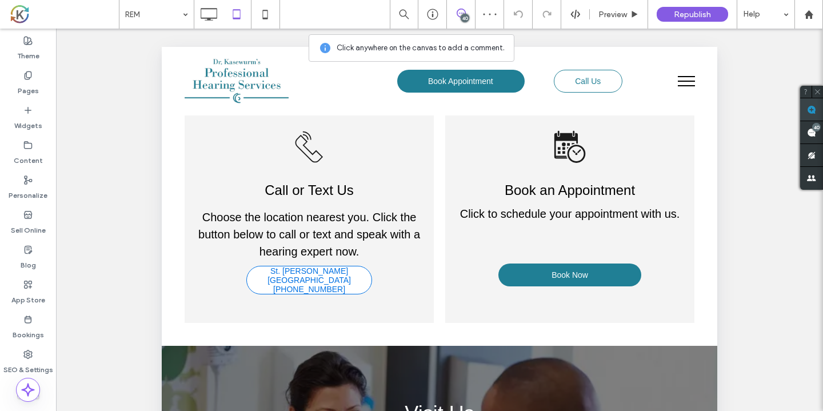
click at [807, 112] on span at bounding box center [812, 109] width 23 height 22
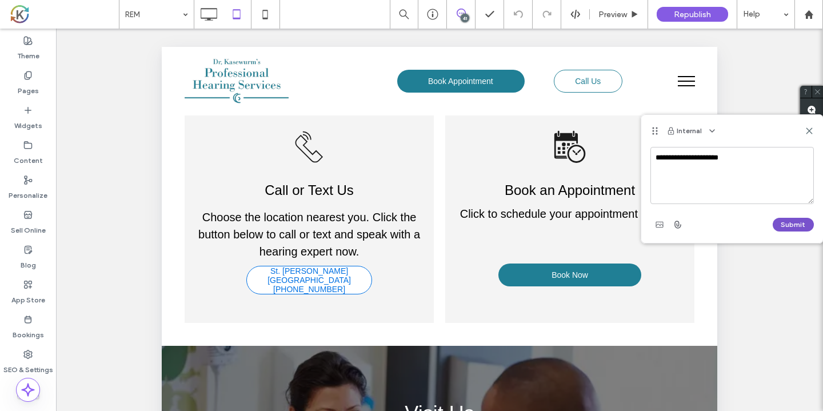
type textarea "**********"
click at [793, 228] on button "Submit" at bounding box center [793, 225] width 41 height 14
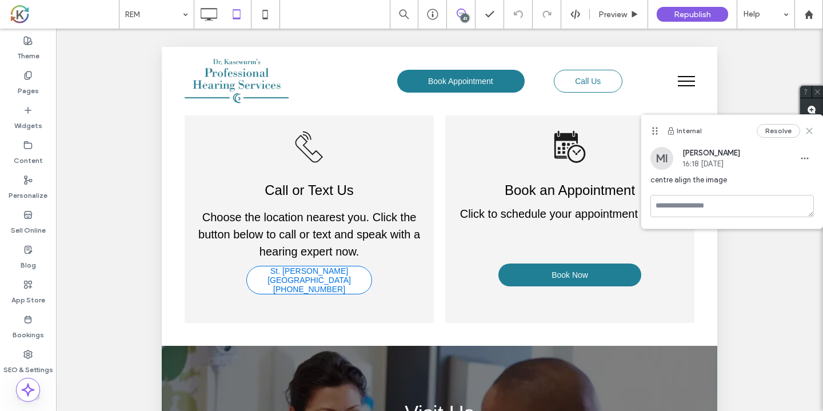
click at [812, 133] on use at bounding box center [809, 130] width 5 height 5
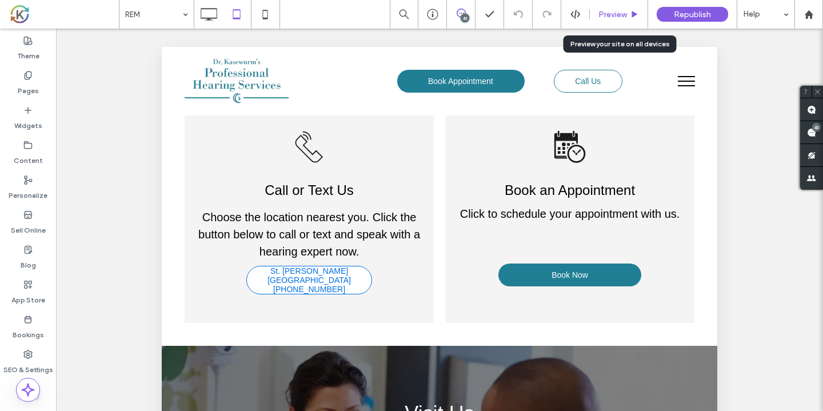
click at [624, 18] on span "Preview" at bounding box center [613, 15] width 29 height 10
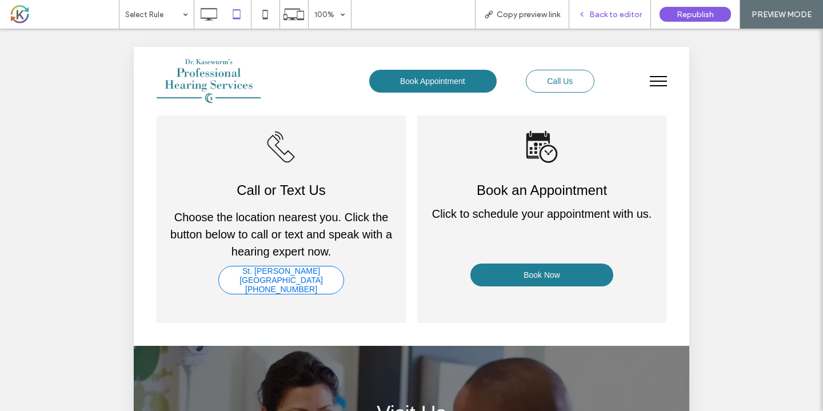
click at [622, 19] on span "Back to editor" at bounding box center [616, 15] width 53 height 10
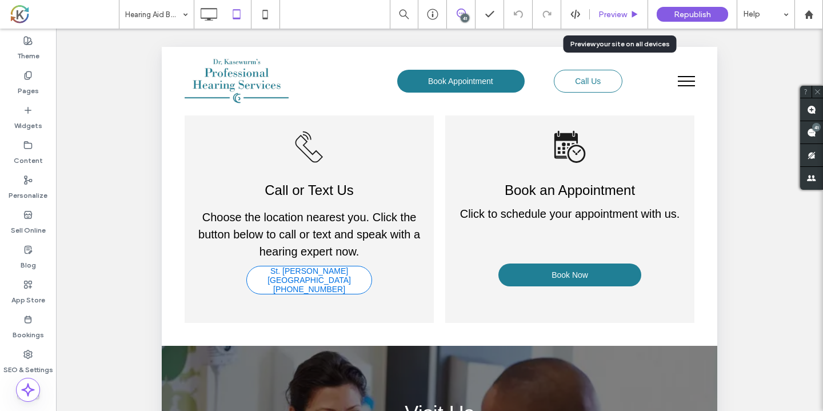
click at [620, 17] on span "Preview" at bounding box center [613, 15] width 29 height 10
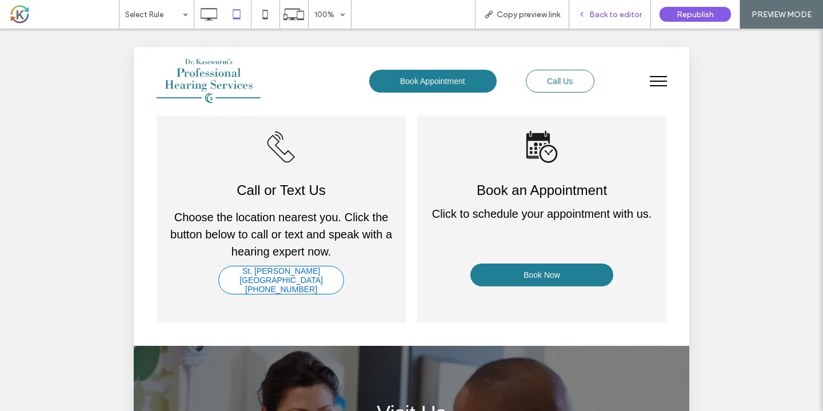
click at [627, 13] on span "Back to editor" at bounding box center [616, 15] width 53 height 10
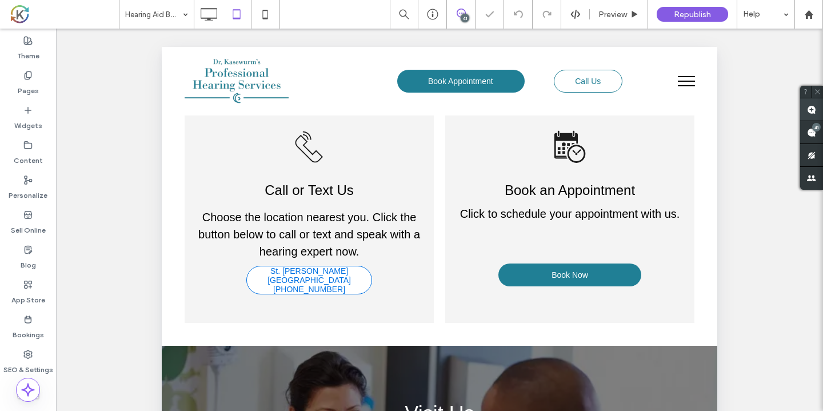
click at [813, 107] on use at bounding box center [811, 109] width 9 height 9
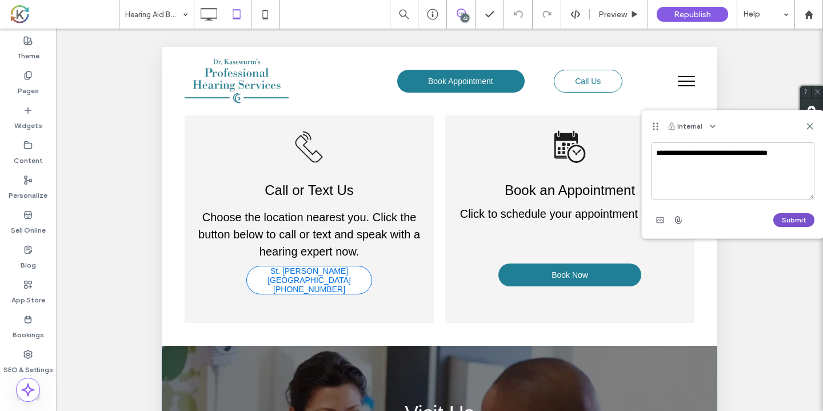
type textarea "**********"
click at [791, 217] on button "Submit" at bounding box center [794, 220] width 41 height 14
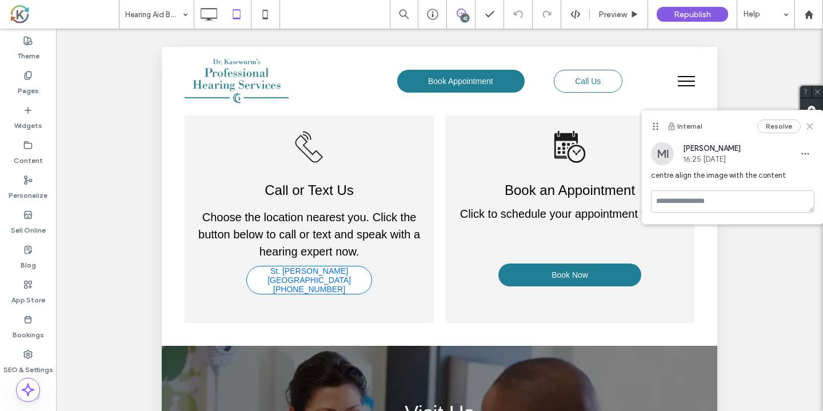
click at [811, 128] on icon at bounding box center [810, 126] width 9 height 9
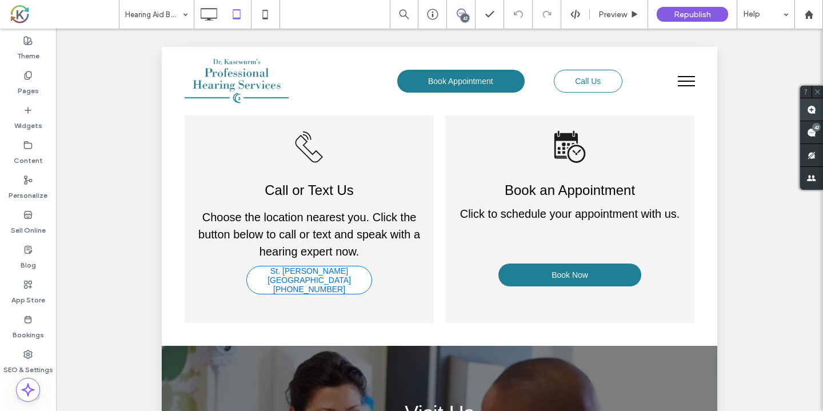
click at [815, 110] on use at bounding box center [811, 109] width 9 height 9
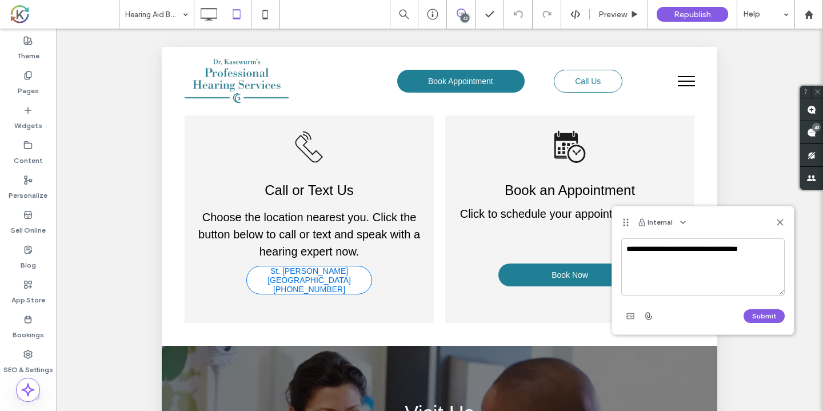
type textarea "**********"
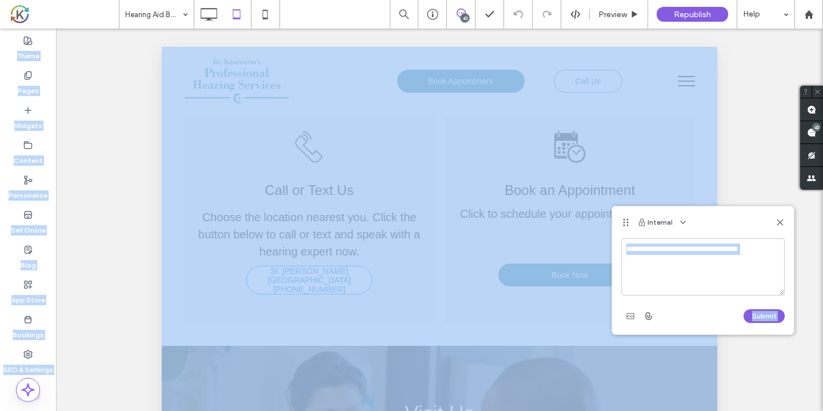
drag, startPoint x: 726, startPoint y: 227, endPoint x: 729, endPoint y: 162, distance: 65.3
click at [729, 162] on div "**********" at bounding box center [411, 205] width 823 height 411
click at [729, 218] on div "Internal" at bounding box center [703, 222] width 182 height 32
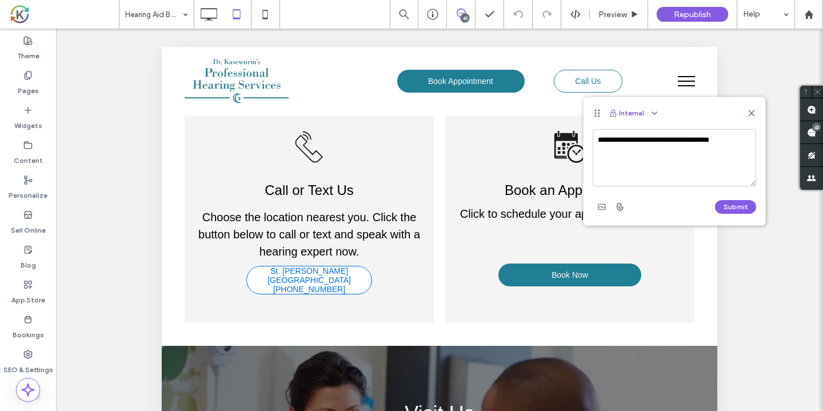
drag, startPoint x: 627, startPoint y: 223, endPoint x: 625, endPoint y: 113, distance: 109.8
click at [625, 113] on div "Internal" at bounding box center [675, 113] width 182 height 32
click at [733, 201] on button "Submit" at bounding box center [735, 207] width 41 height 14
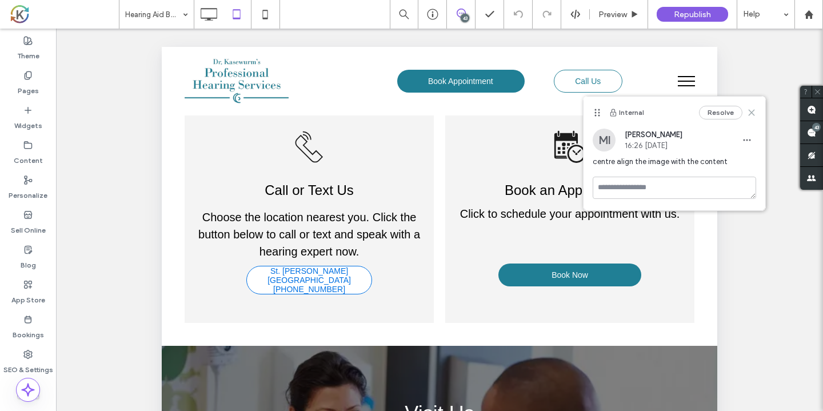
click at [754, 115] on use at bounding box center [751, 112] width 5 height 5
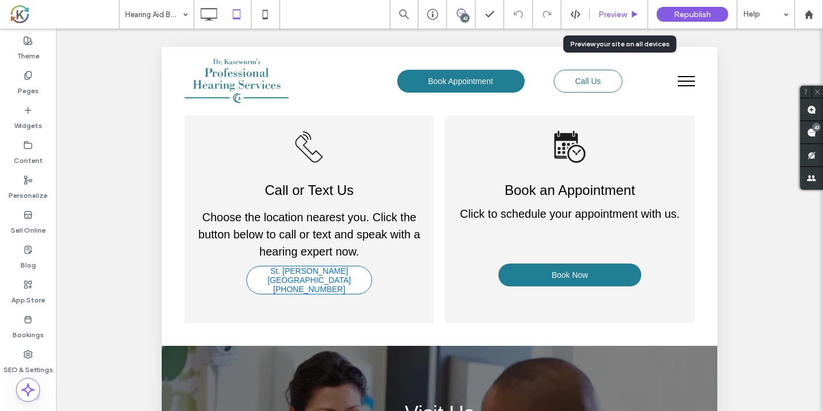
click at [614, 18] on span "Preview" at bounding box center [613, 15] width 29 height 10
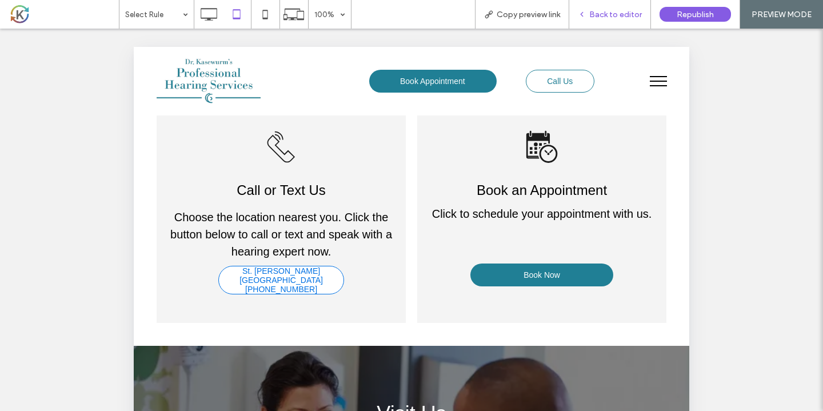
click at [619, 18] on span "Back to editor" at bounding box center [616, 15] width 53 height 10
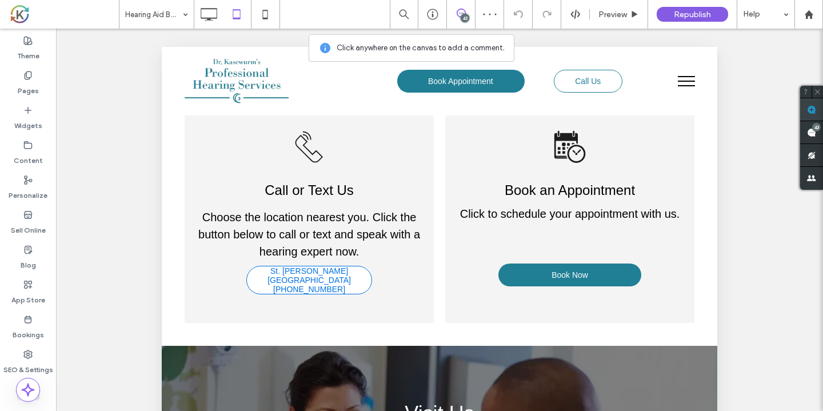
click at [811, 108] on use at bounding box center [811, 109] width 9 height 9
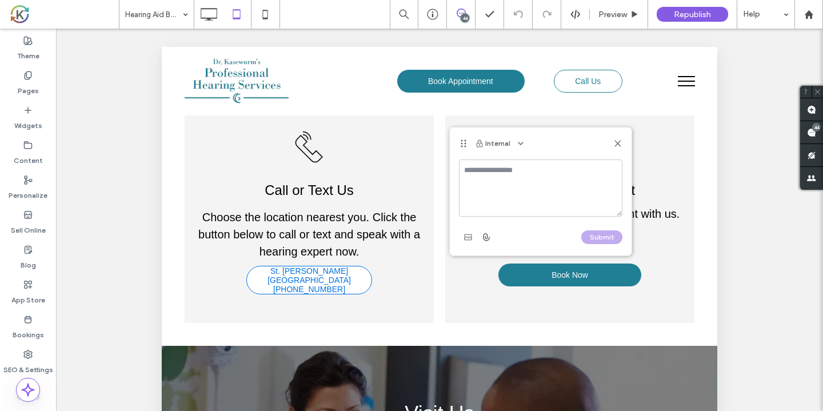
click at [486, 180] on textarea at bounding box center [541, 188] width 164 height 57
type textarea "**********"
click at [614, 237] on button "Submit" at bounding box center [602, 237] width 41 height 14
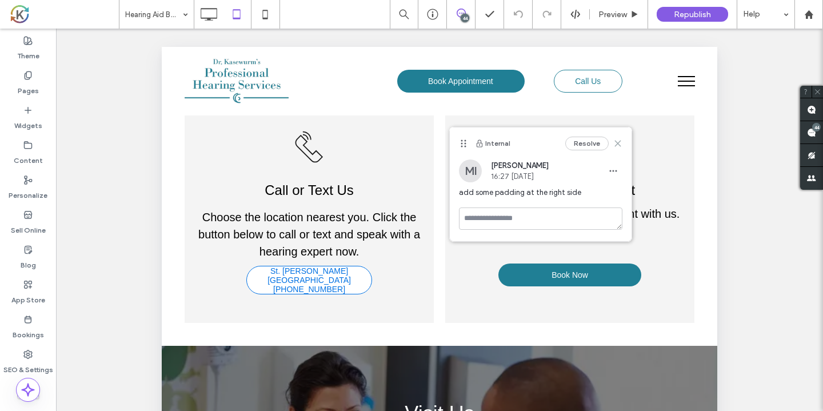
click at [619, 142] on icon at bounding box center [618, 143] width 9 height 9
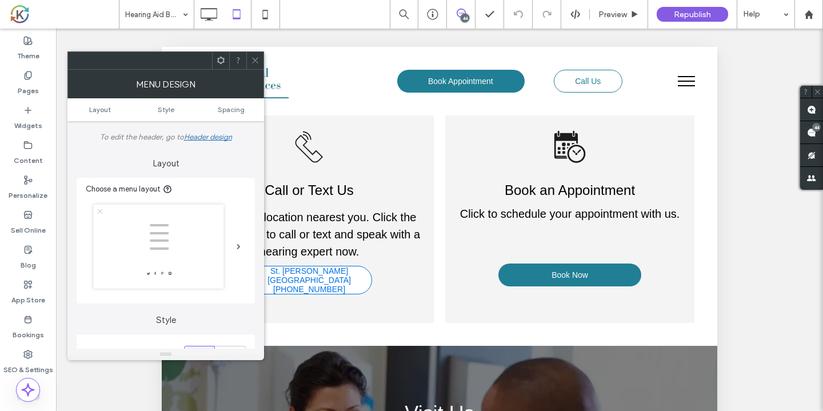
click at [255, 59] on icon at bounding box center [255, 60] width 9 height 9
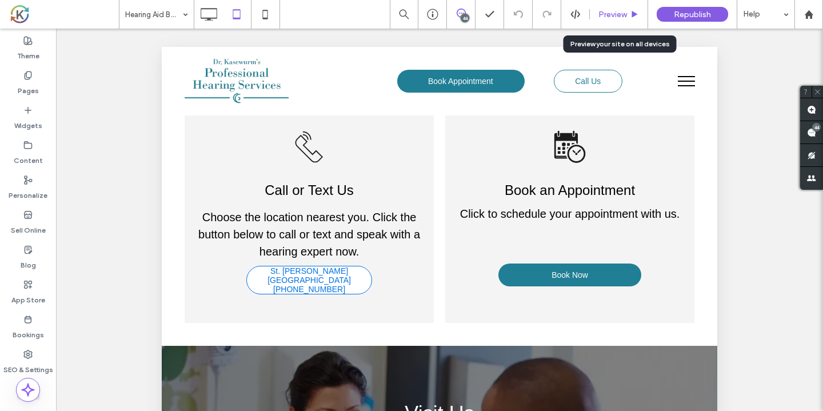
click at [622, 14] on span "Preview" at bounding box center [613, 15] width 29 height 10
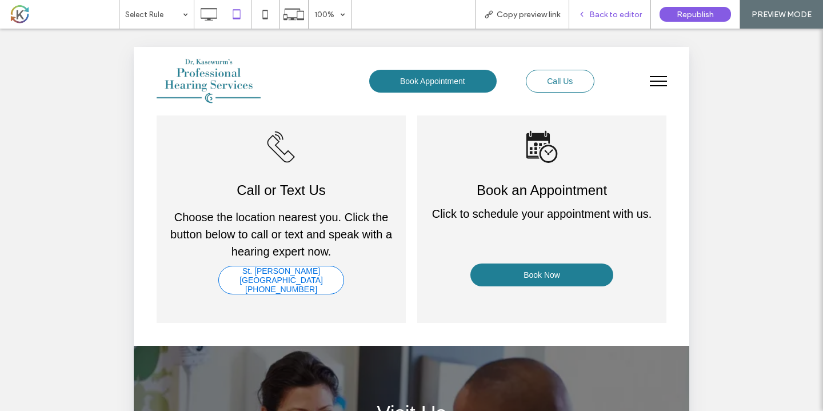
click at [637, 10] on span "Back to editor" at bounding box center [616, 15] width 53 height 10
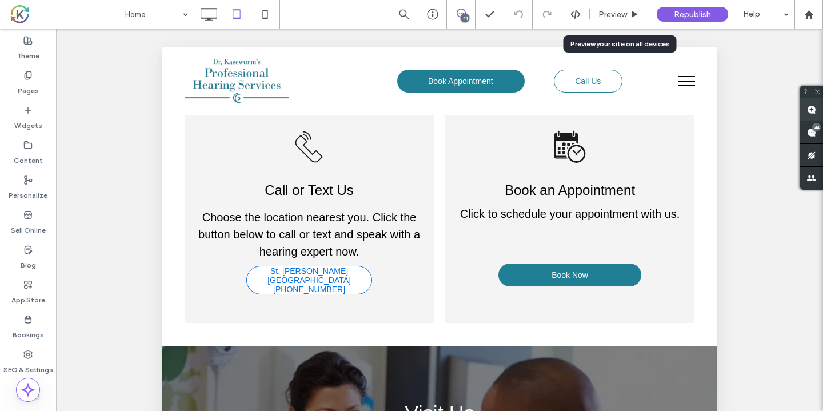
click at [811, 110] on use at bounding box center [811, 109] width 9 height 9
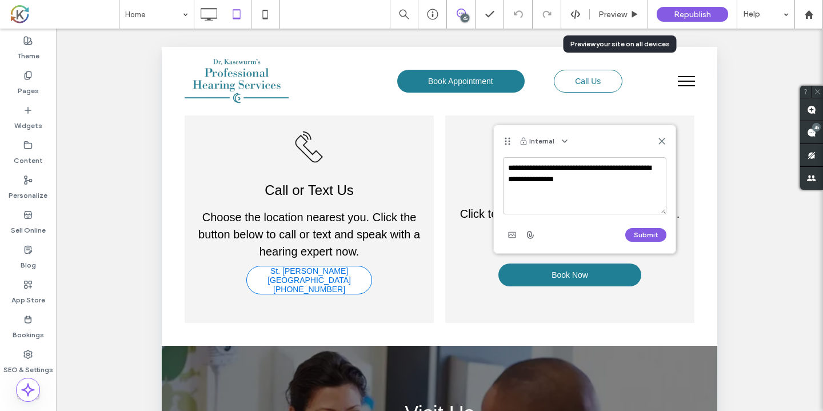
click at [560, 167] on textarea "**********" at bounding box center [585, 185] width 164 height 57
type textarea "**********"
click at [653, 232] on button "Submit" at bounding box center [646, 235] width 41 height 14
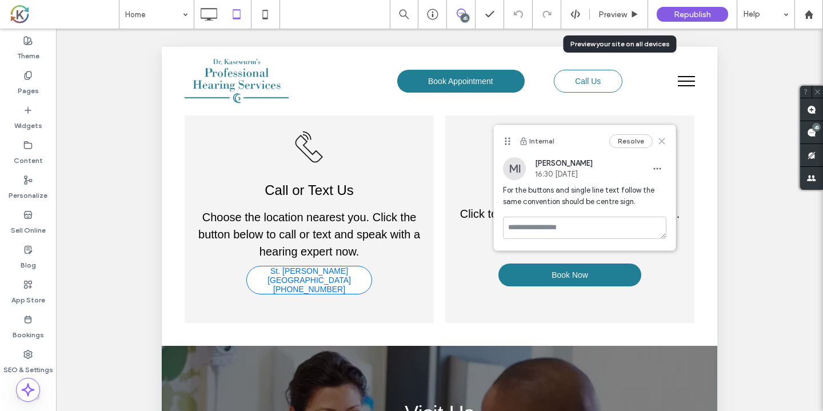
click at [663, 141] on icon at bounding box center [662, 141] width 9 height 9
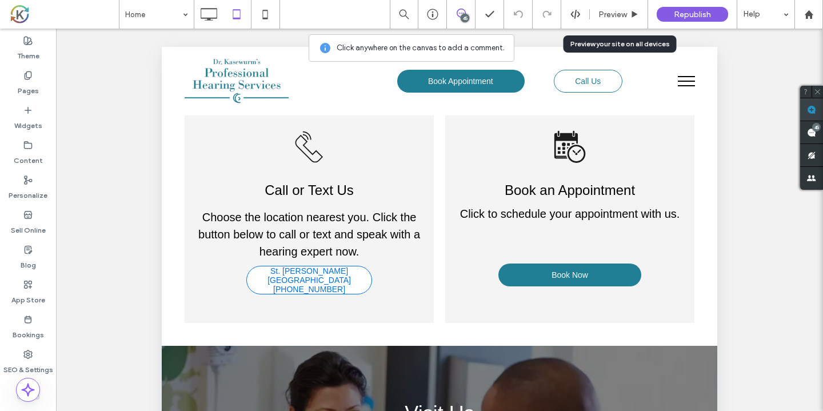
click at [812, 109] on use at bounding box center [811, 109] width 9 height 9
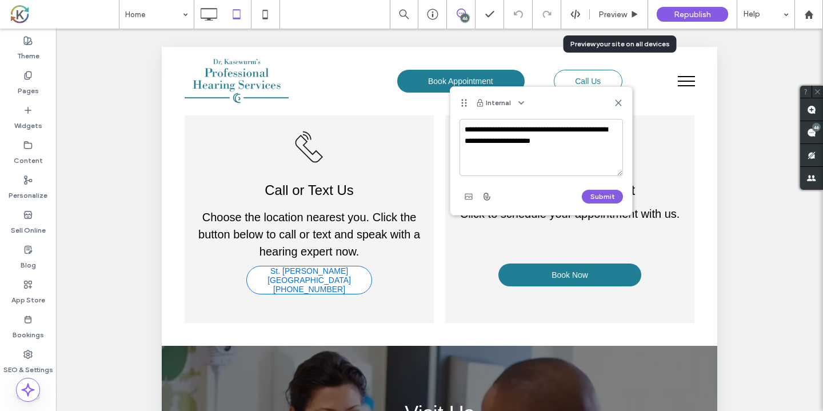
drag, startPoint x: 735, startPoint y: 257, endPoint x: 562, endPoint y: 160, distance: 199.0
click at [562, 160] on textarea "**********" at bounding box center [542, 147] width 164 height 57
drag, startPoint x: 737, startPoint y: 256, endPoint x: 580, endPoint y: 146, distance: 191.3
click at [580, 146] on textarea "**********" at bounding box center [542, 147] width 164 height 57
type textarea "**********"
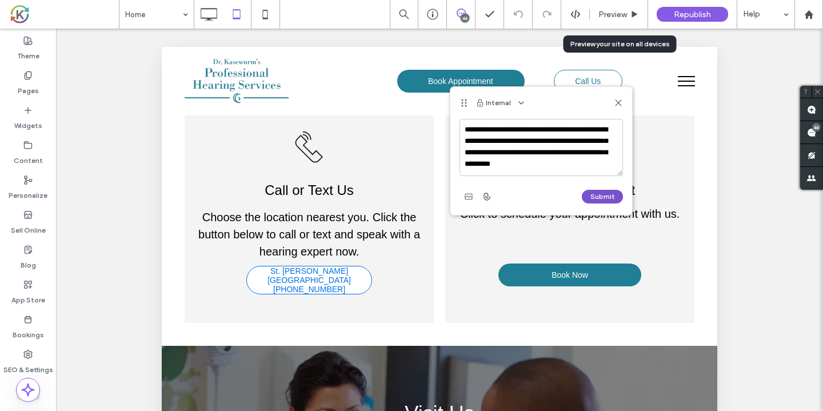
click at [600, 196] on button "Submit" at bounding box center [602, 197] width 41 height 14
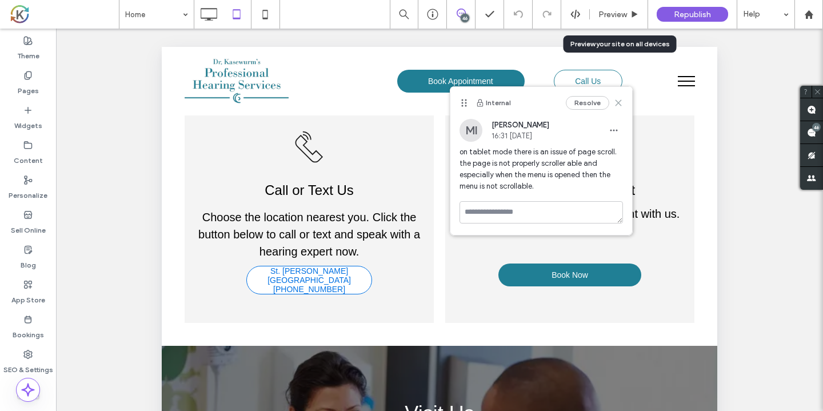
click at [618, 102] on use at bounding box center [618, 102] width 5 height 5
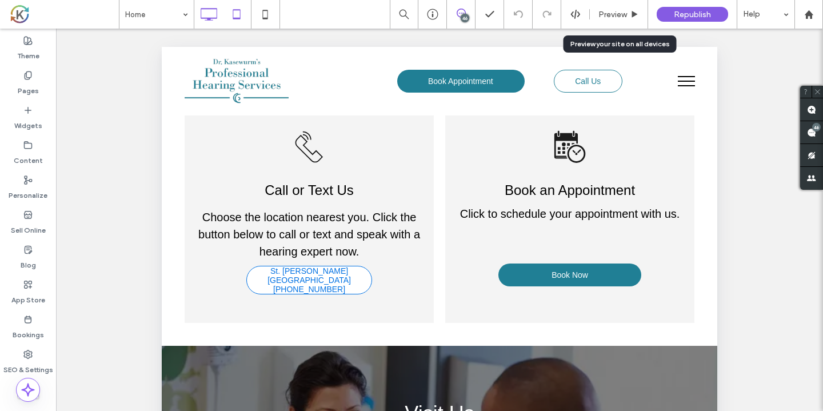
click at [210, 15] on icon at bounding box center [208, 14] width 23 height 23
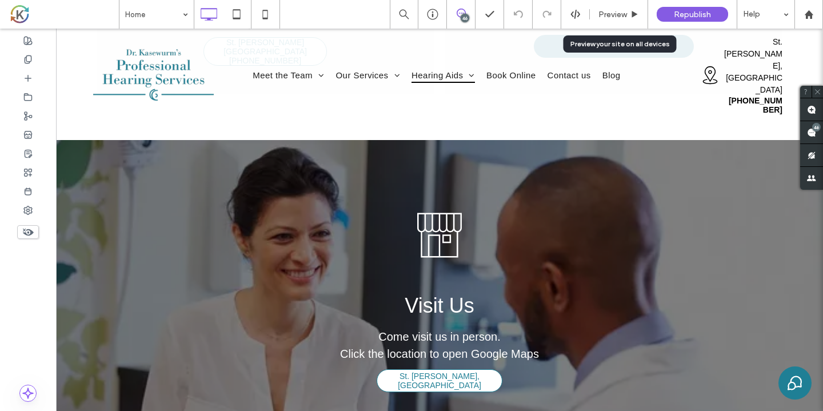
click at [21, 329] on div at bounding box center [28, 220] width 56 height 383
click at [21, 326] on div at bounding box center [28, 220] width 56 height 383
click at [21, 327] on div at bounding box center [28, 220] width 56 height 383
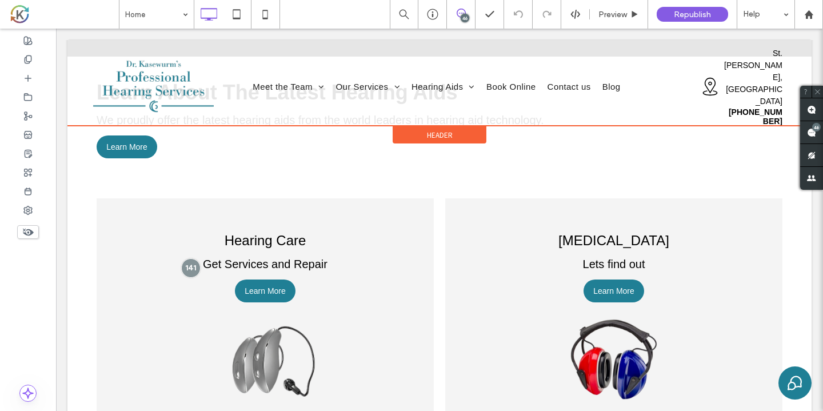
scroll to position [3659, 0]
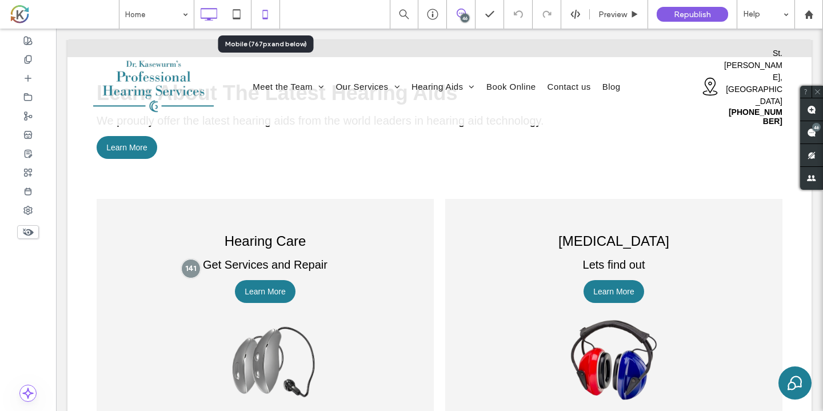
click at [266, 15] on icon at bounding box center [265, 14] width 23 height 23
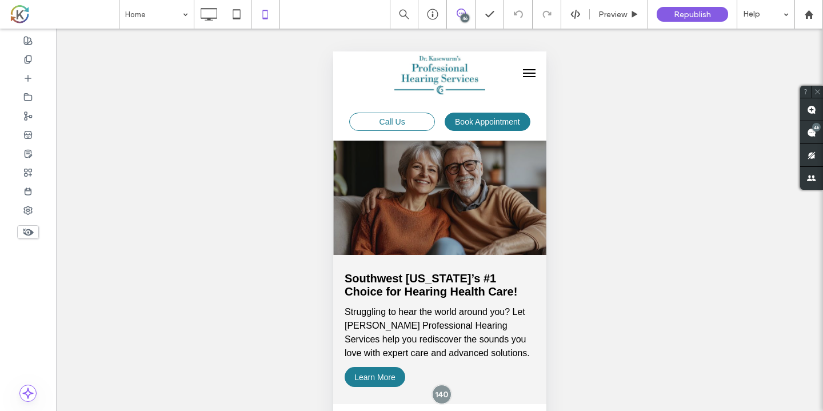
scroll to position [0, 0]
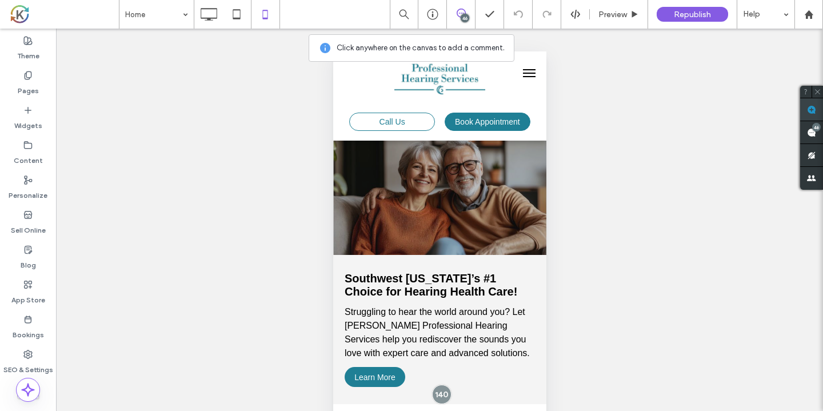
click at [811, 110] on use at bounding box center [811, 109] width 9 height 9
click at [518, 153] on div at bounding box center [439, 198] width 213 height 114
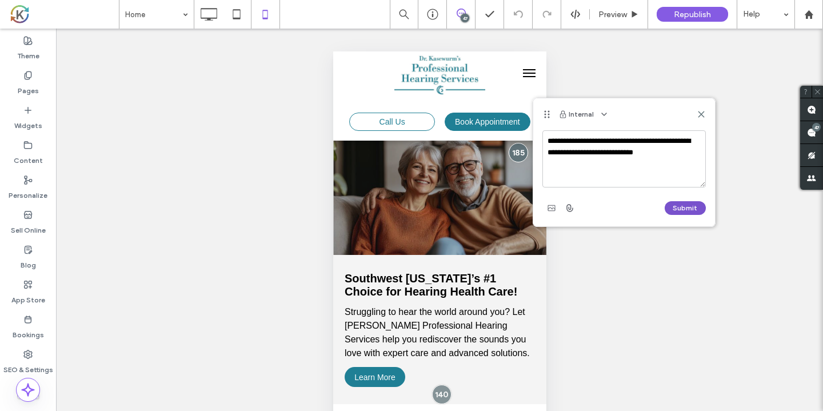
type textarea "**********"
click at [685, 210] on button "Submit" at bounding box center [685, 208] width 41 height 14
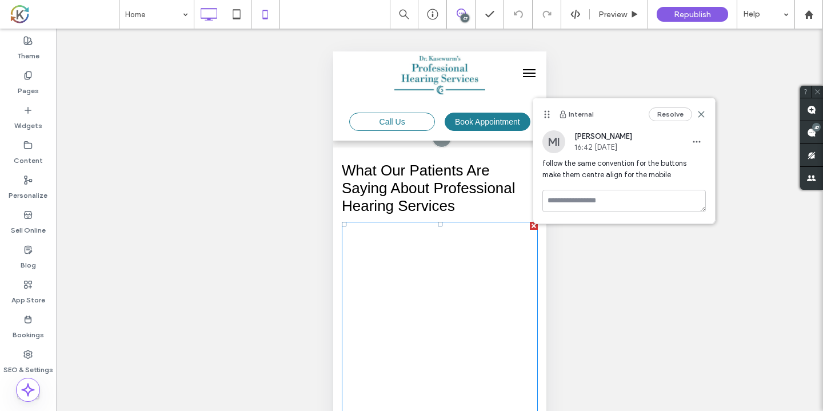
scroll to position [707, 0]
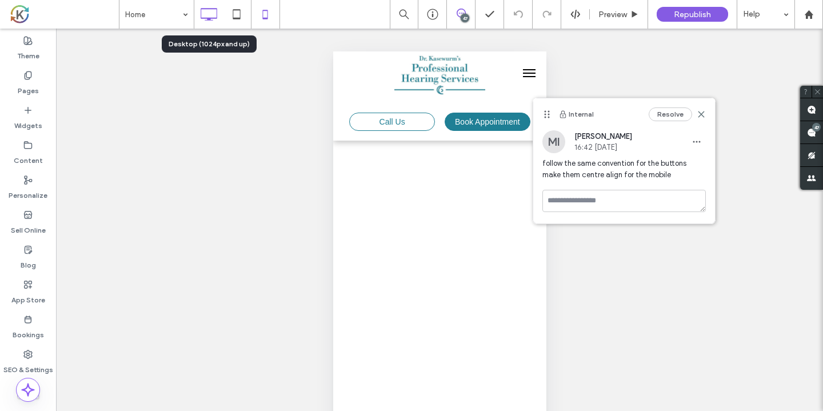
click at [210, 11] on icon at bounding box center [208, 14] width 23 height 23
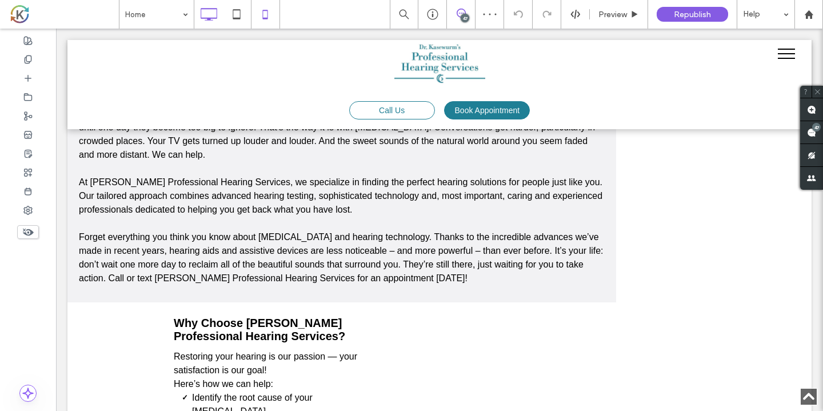
click at [267, 15] on icon at bounding box center [265, 14] width 23 height 23
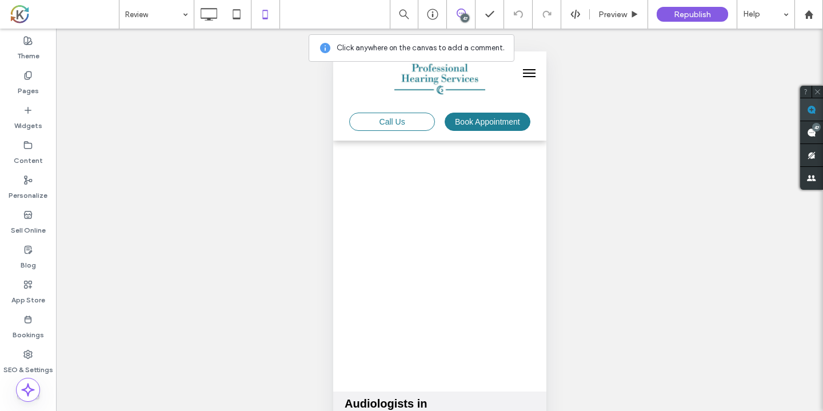
click at [815, 114] on use at bounding box center [811, 109] width 9 height 9
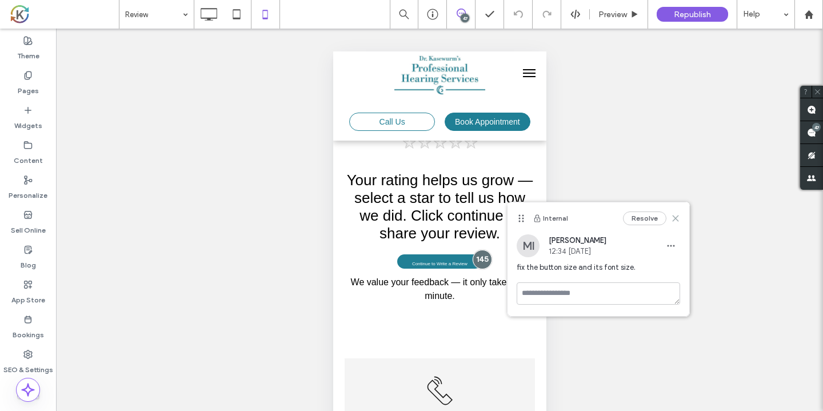
scroll to position [185, 0]
click at [680, 218] on icon at bounding box center [675, 218] width 9 height 9
